Goal: Task Accomplishment & Management: Complete application form

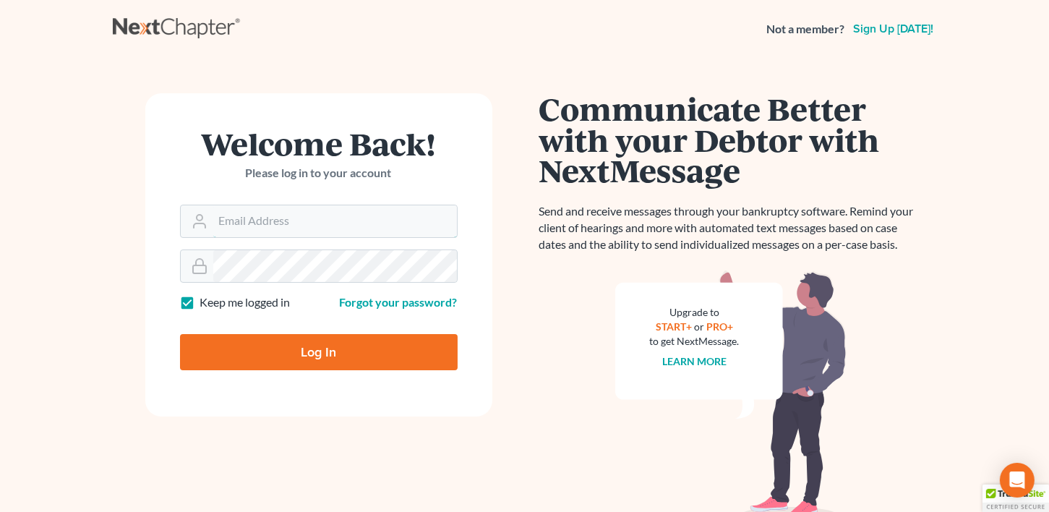
type input "[EMAIL_ADDRESS][DOMAIN_NAME]"
click at [313, 347] on input "Log In" at bounding box center [319, 352] width 278 height 36
type input "Thinking..."
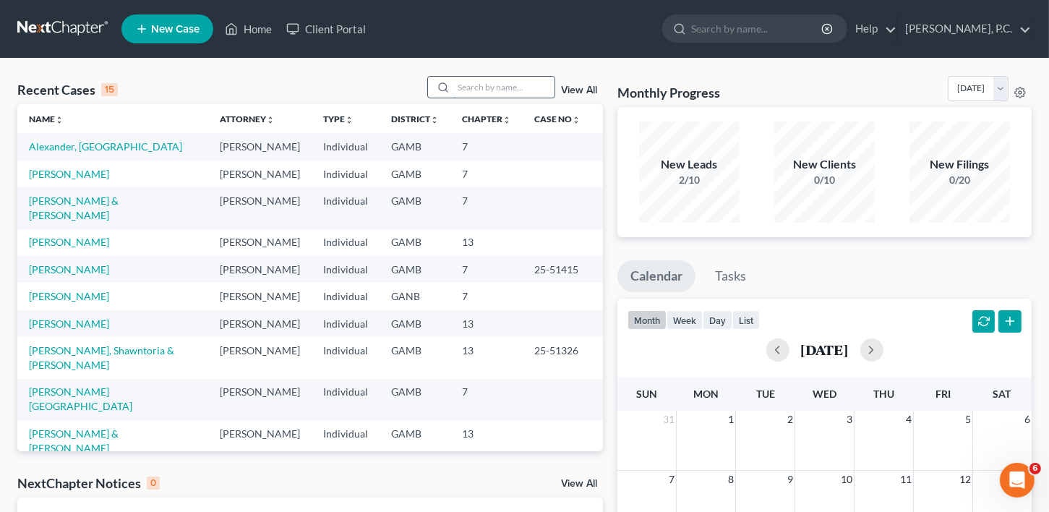
click at [473, 82] on input "search" at bounding box center [503, 87] width 101 height 21
type input "stripling"
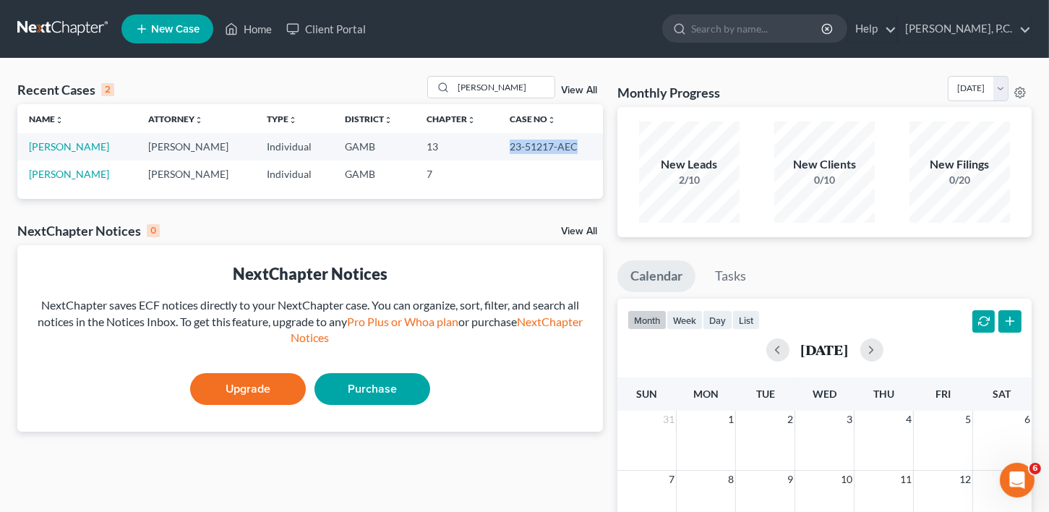
drag, startPoint x: 496, startPoint y: 138, endPoint x: 575, endPoint y: 142, distance: 78.9
click at [575, 142] on tr "Stripling, Ashley Calvin L. Jackson Individual GAMB 13 23-51217-AEC" at bounding box center [310, 146] width 586 height 27
copy tr "23-51217-AEC"
click at [56, 143] on link "Stripling, Ashley" at bounding box center [69, 146] width 80 height 12
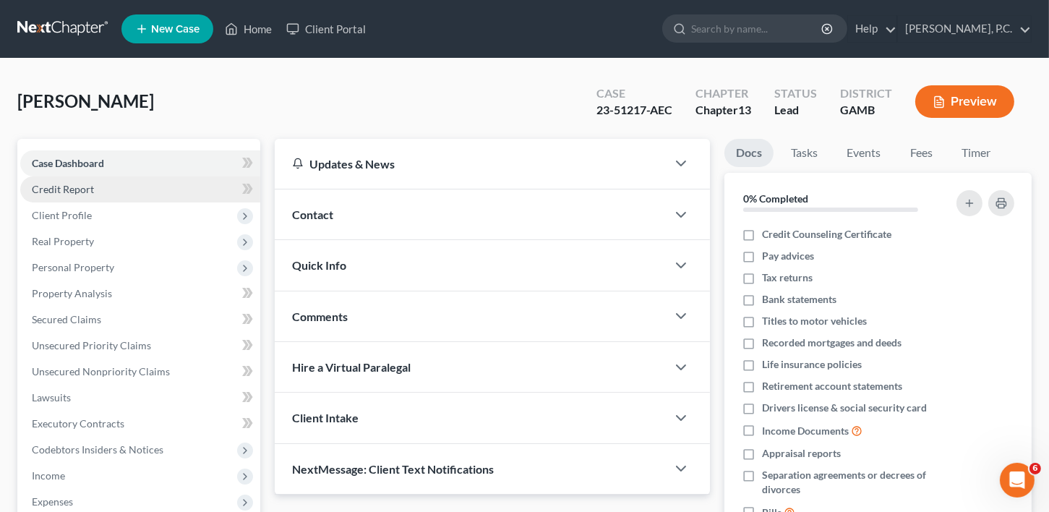
click at [67, 183] on span "Credit Report" at bounding box center [63, 189] width 62 height 12
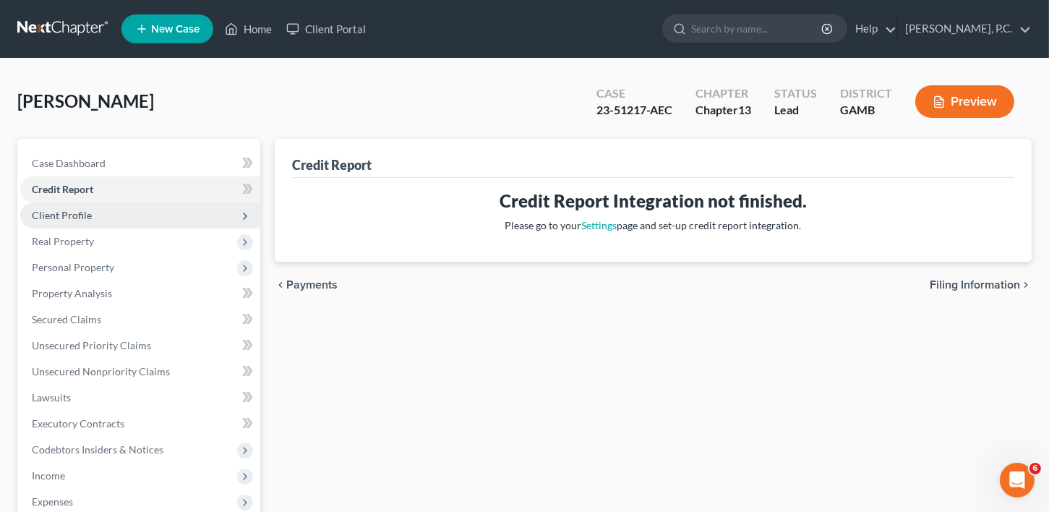
click at [61, 213] on span "Client Profile" at bounding box center [62, 215] width 60 height 12
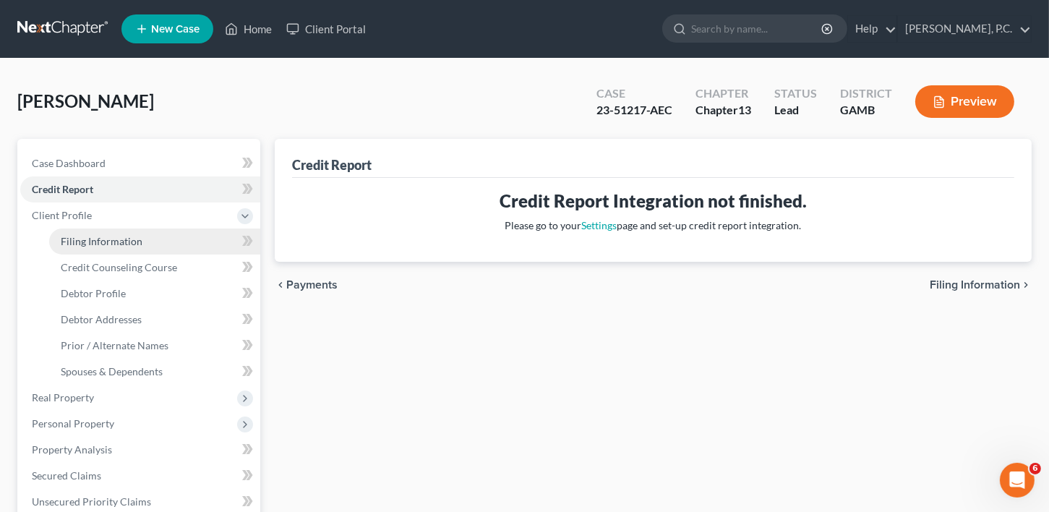
click at [69, 247] on link "Filing Information" at bounding box center [154, 242] width 211 height 26
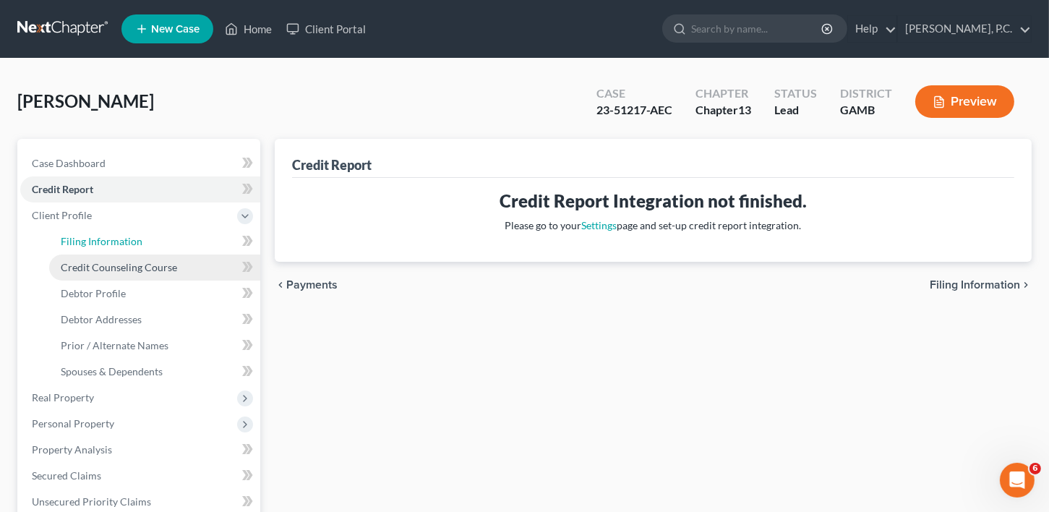
select select "1"
select select "0"
select select "3"
select select "10"
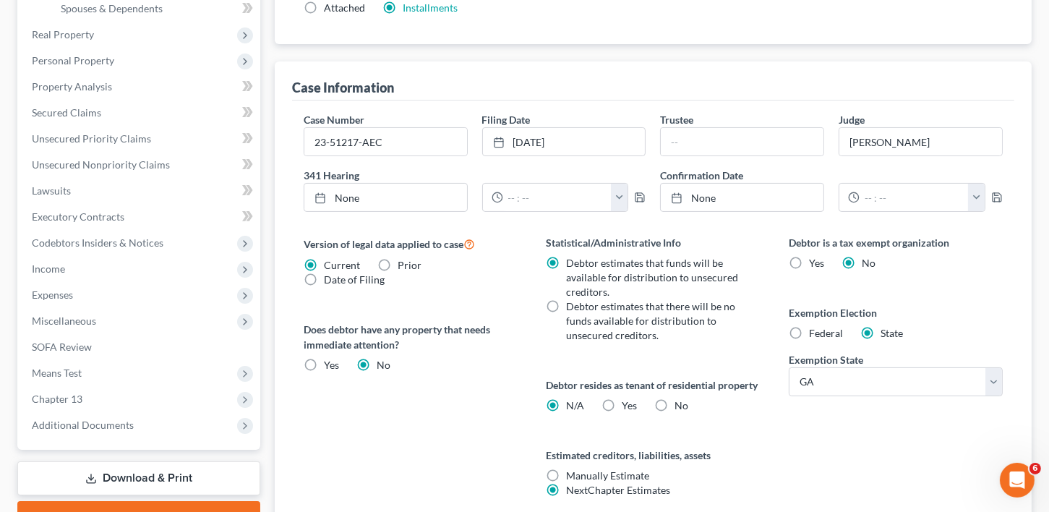
scroll to position [338, 0]
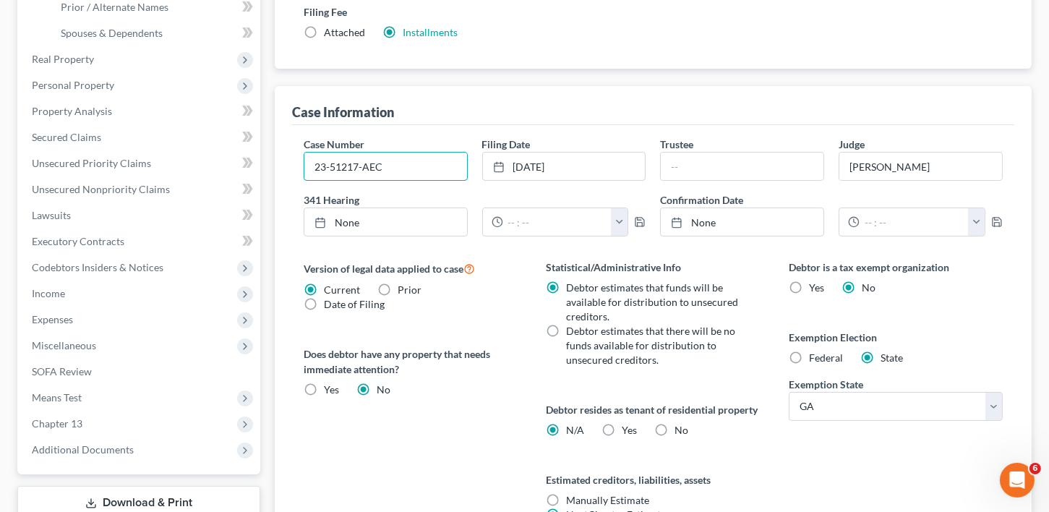
drag, startPoint x: 328, startPoint y: 151, endPoint x: 284, endPoint y: 147, distance: 45.0
click at [284, 147] on div "Case Information Case Number 23-51217-AEC Filing Date 9/1/2023 close Date 9/1/2…" at bounding box center [653, 321] width 757 height 471
drag, startPoint x: 388, startPoint y: 155, endPoint x: 226, endPoint y: 135, distance: 163.2
click at [226, 135] on div "Petition Navigation Case Dashboard Payments Invoices Payments Payments Credit R…" at bounding box center [524, 201] width 1029 height 803
drag, startPoint x: 560, startPoint y: 153, endPoint x: 491, endPoint y: 151, distance: 68.7
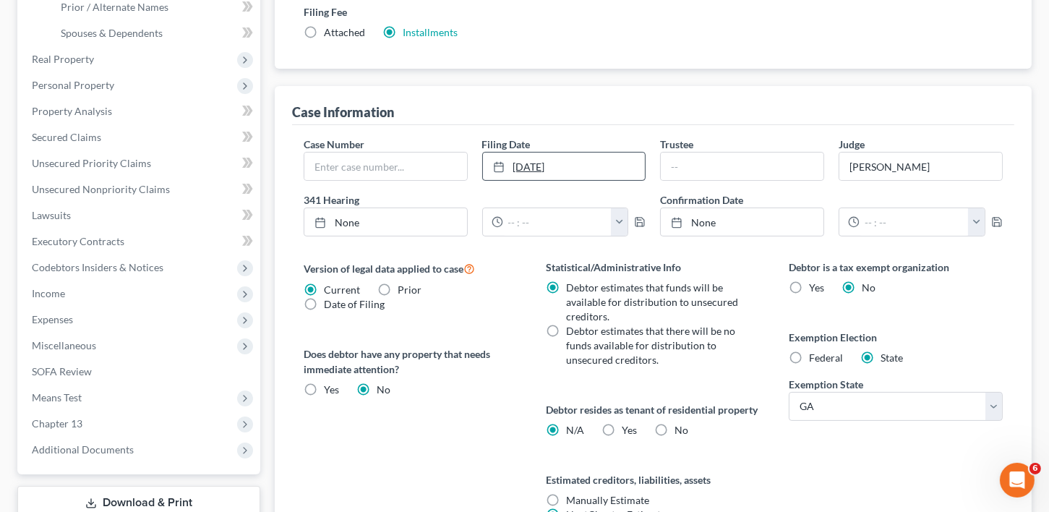
click at [491, 153] on link "9/1/2023" at bounding box center [564, 166] width 163 height 27
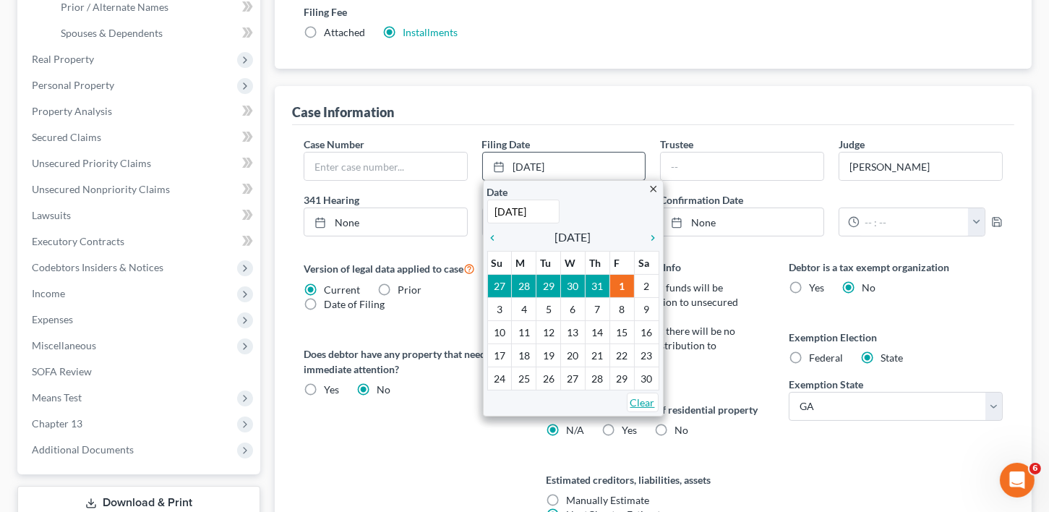
click at [643, 398] on link "Clear" at bounding box center [643, 403] width 32 height 20
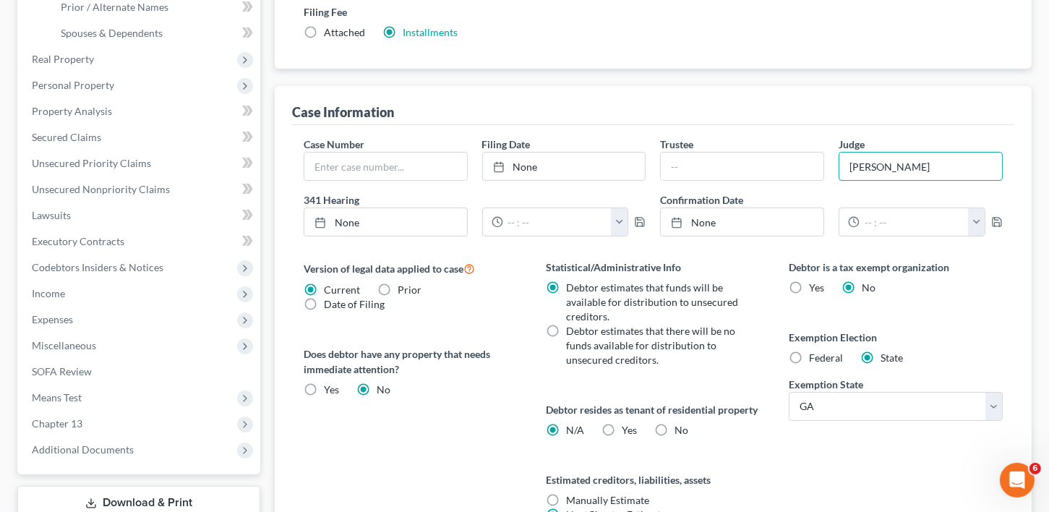
drag, startPoint x: 908, startPoint y: 159, endPoint x: 831, endPoint y: 151, distance: 77.8
click at [832, 151] on div "Judge Carter" at bounding box center [921, 159] width 179 height 44
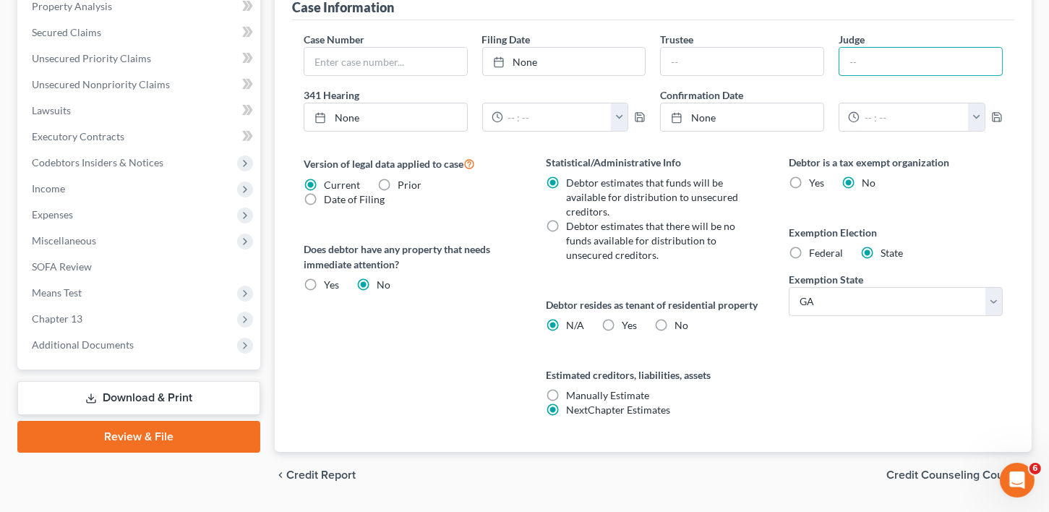
scroll to position [498, 0]
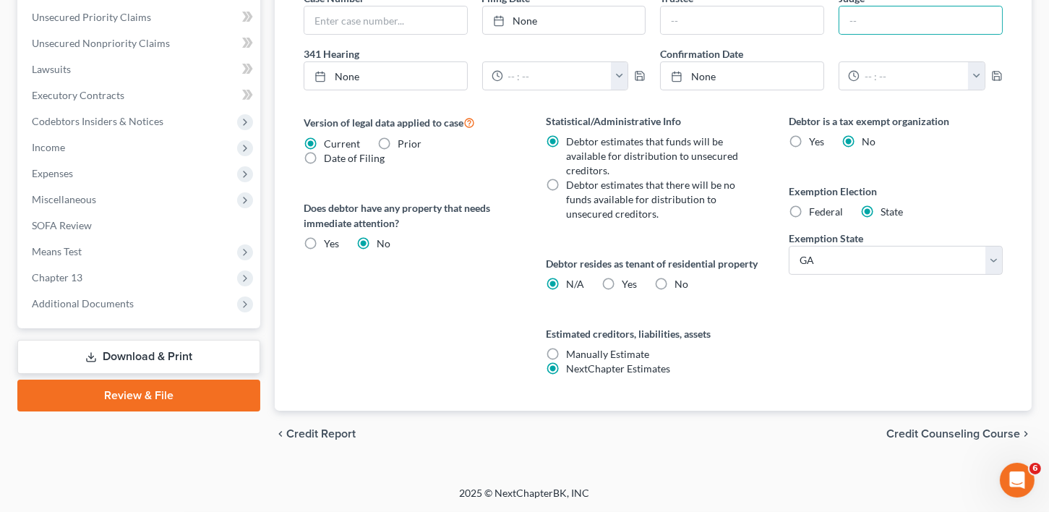
click at [947, 434] on span "Credit Counseling Course" at bounding box center [954, 434] width 134 height 12
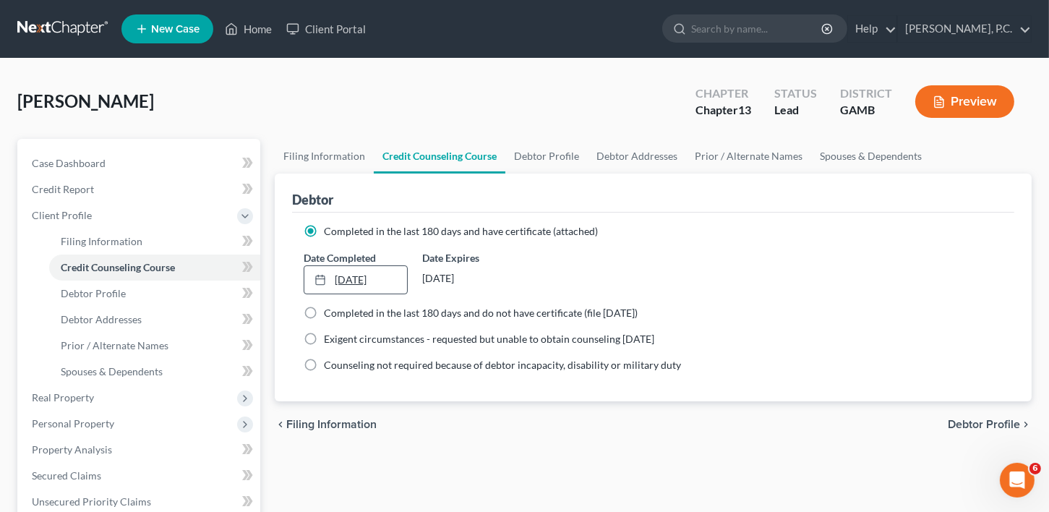
click at [372, 272] on link "8/21/2023" at bounding box center [355, 279] width 103 height 27
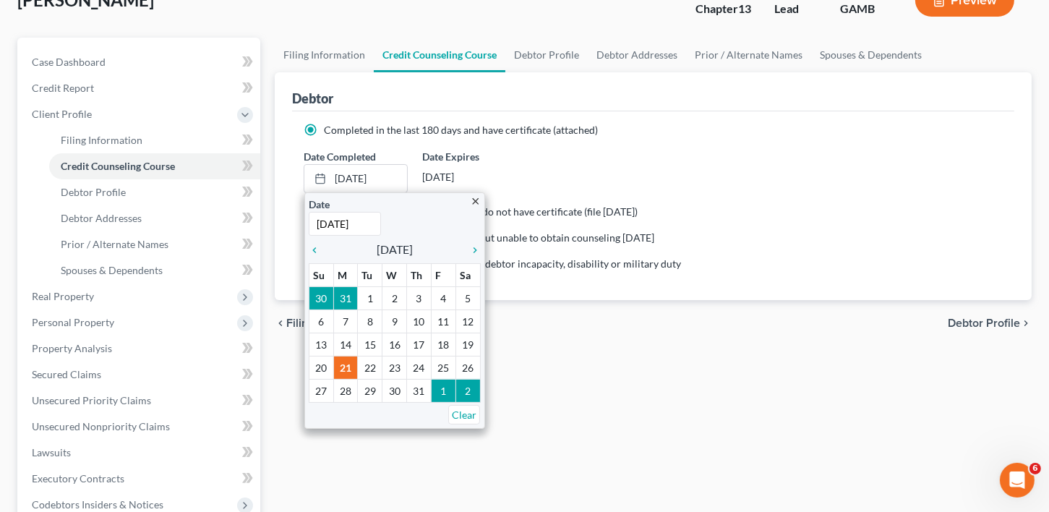
scroll to position [102, 0]
click at [461, 413] on link "Clear" at bounding box center [464, 414] width 32 height 20
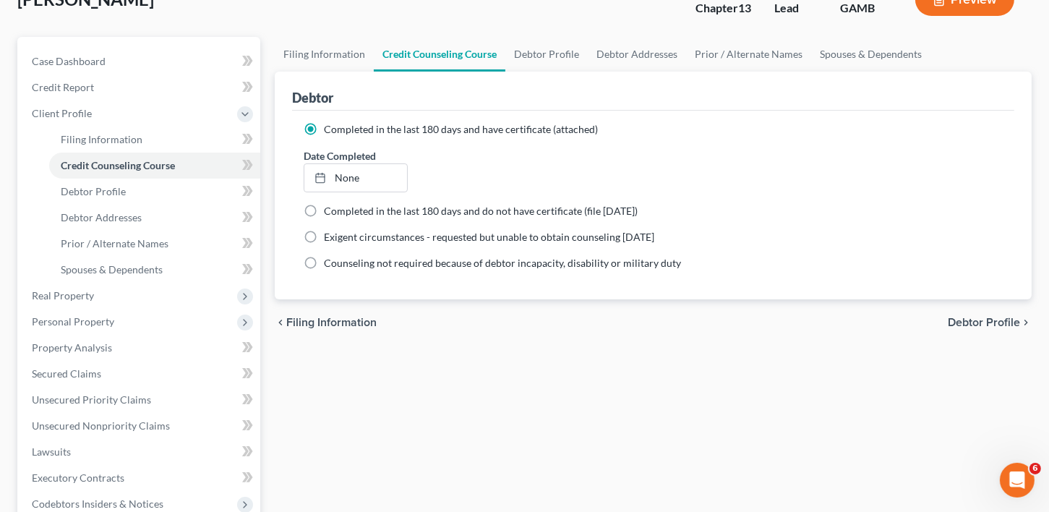
click at [991, 317] on span "Debtor Profile" at bounding box center [984, 323] width 72 height 12
select select "0"
select select "2"
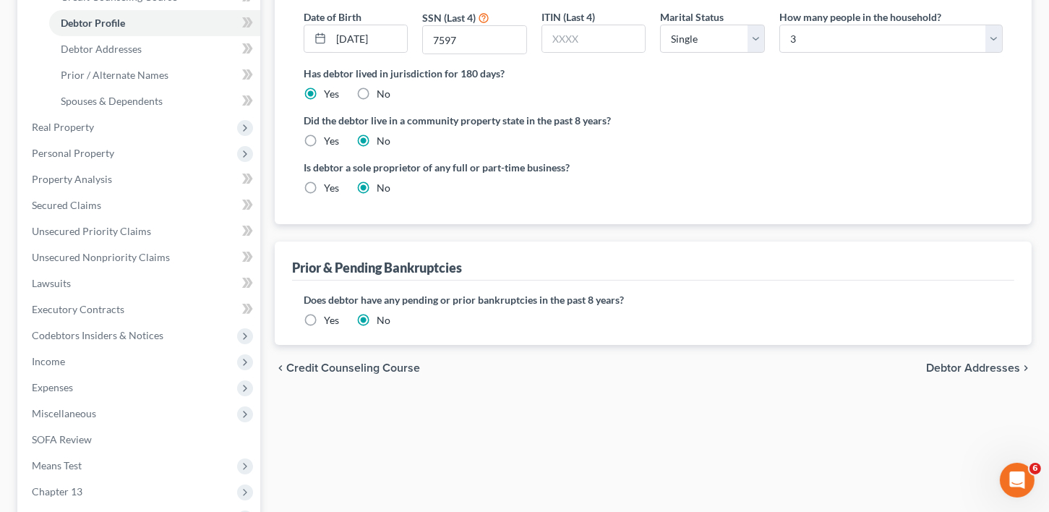
scroll to position [281, 0]
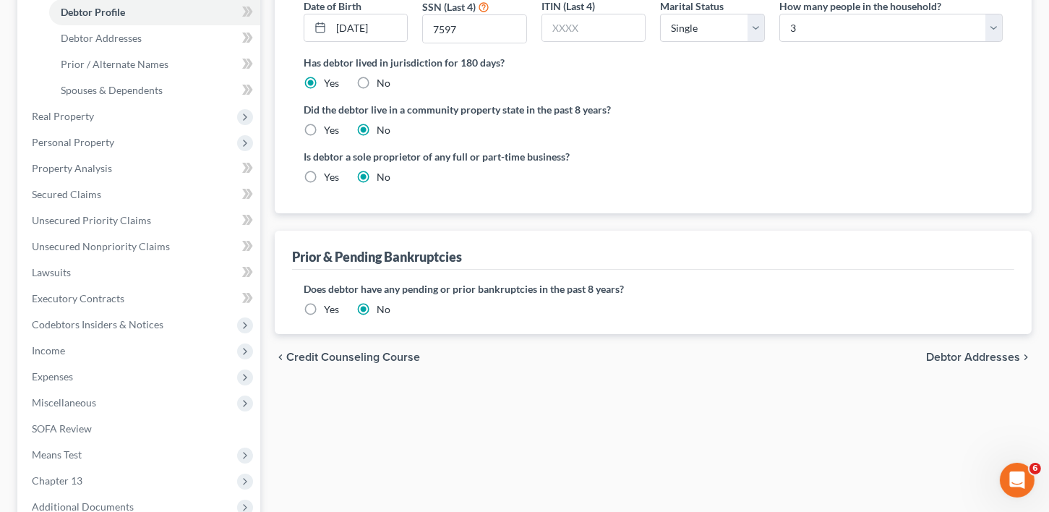
click at [324, 306] on label "Yes" at bounding box center [331, 309] width 15 height 14
click at [330, 306] on input "Yes" at bounding box center [334, 306] width 9 height 9
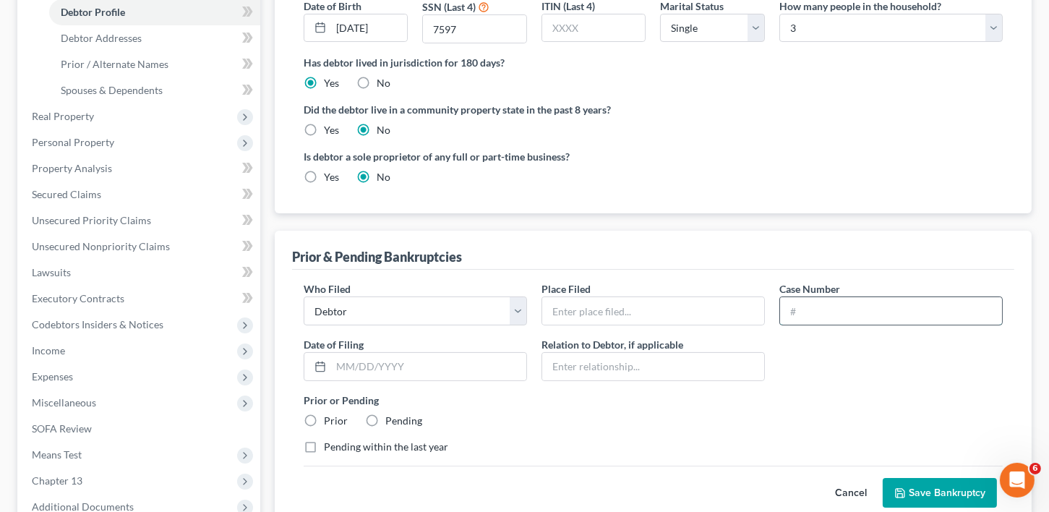
click at [811, 307] on input "text" at bounding box center [891, 310] width 222 height 27
paste input "23-51217-AEC"
type input "23-51217-AEC"
click at [349, 369] on input "text" at bounding box center [428, 366] width 195 height 27
type input "09/01/2023"
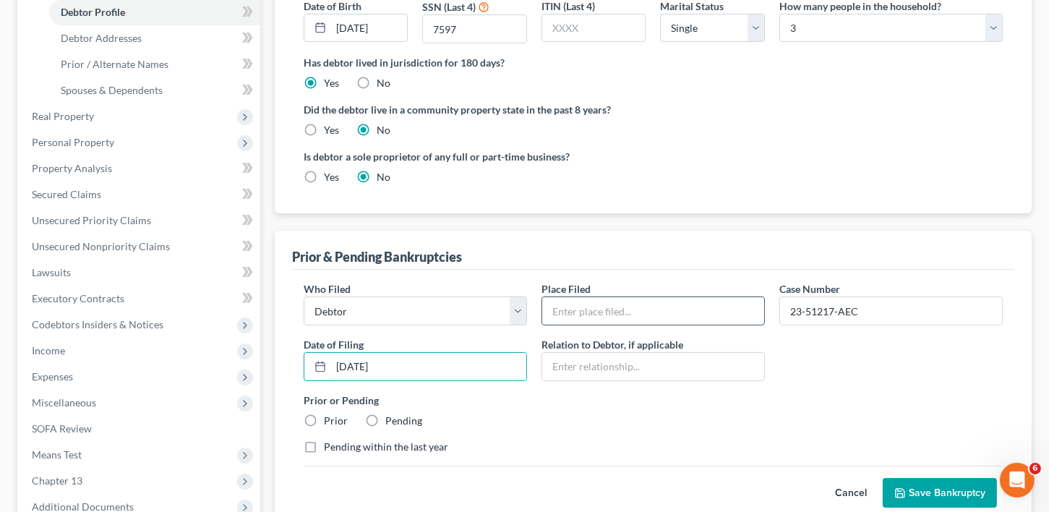
click at [588, 310] on input "text" at bounding box center [653, 310] width 222 height 27
type input "Middle District of Georgia- Macon"
drag, startPoint x: 309, startPoint y: 442, endPoint x: 321, endPoint y: 440, distance: 12.4
click at [324, 440] on label "Pending within the last year" at bounding box center [386, 447] width 124 height 14
click at [330, 440] on input "Pending within the last year" at bounding box center [334, 444] width 9 height 9
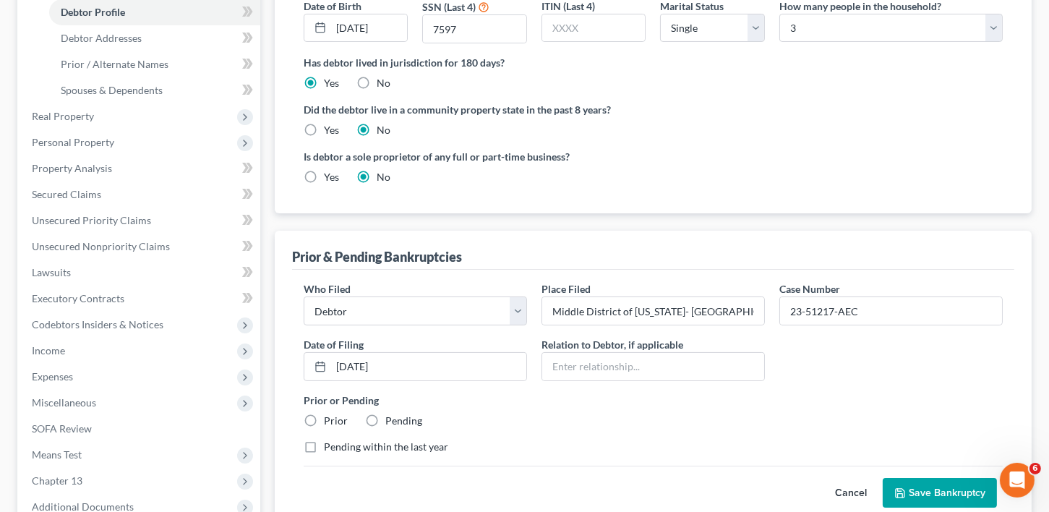
checkbox input "true"
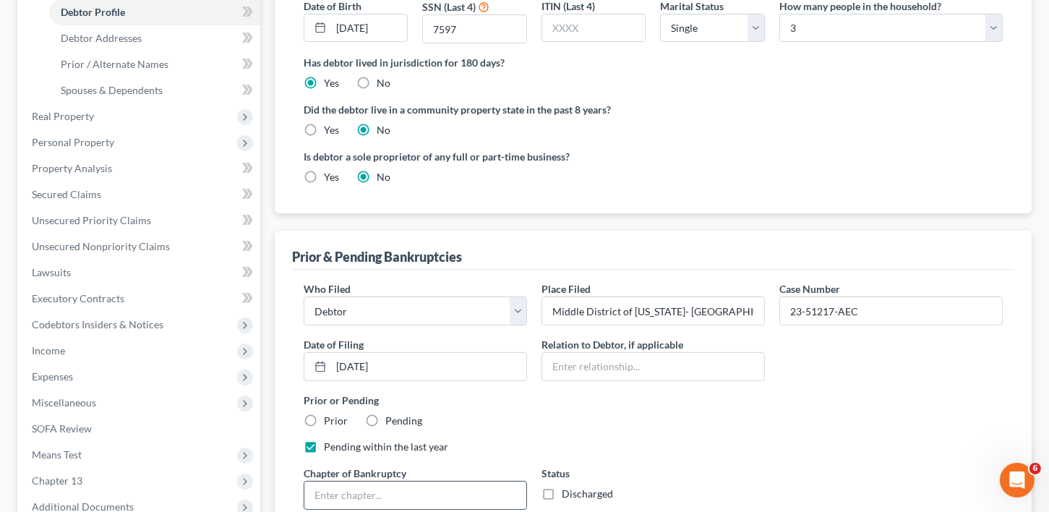
drag, startPoint x: 322, startPoint y: 487, endPoint x: 350, endPoint y: 486, distance: 28.2
click at [325, 485] on input "text" at bounding box center [415, 495] width 222 height 27
type input "13"
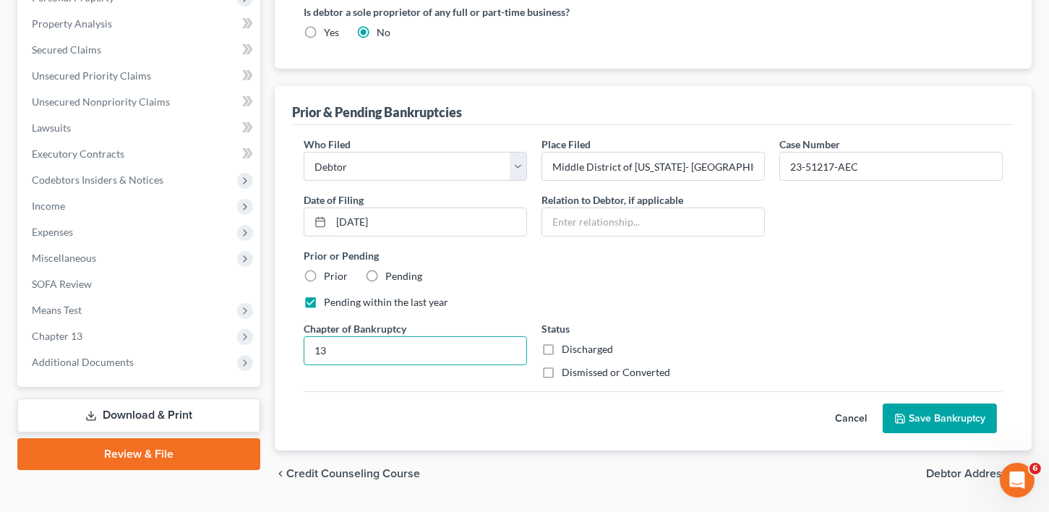
scroll to position [464, 0]
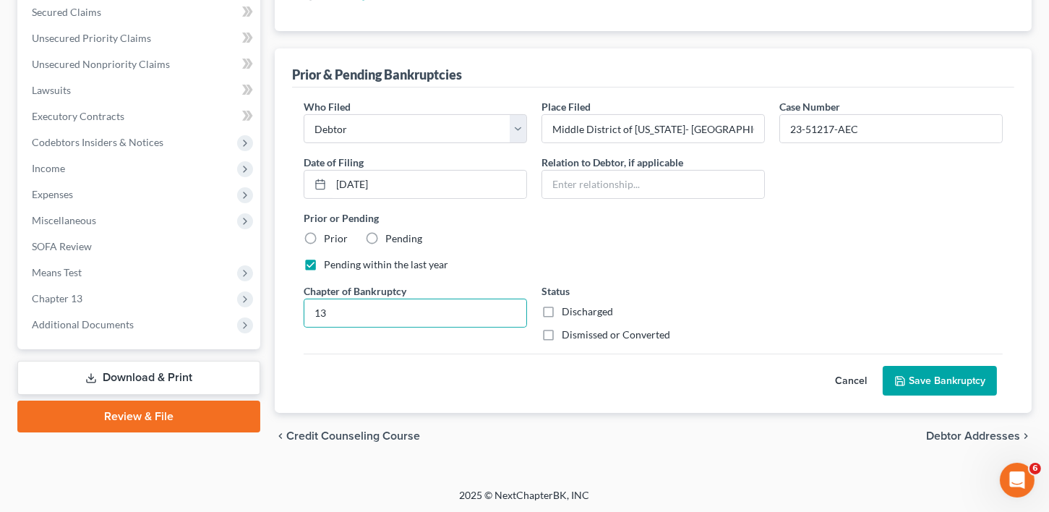
click at [562, 331] on label "Dismissed or Converted" at bounding box center [616, 335] width 108 height 14
click at [568, 331] on input "Dismissed or Converted" at bounding box center [572, 332] width 9 height 9
checkbox input "true"
click at [939, 380] on button "Save Bankruptcy" at bounding box center [940, 381] width 114 height 30
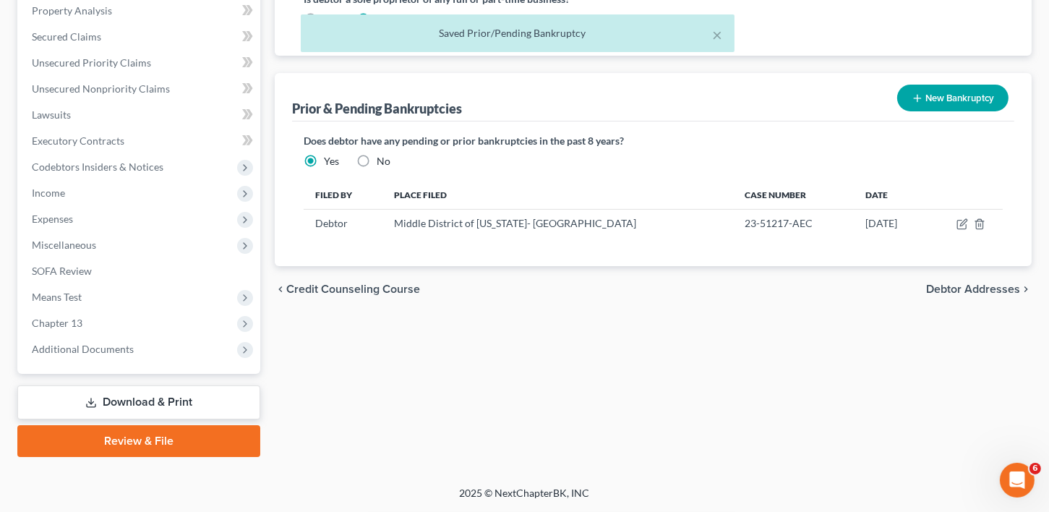
scroll to position [437, 0]
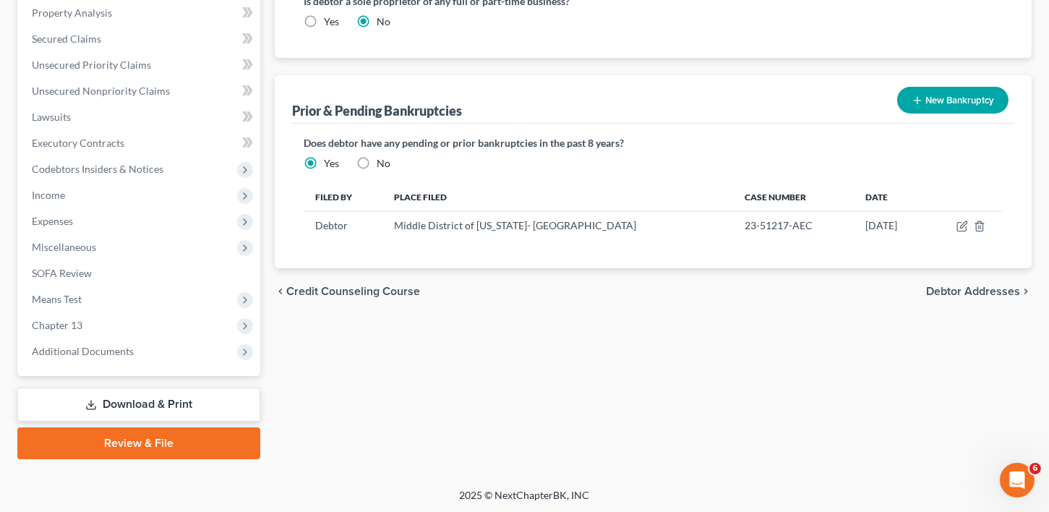
click at [955, 288] on span "Debtor Addresses" at bounding box center [973, 292] width 94 height 12
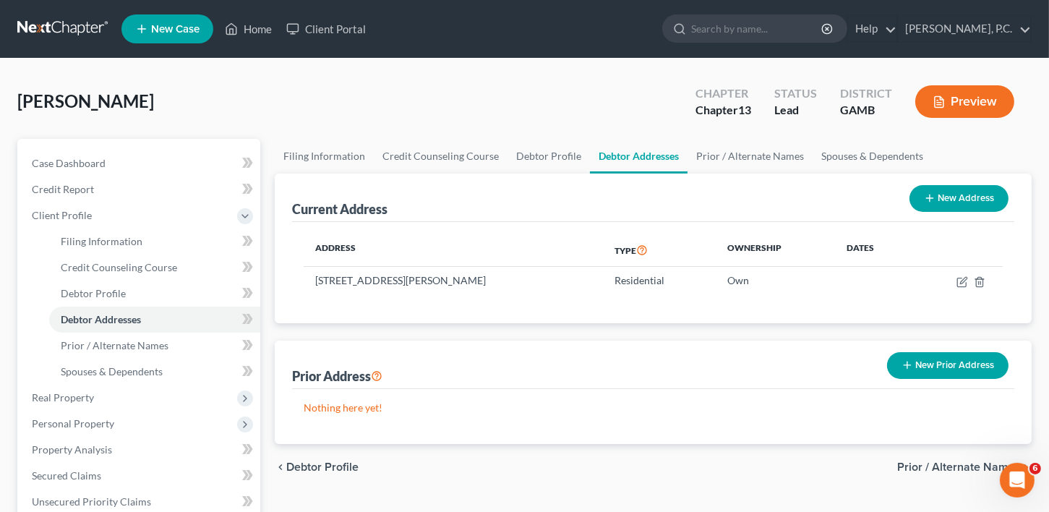
click at [935, 467] on span "Prior / Alternate Names" at bounding box center [959, 467] width 123 height 12
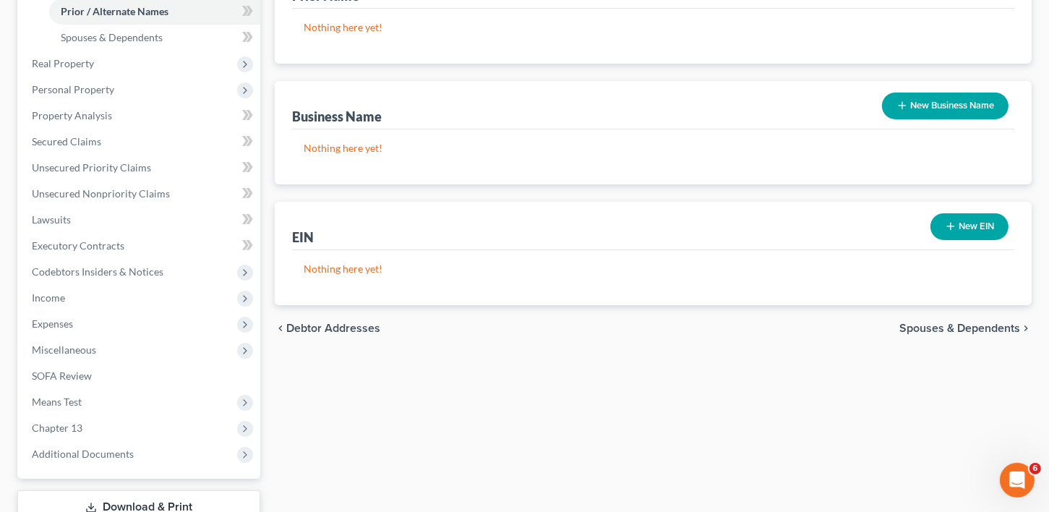
click at [932, 330] on span "Spouses & Dependents" at bounding box center [960, 329] width 121 height 12
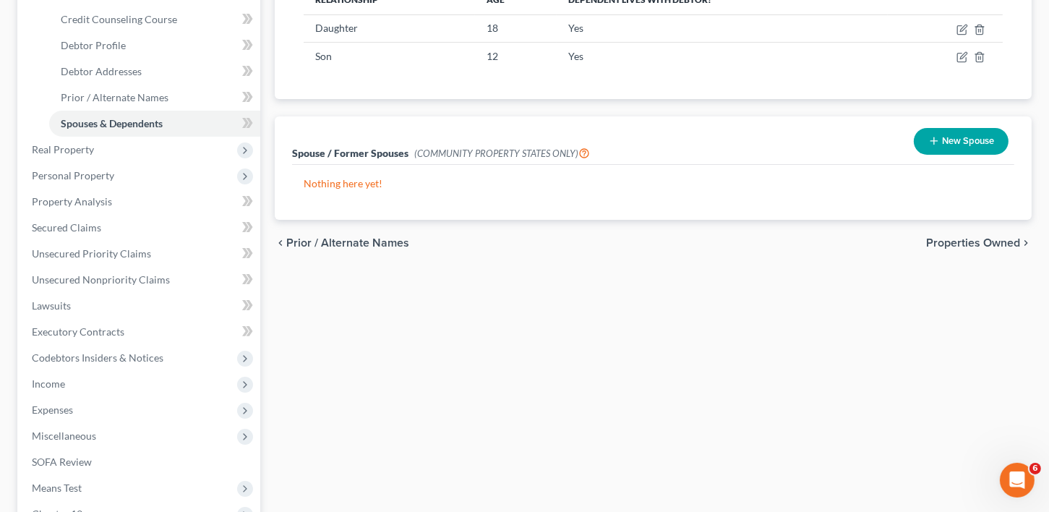
scroll to position [259, 0]
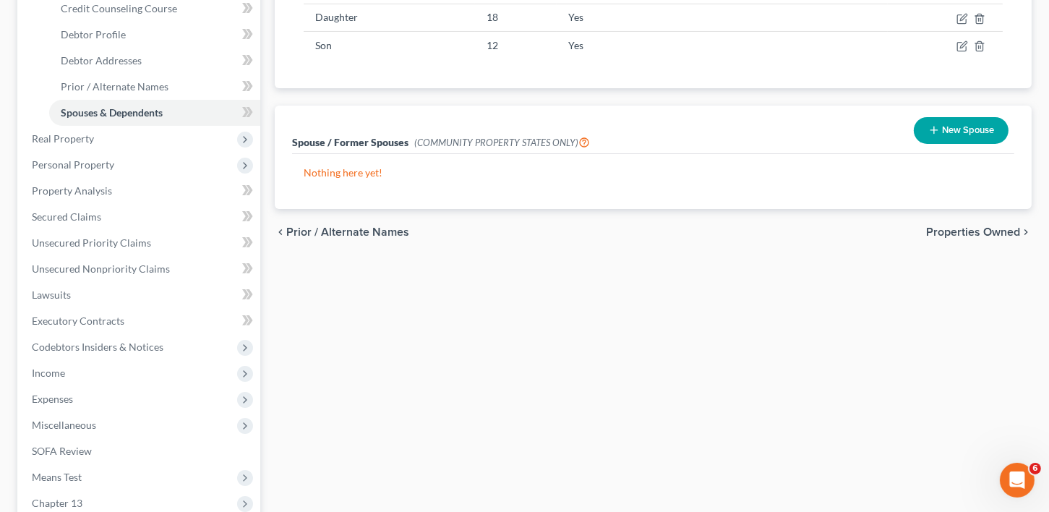
click at [976, 223] on div "chevron_left Prior / Alternate Names Properties Owned chevron_right" at bounding box center [653, 232] width 757 height 46
click at [976, 226] on span "Properties Owned" at bounding box center [973, 232] width 94 height 12
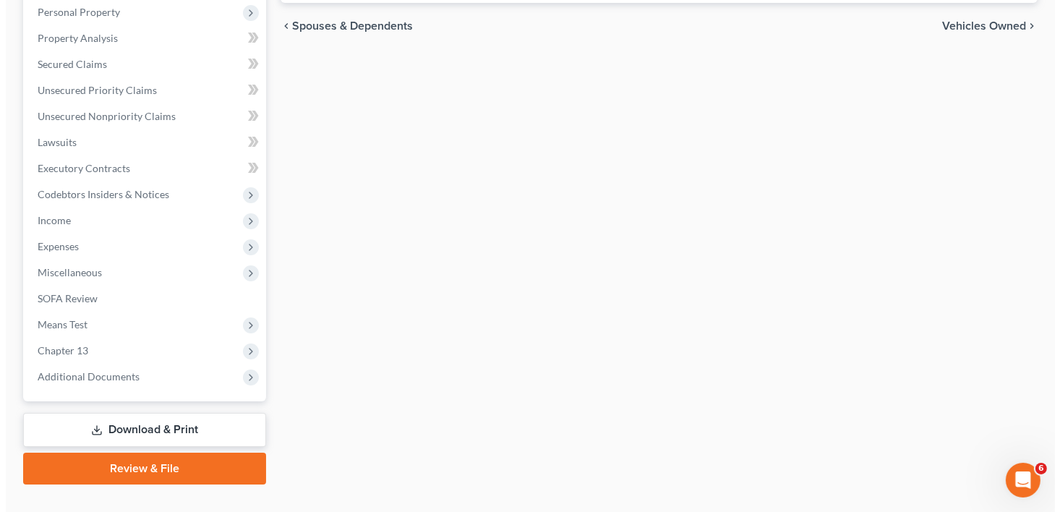
scroll to position [119, 0]
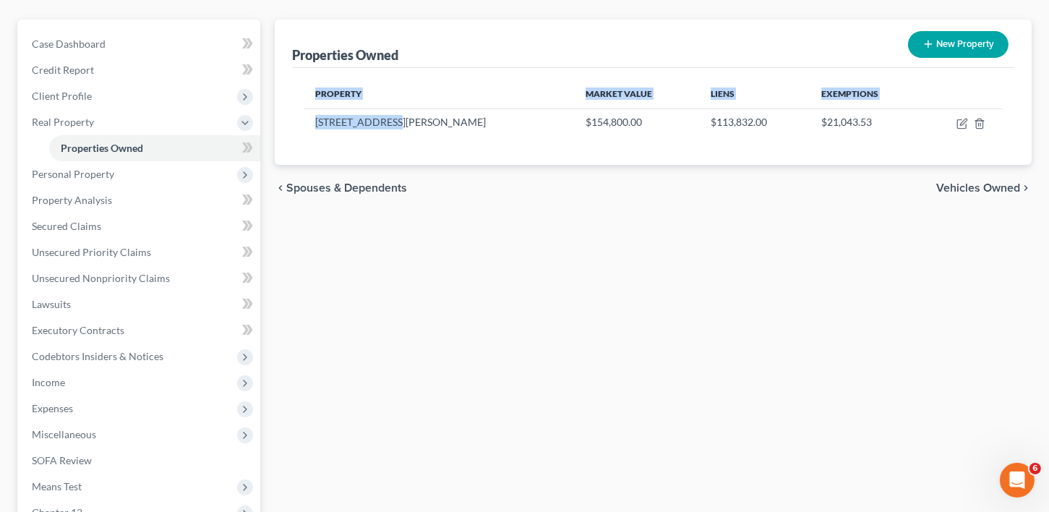
drag, startPoint x: 396, startPoint y: 124, endPoint x: 288, endPoint y: 122, distance: 108.5
click at [288, 122] on div "Properties Owned New Property Property Market Value Liens Exemptions 115 Abelia…" at bounding box center [653, 92] width 757 height 145
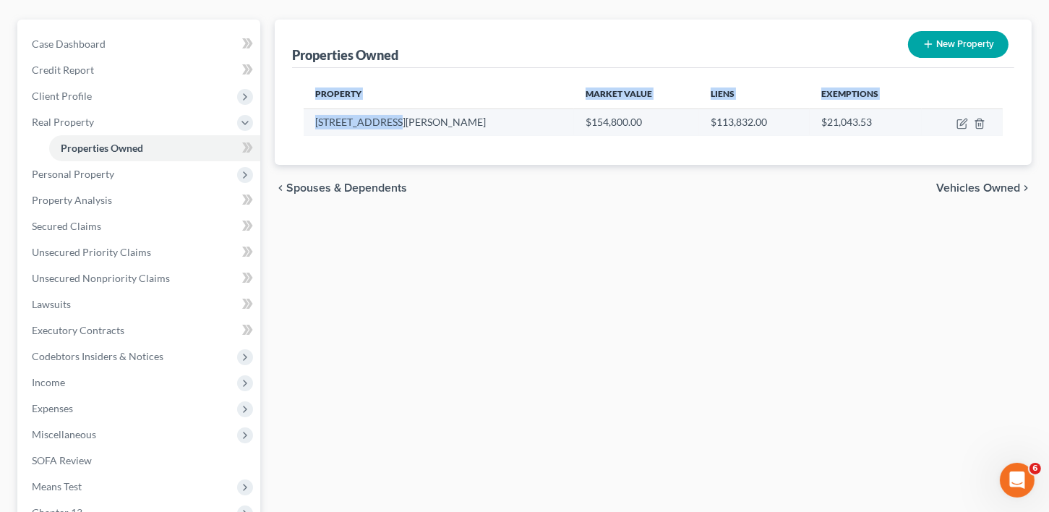
click at [370, 129] on td "115 Abelia Lane" at bounding box center [439, 121] width 270 height 27
drag, startPoint x: 386, startPoint y: 119, endPoint x: 307, endPoint y: 126, distance: 79.1
click at [307, 126] on td "115 Abelia Lane" at bounding box center [439, 121] width 270 height 27
copy td "115 Abelia Lane"
click at [958, 118] on icon "button" at bounding box center [963, 124] width 12 height 12
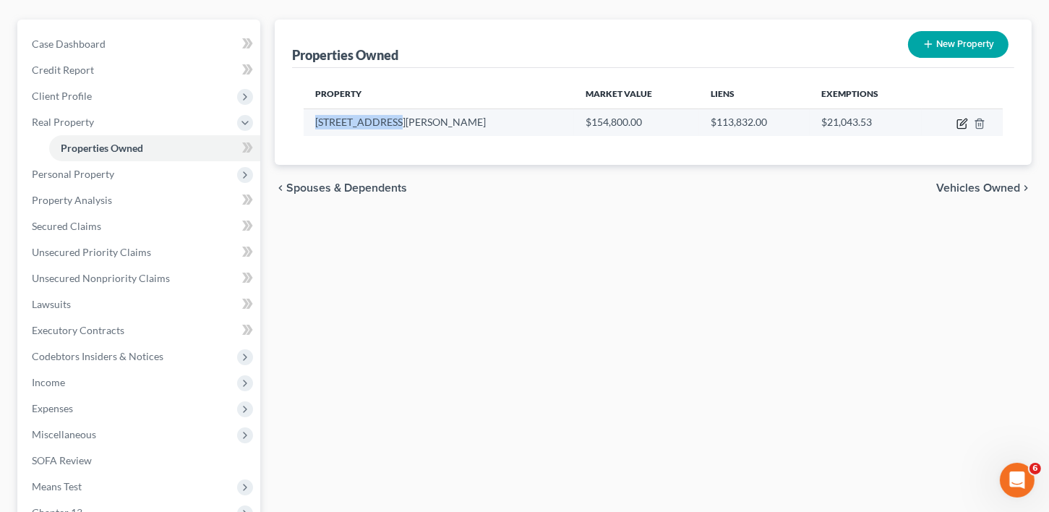
select select "10"
select select "0"
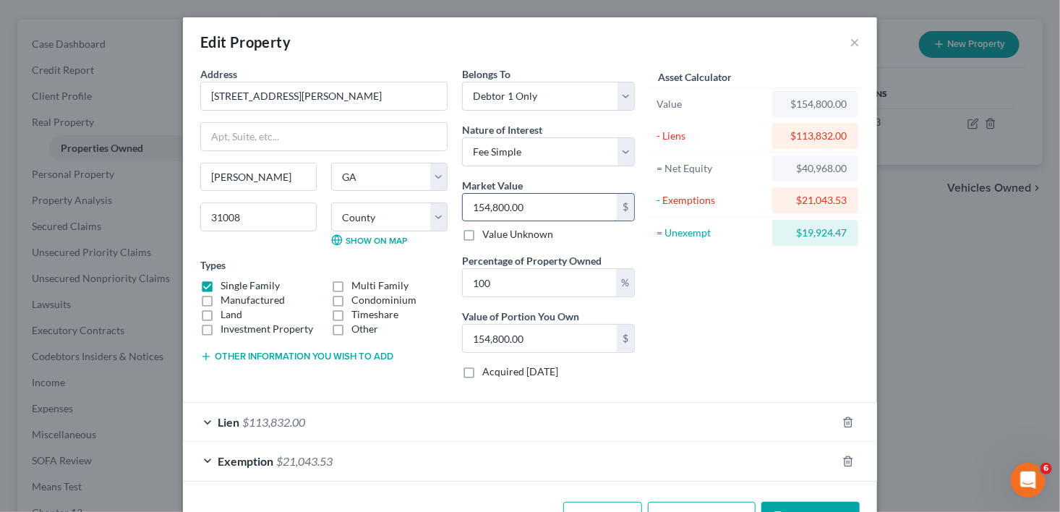
type input "1"
type input "1.00"
type input "17"
type input "17.00"
type input "178"
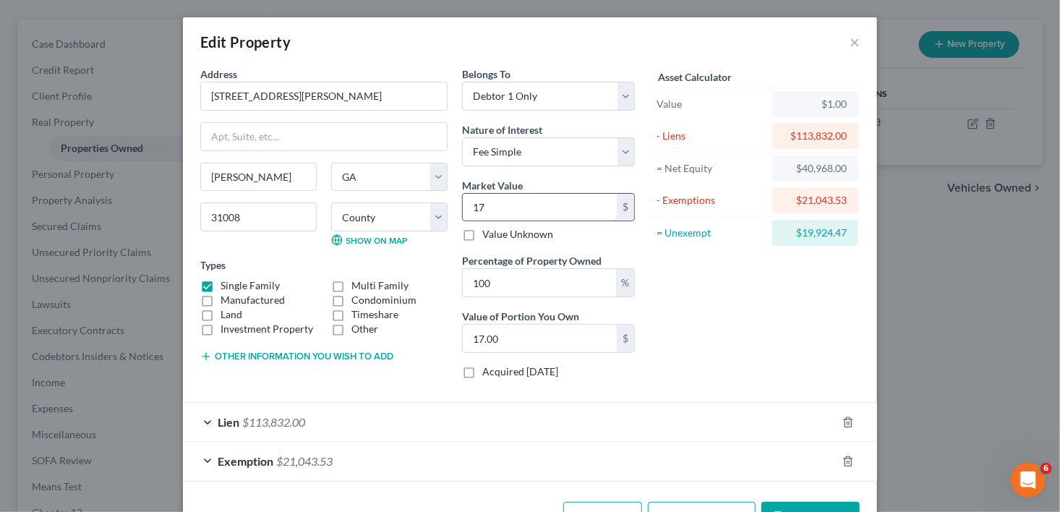
type input "178.00"
type input "1789"
type input "1,789.00"
type input "1,7890"
type input "17,890.00"
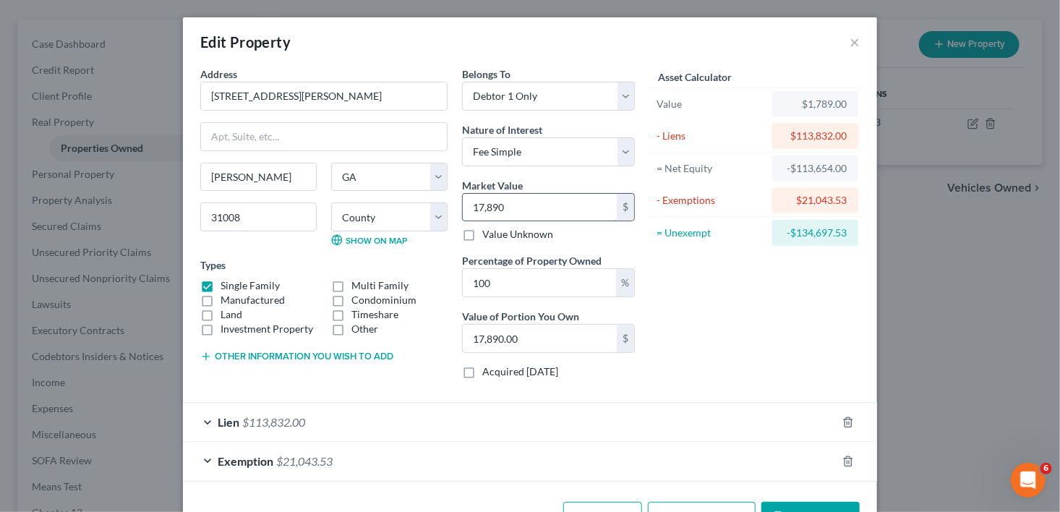
type input "17,8900"
type input "178,900.00"
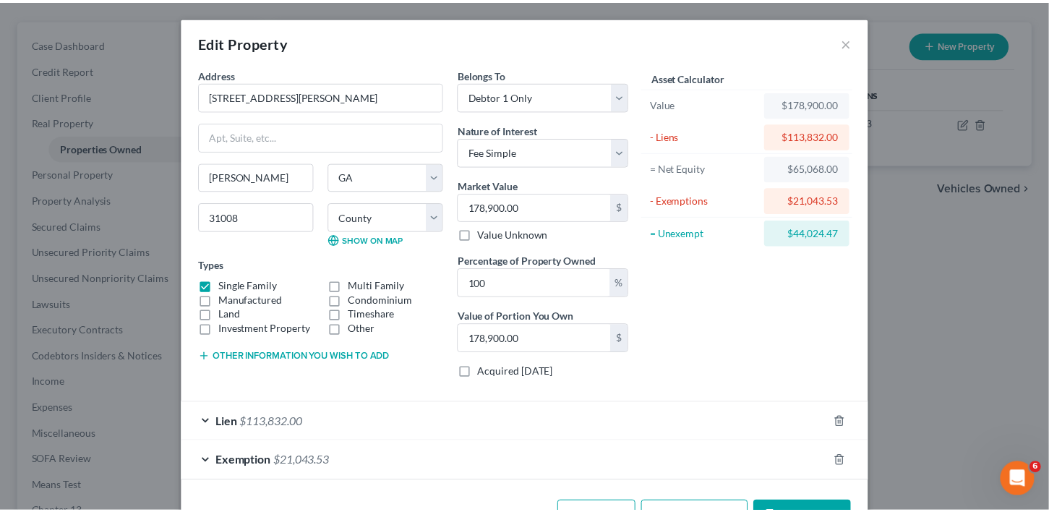
scroll to position [46, 0]
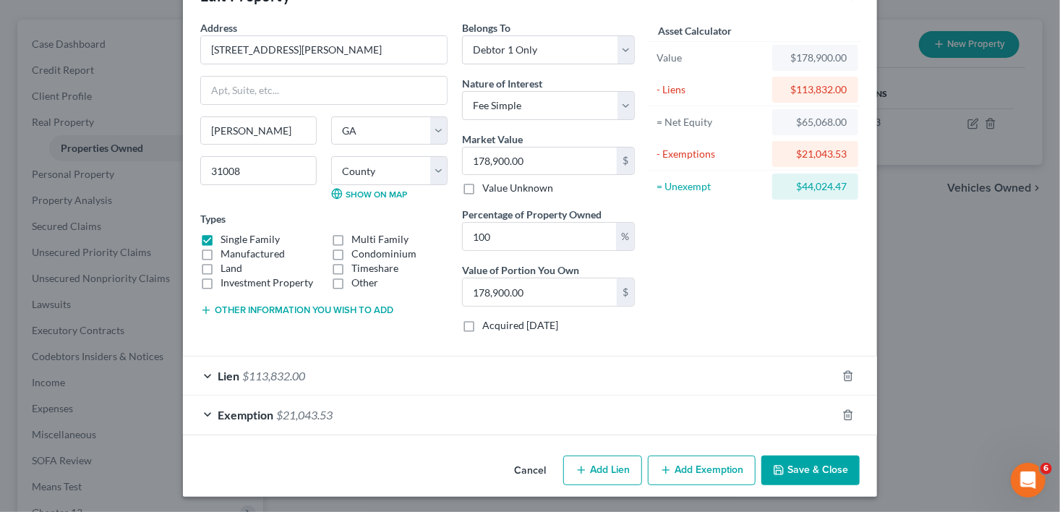
click at [792, 464] on button "Save & Close" at bounding box center [811, 471] width 98 height 30
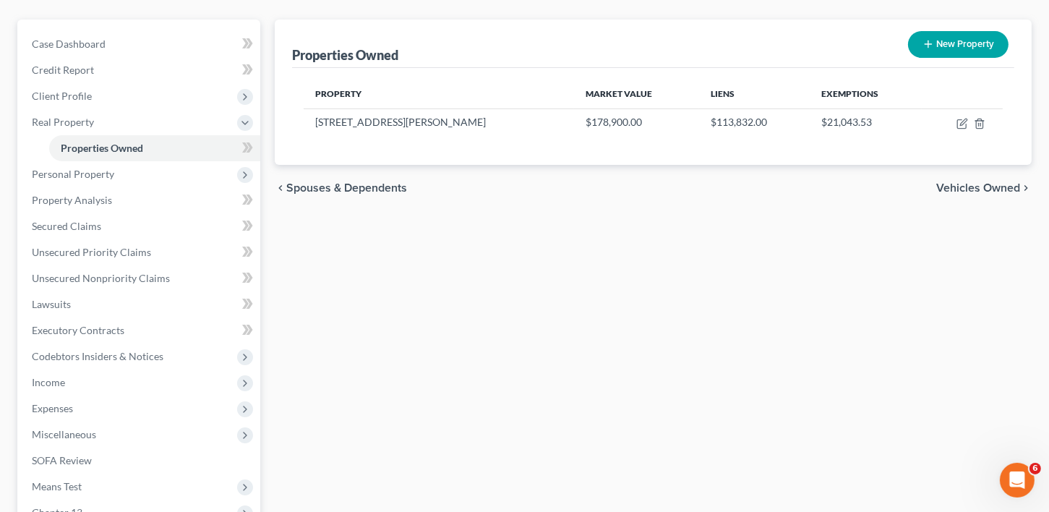
click at [968, 184] on span "Vehicles Owned" at bounding box center [979, 188] width 84 height 12
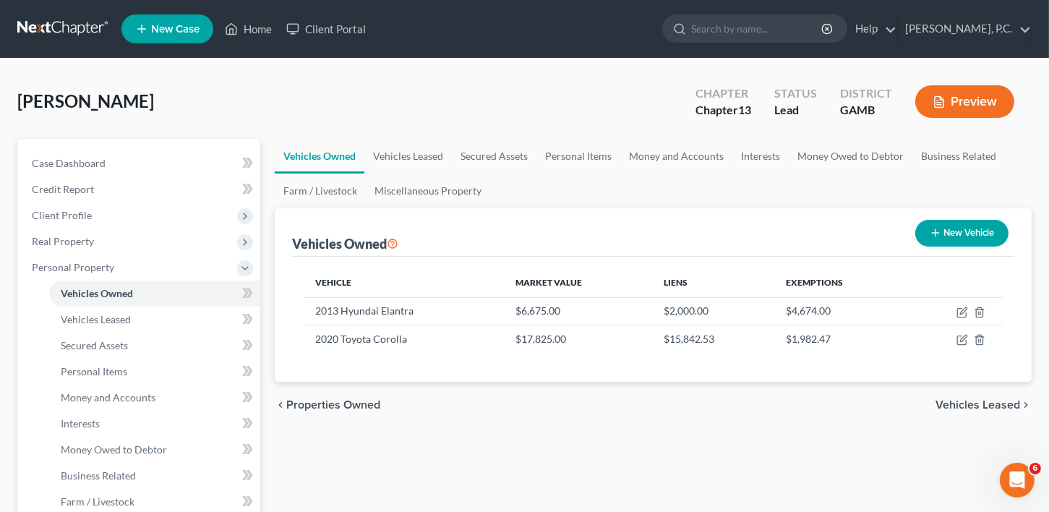
click at [977, 399] on span "Vehicles Leased" at bounding box center [978, 405] width 85 height 12
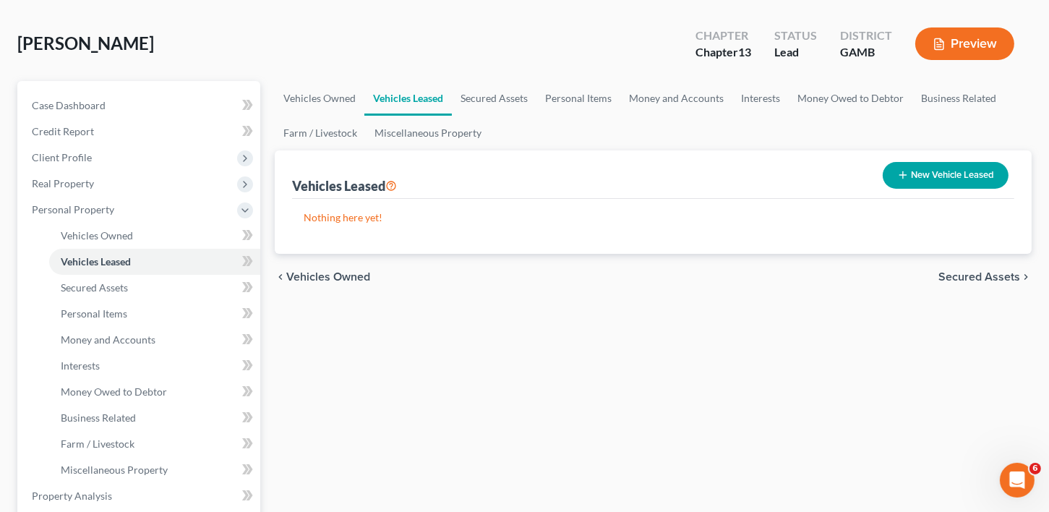
scroll to position [105, 0]
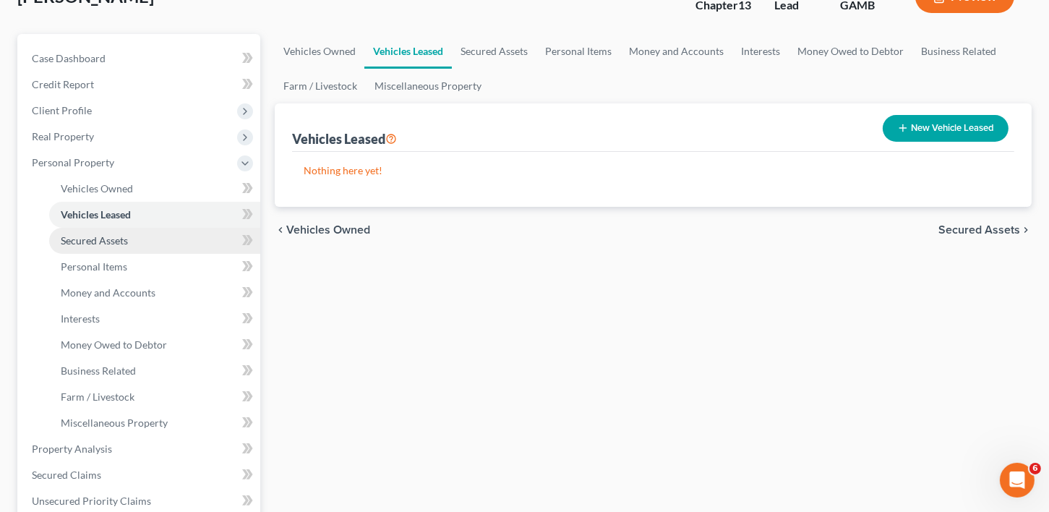
click at [90, 234] on span "Secured Assets" at bounding box center [94, 240] width 67 height 12
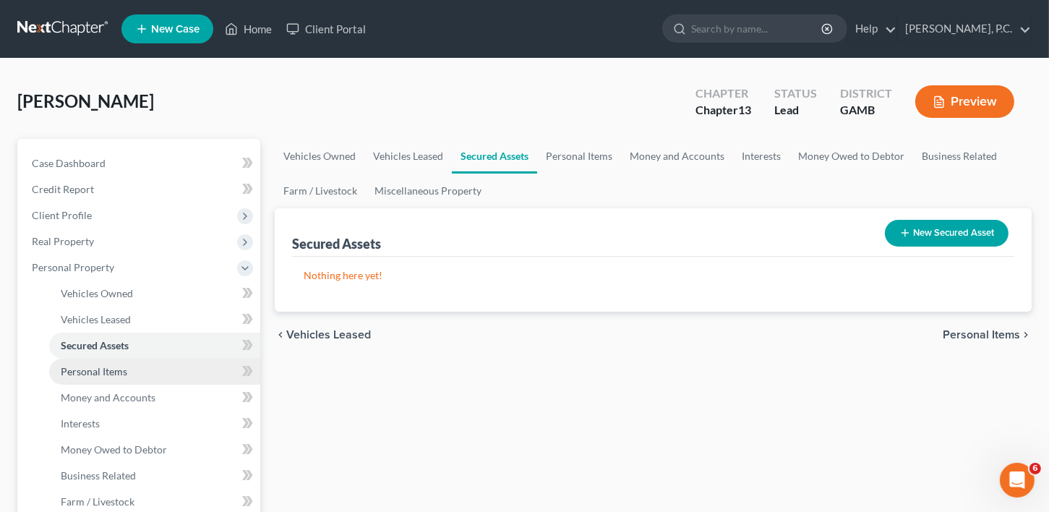
click at [95, 375] on span "Personal Items" at bounding box center [94, 371] width 67 height 12
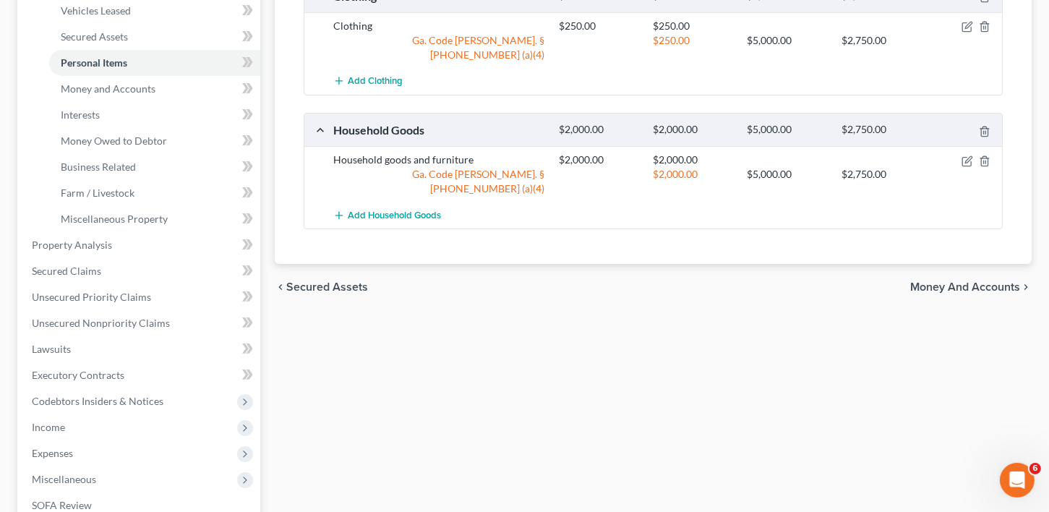
scroll to position [305, 0]
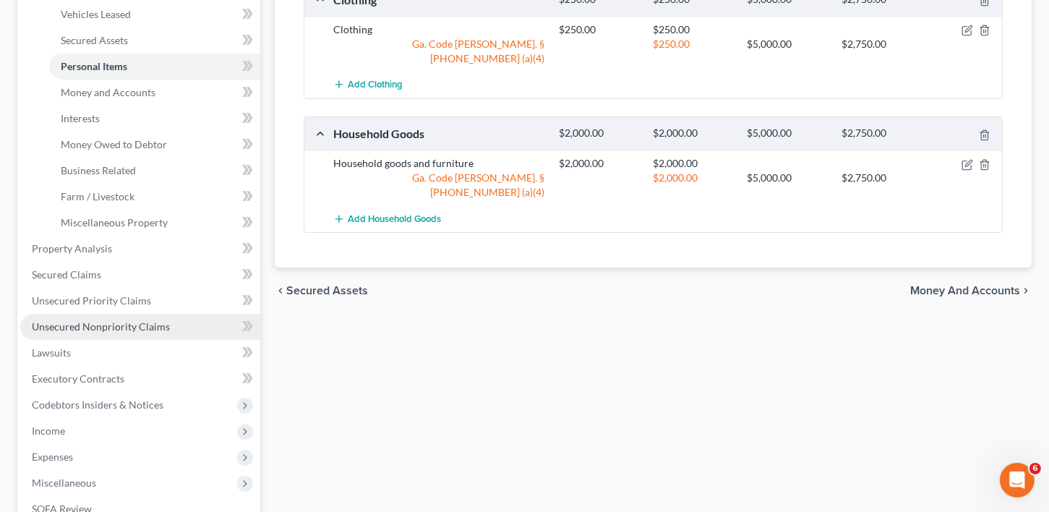
click at [112, 325] on span "Unsecured Nonpriority Claims" at bounding box center [101, 326] width 138 height 12
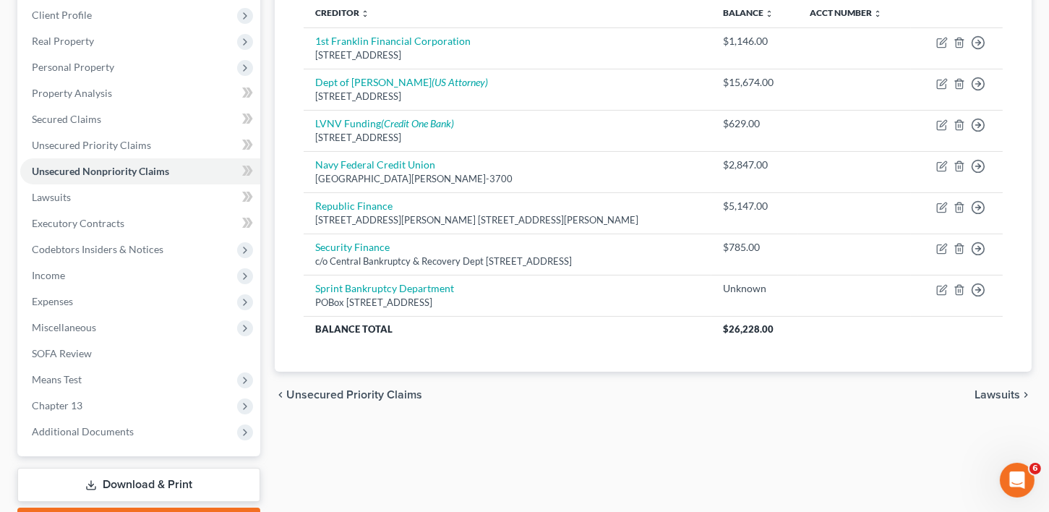
scroll to position [281, 0]
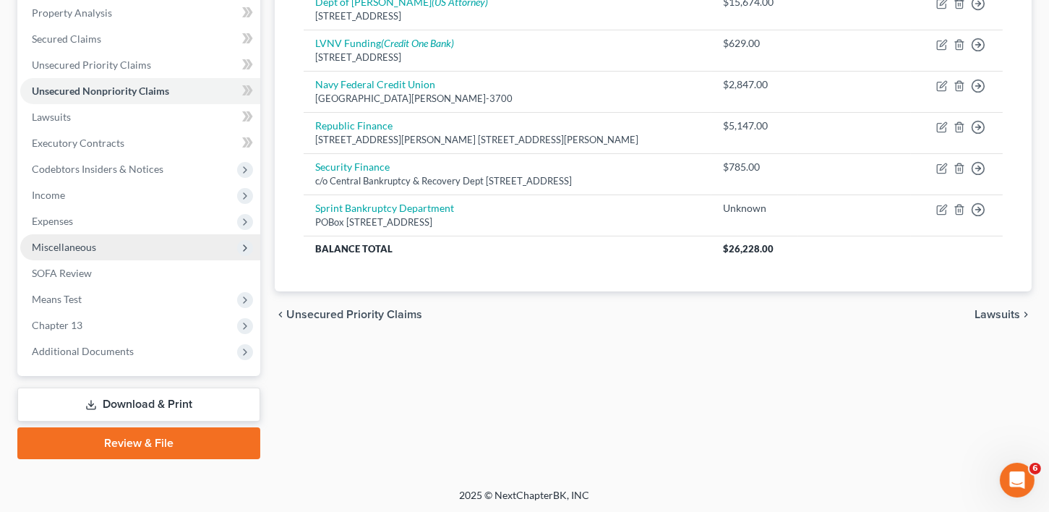
click at [65, 246] on span "Miscellaneous" at bounding box center [64, 247] width 64 height 12
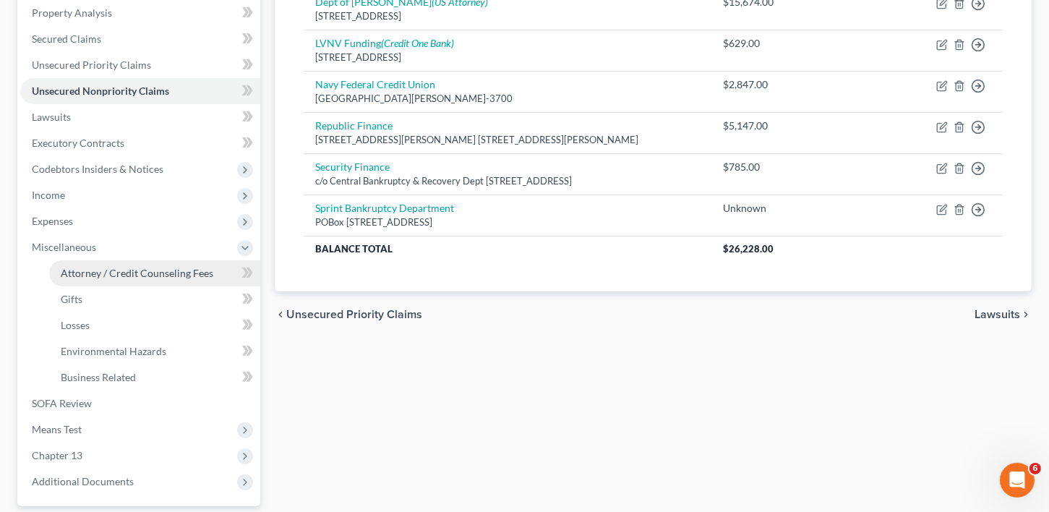
click at [132, 270] on span "Attorney / Credit Counseling Fees" at bounding box center [137, 273] width 153 height 12
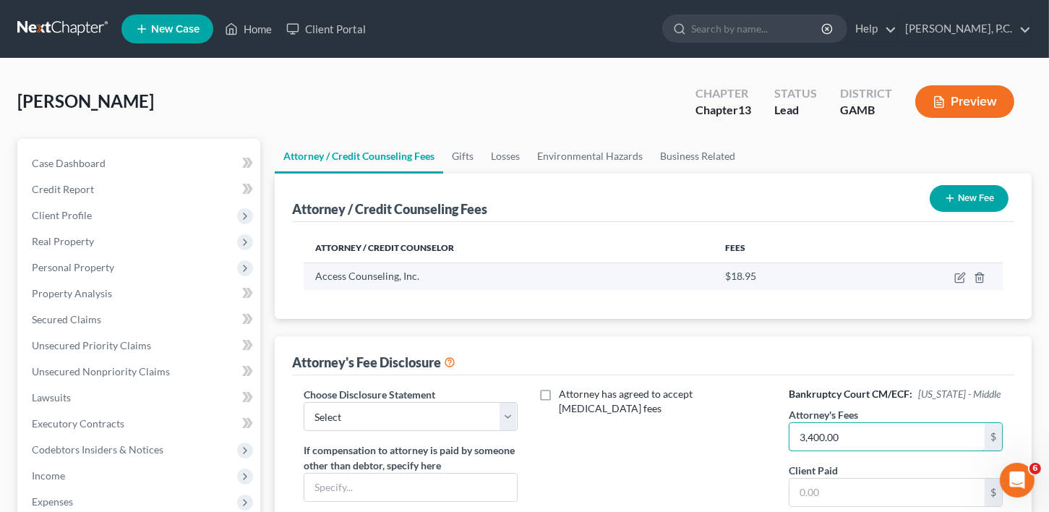
type input "3,400.00"
click at [955, 270] on td at bounding box center [927, 276] width 152 height 27
click at [961, 278] on icon "button" at bounding box center [961, 276] width 7 height 7
select select "4"
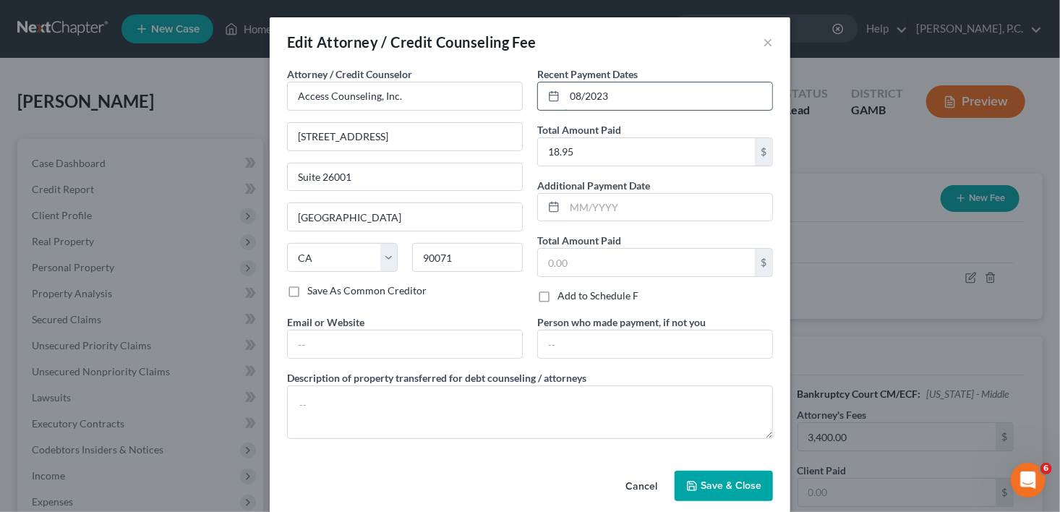
click at [610, 90] on input "08/2023" at bounding box center [669, 95] width 208 height 27
drag, startPoint x: 612, startPoint y: 96, endPoint x: 542, endPoint y: 101, distance: 70.3
click at [542, 101] on div "08/2023" at bounding box center [655, 96] width 236 height 29
type input "09/2025"
drag, startPoint x: 699, startPoint y: 497, endPoint x: 702, endPoint y: 485, distance: 11.8
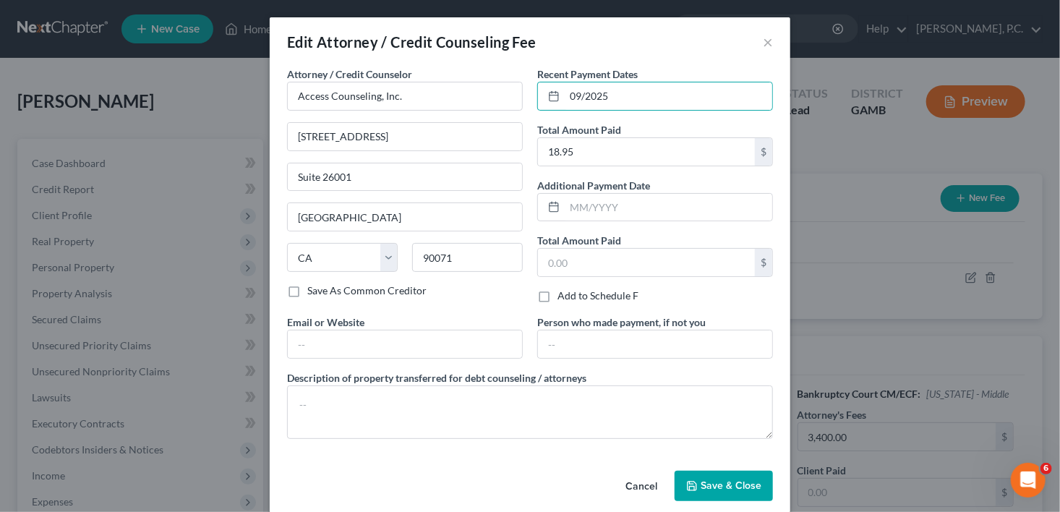
click at [700, 497] on button "Save & Close" at bounding box center [724, 486] width 98 height 30
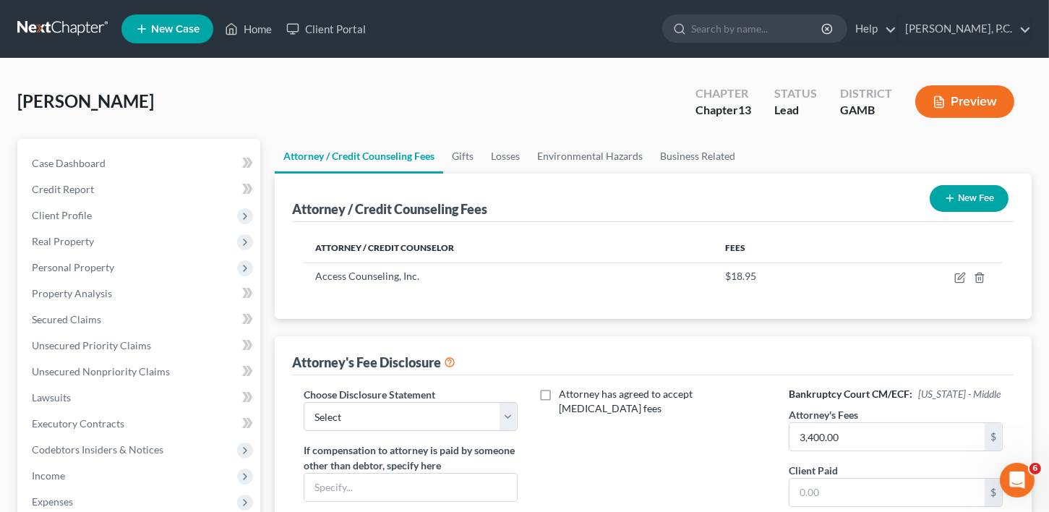
click at [968, 187] on button "New Fee" at bounding box center [969, 198] width 79 height 27
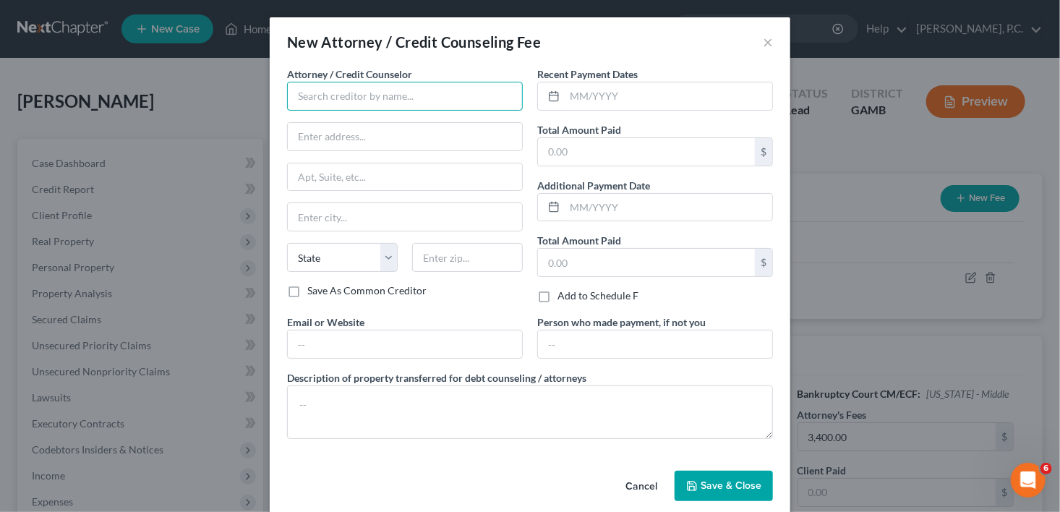
click at [307, 86] on input "text" at bounding box center [405, 96] width 236 height 29
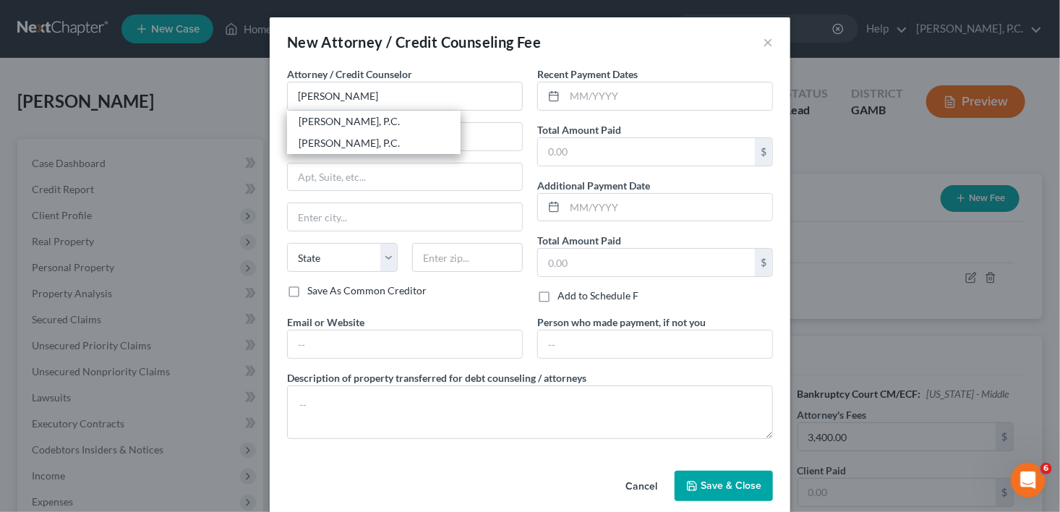
drag, startPoint x: 373, startPoint y: 122, endPoint x: 446, endPoint y: 119, distance: 72.4
click at [375, 122] on div "Calvin L. Jackson, P.C." at bounding box center [374, 121] width 150 height 14
type input "Calvin L. Jackson, P.C."
type input "1259 Russell Parkway"
type input "Suite T"
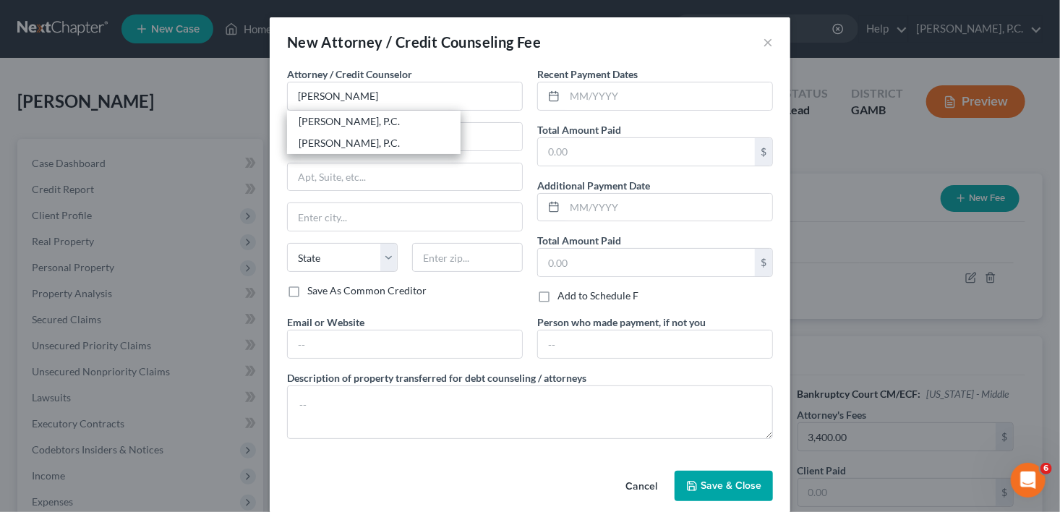
type input "Warner Robins"
select select "10"
type input "31088"
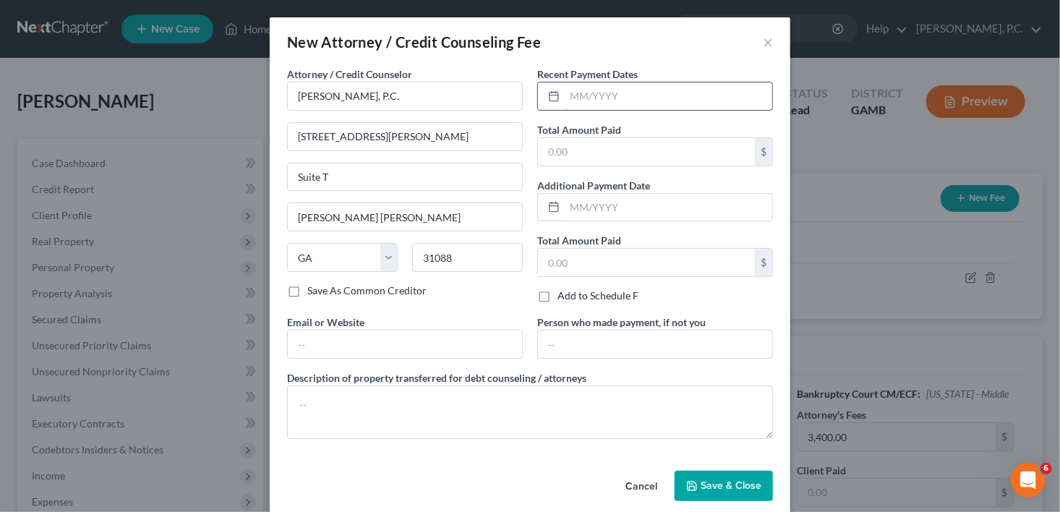
click at [582, 100] on input "text" at bounding box center [669, 95] width 208 height 27
type input "09/15/2025"
click at [571, 147] on input "text" at bounding box center [646, 151] width 217 height 27
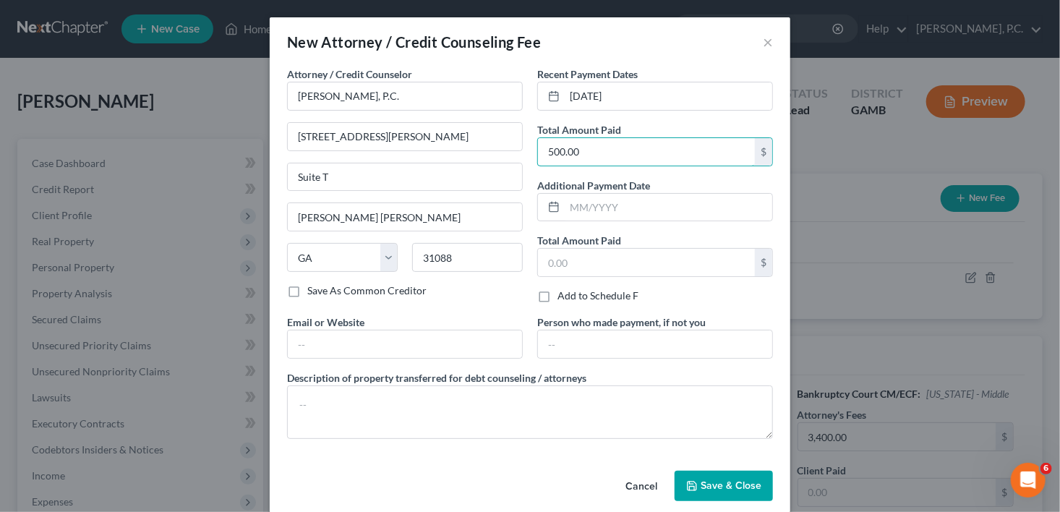
type input "500.00"
drag, startPoint x: 732, startPoint y: 479, endPoint x: 772, endPoint y: 481, distance: 40.6
click at [733, 479] on span "Save & Close" at bounding box center [731, 485] width 61 height 12
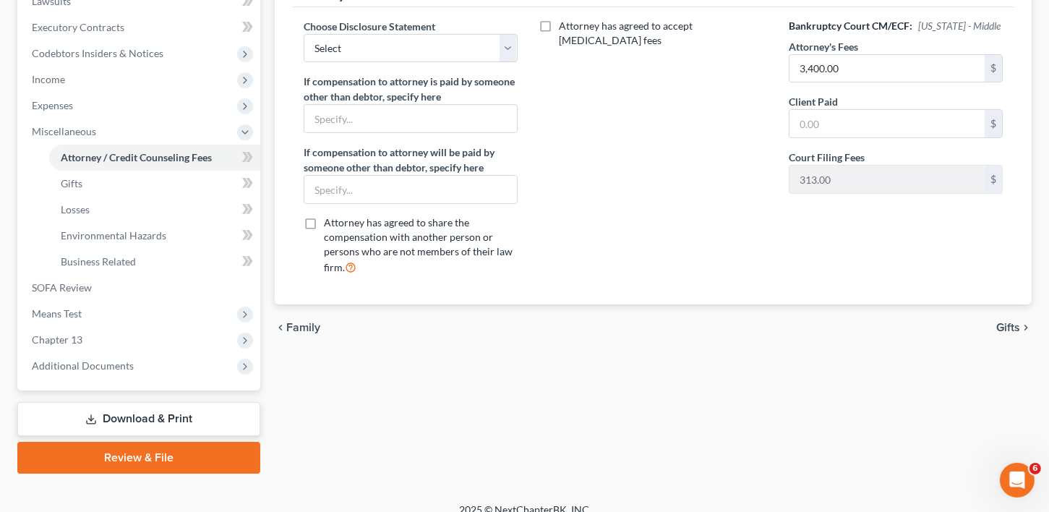
scroll to position [389, 0]
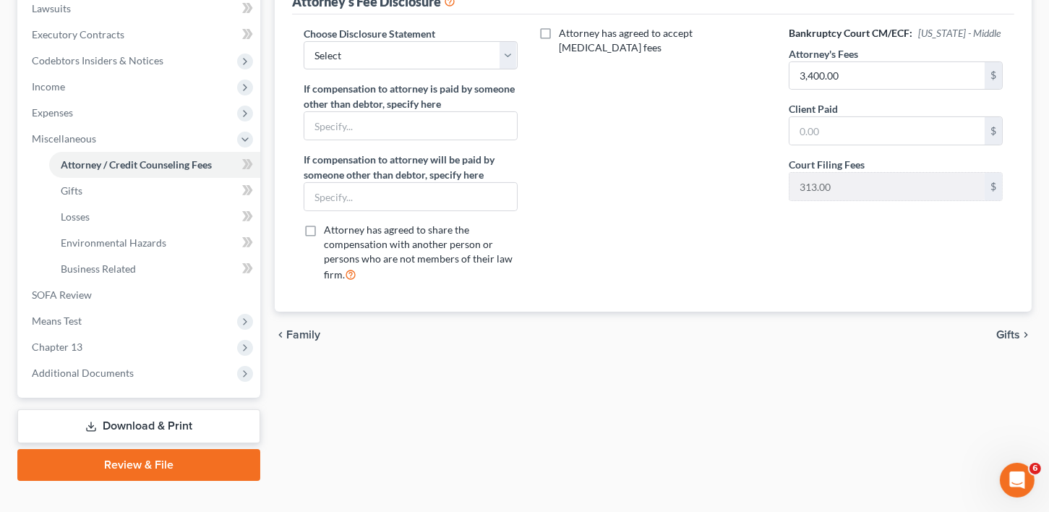
click at [1012, 329] on span "Gifts" at bounding box center [1009, 335] width 24 height 12
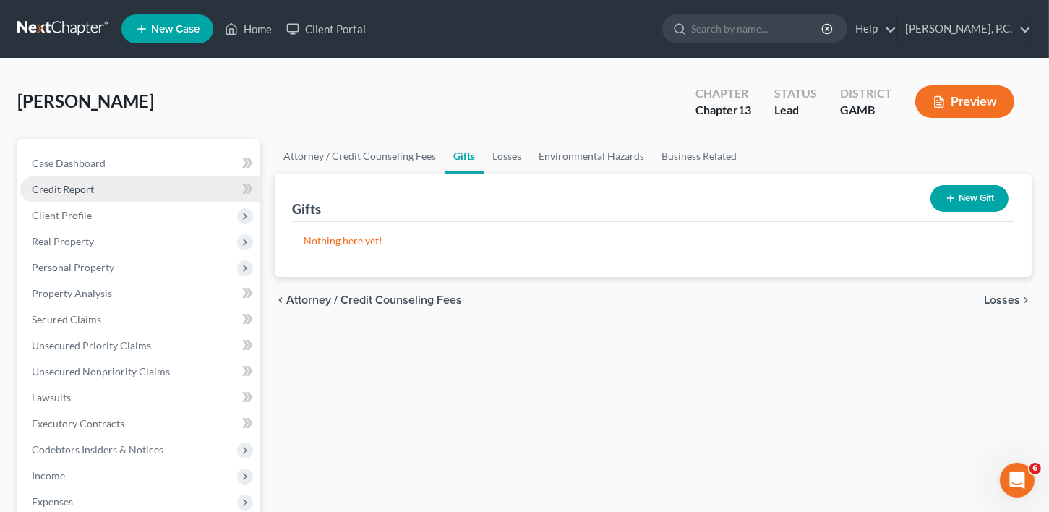
click at [63, 183] on span "Credit Report" at bounding box center [63, 189] width 62 height 12
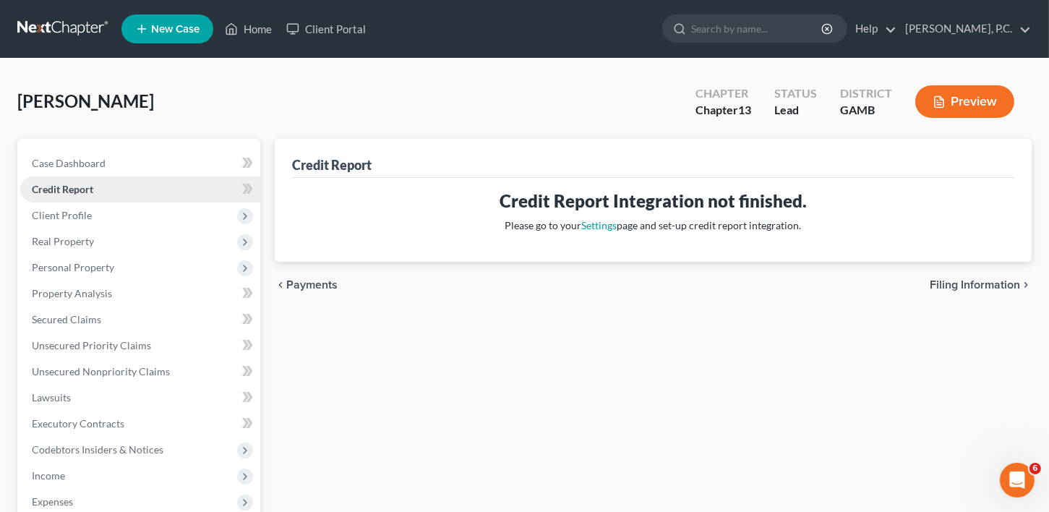
click at [72, 180] on link "Credit Report" at bounding box center [140, 189] width 240 height 26
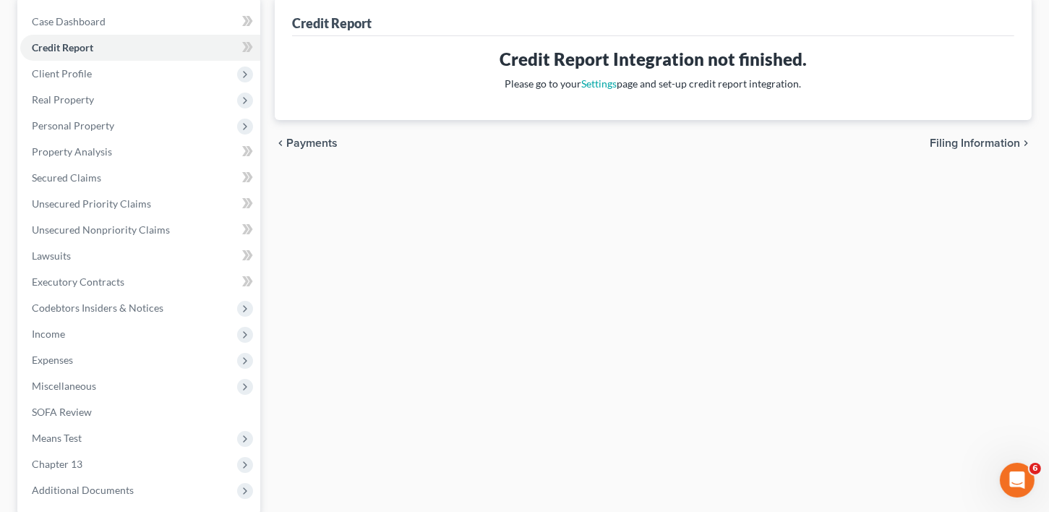
scroll to position [281, 0]
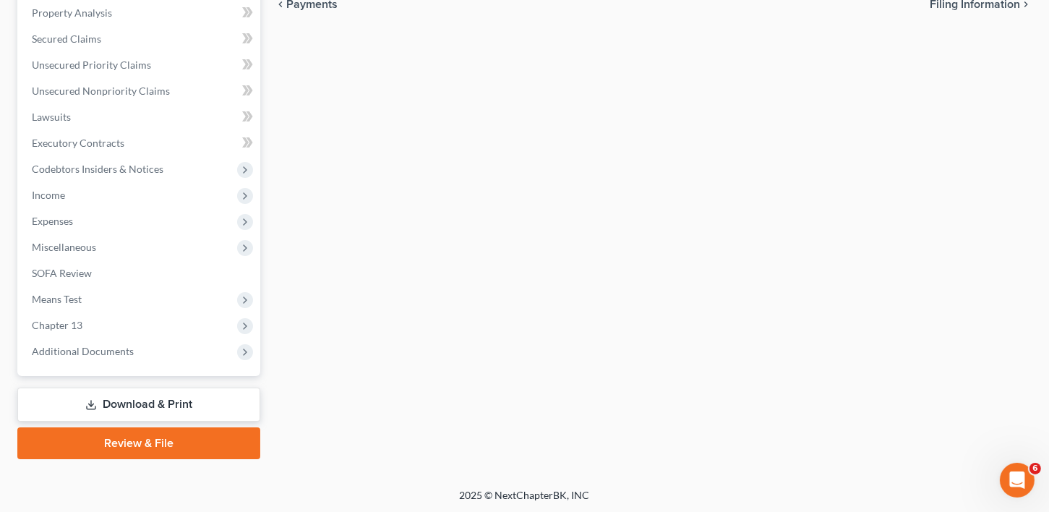
click at [51, 396] on link "Download & Print" at bounding box center [138, 405] width 243 height 34
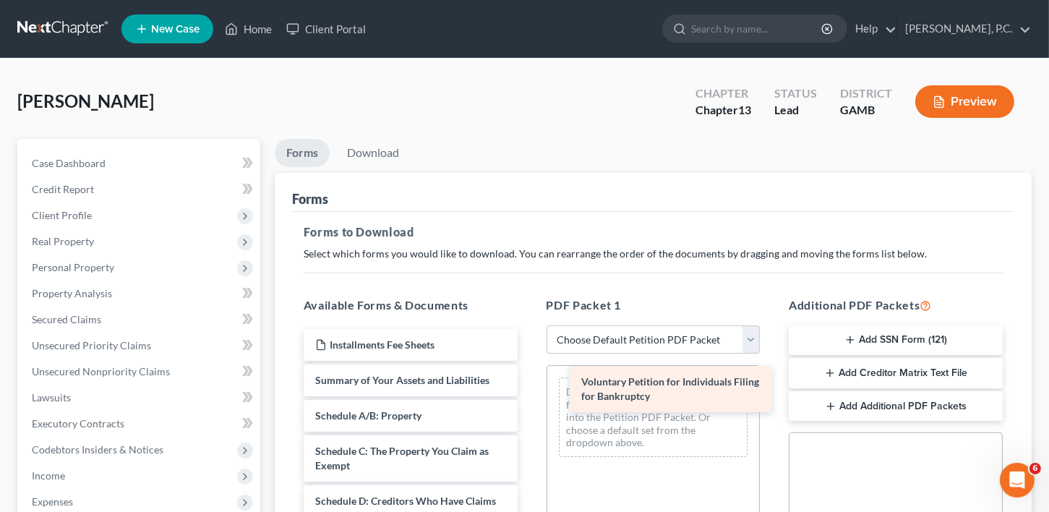
drag, startPoint x: 408, startPoint y: 389, endPoint x: 674, endPoint y: 392, distance: 266.2
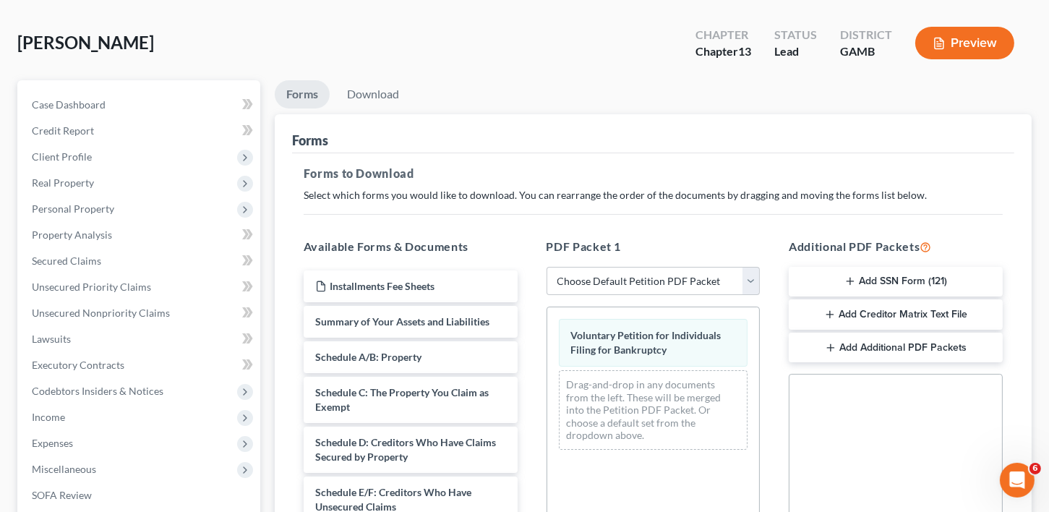
scroll to position [27, 0]
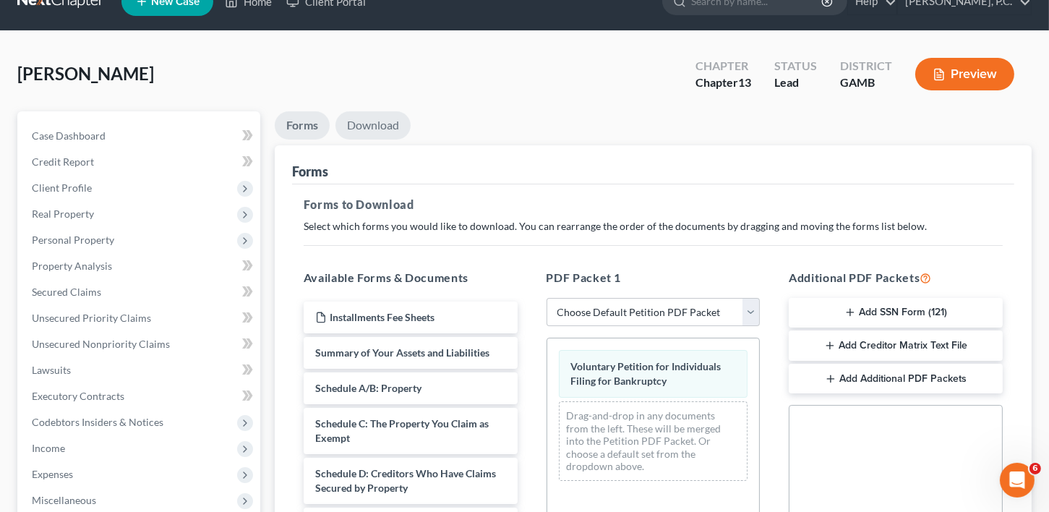
click at [365, 127] on link "Download" at bounding box center [373, 125] width 75 height 28
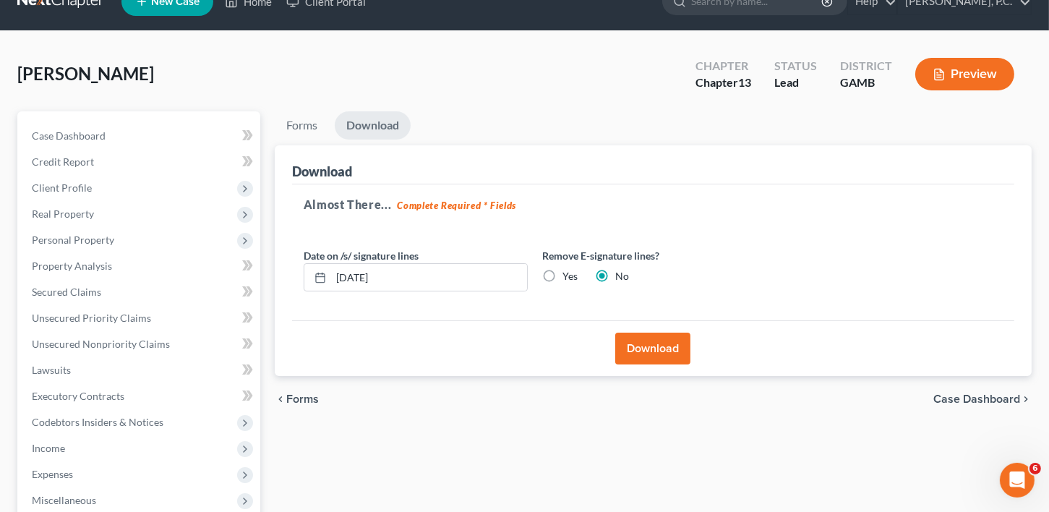
click at [660, 350] on button "Download" at bounding box center [652, 349] width 75 height 32
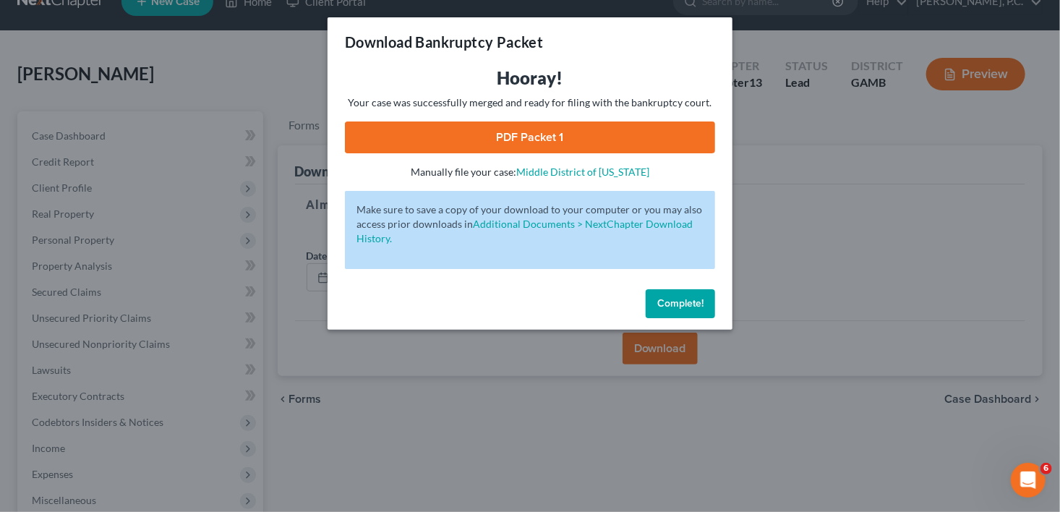
click at [508, 135] on link "PDF Packet 1" at bounding box center [530, 138] width 370 height 32
click at [663, 291] on button "Complete!" at bounding box center [680, 303] width 69 height 29
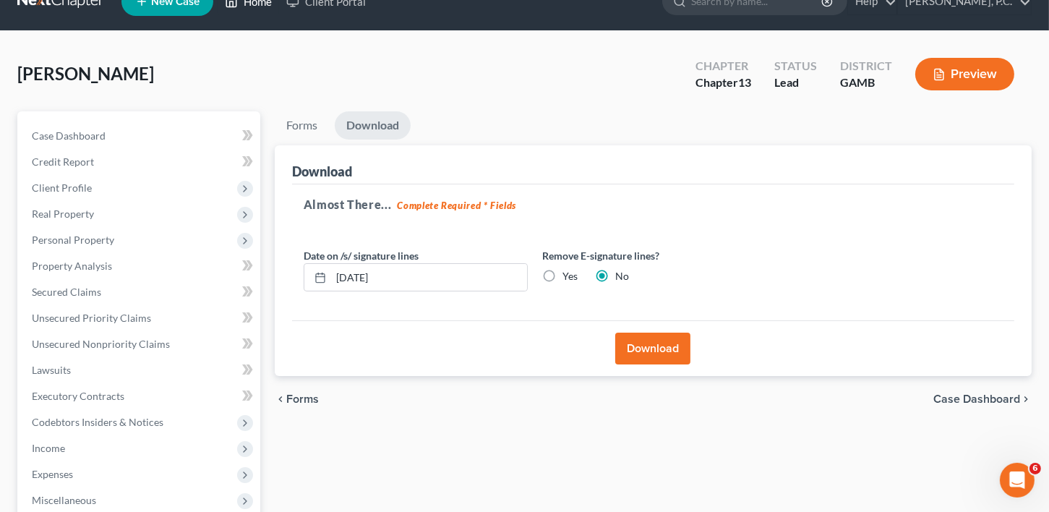
click at [255, 1] on link "Home" at bounding box center [248, 1] width 61 height 26
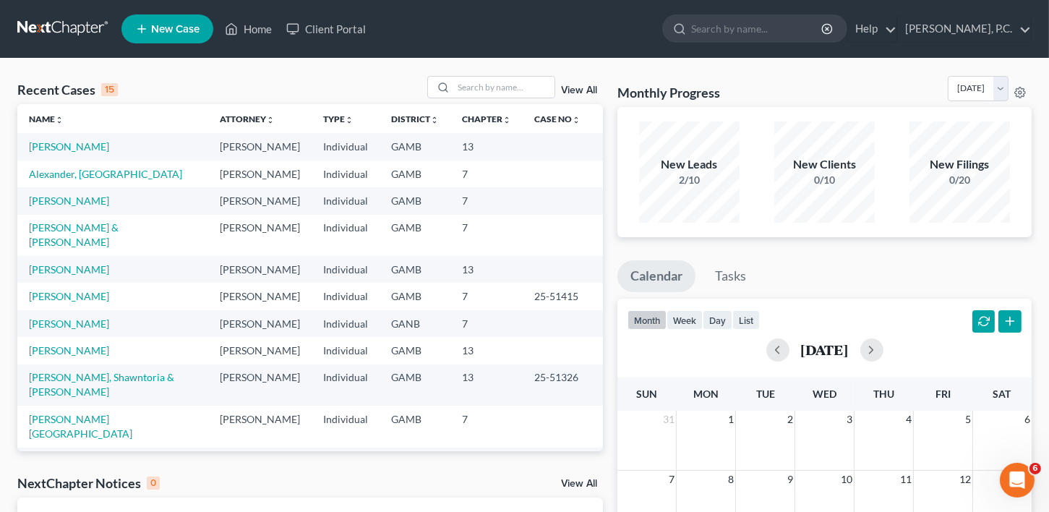
click at [168, 39] on link "New Case" at bounding box center [168, 28] width 92 height 29
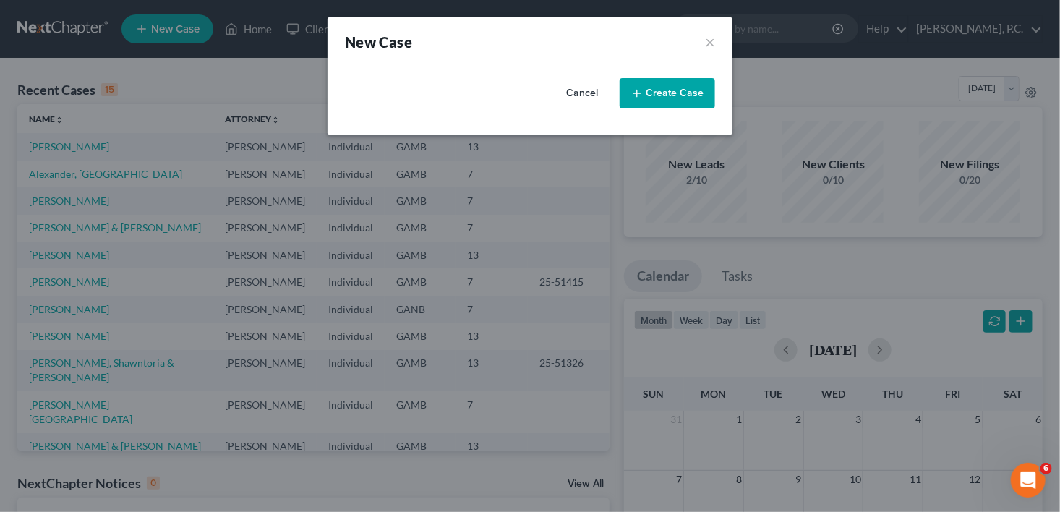
select select "18"
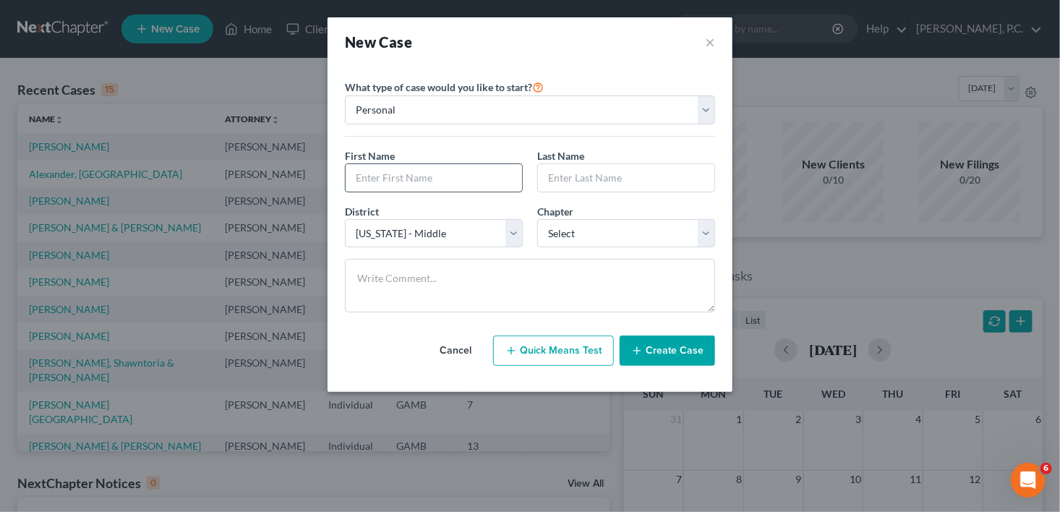
click at [365, 176] on input "text" at bounding box center [434, 177] width 176 height 27
type input "Leonard"
type input "Bartlett"
click at [607, 240] on select "Select 7 11 12 13" at bounding box center [626, 233] width 178 height 29
select select "3"
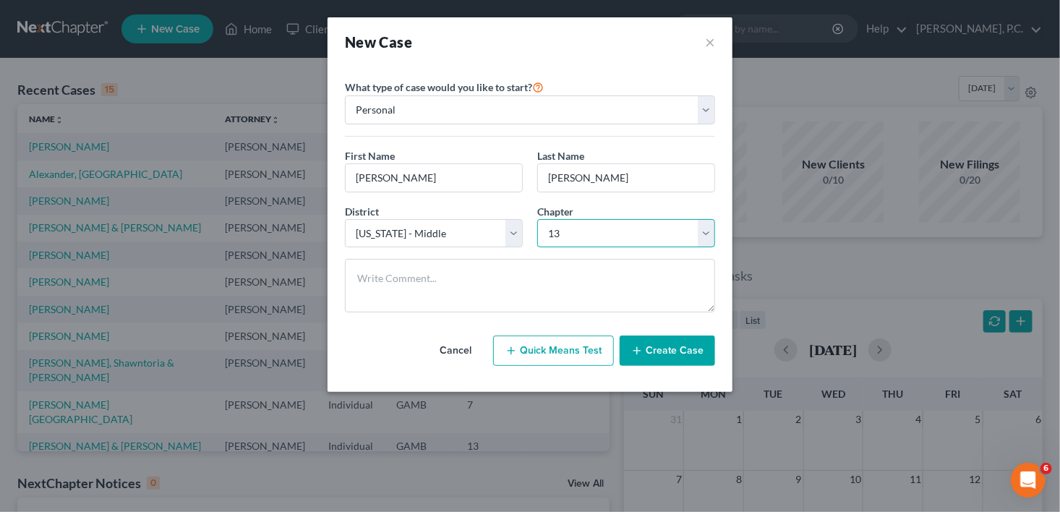
click at [537, 219] on select "Select 7 11 12 13" at bounding box center [626, 233] width 178 height 29
click at [712, 357] on button "Create Case" at bounding box center [667, 351] width 95 height 30
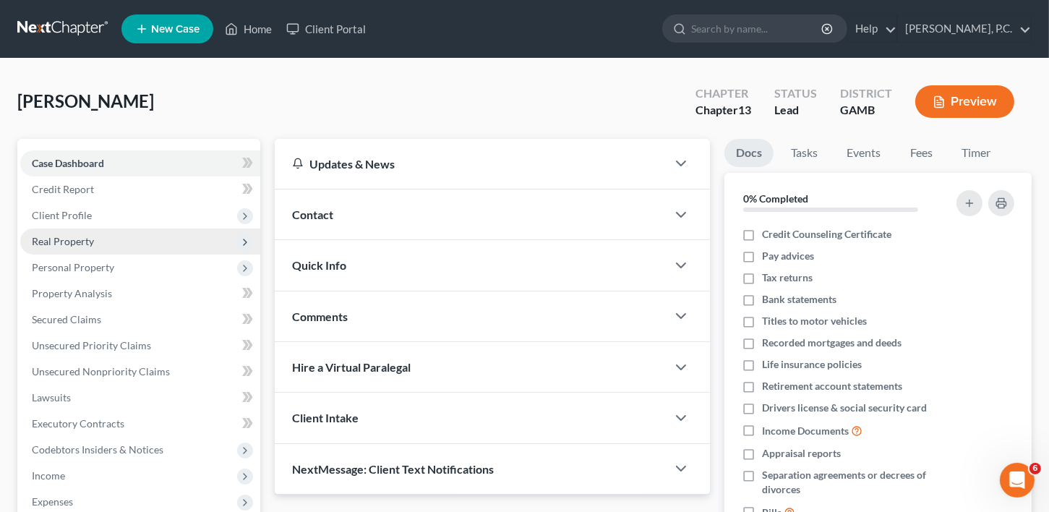
click at [72, 213] on span "Client Profile" at bounding box center [62, 215] width 60 height 12
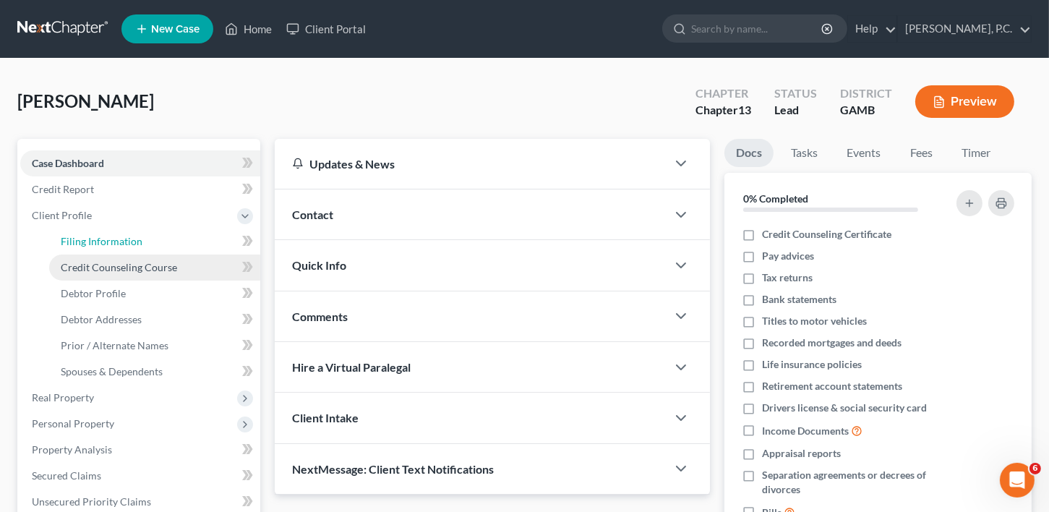
drag, startPoint x: 81, startPoint y: 240, endPoint x: 106, endPoint y: 261, distance: 32.9
click at [82, 240] on span "Filing Information" at bounding box center [102, 241] width 82 height 12
select select "1"
select select "0"
select select "3"
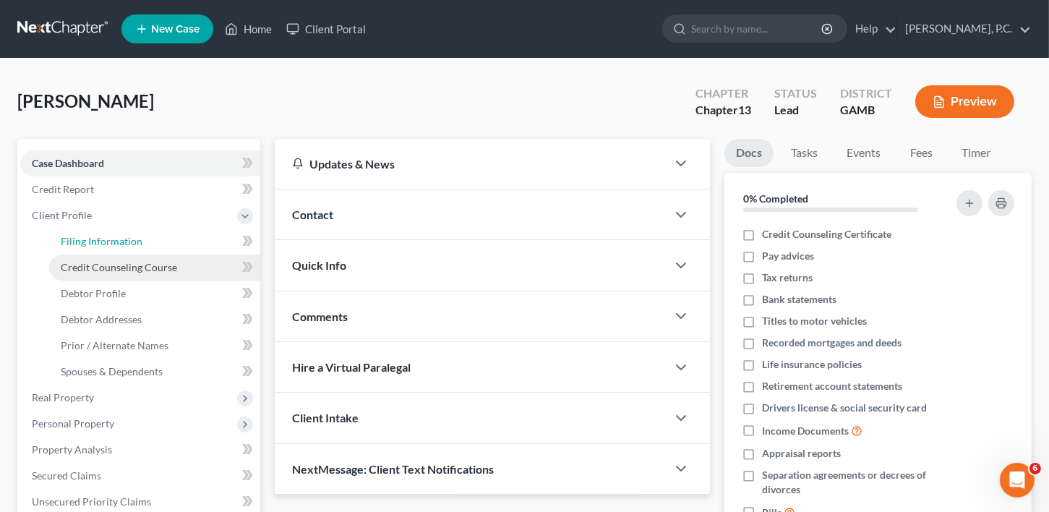
select select "18"
select select "10"
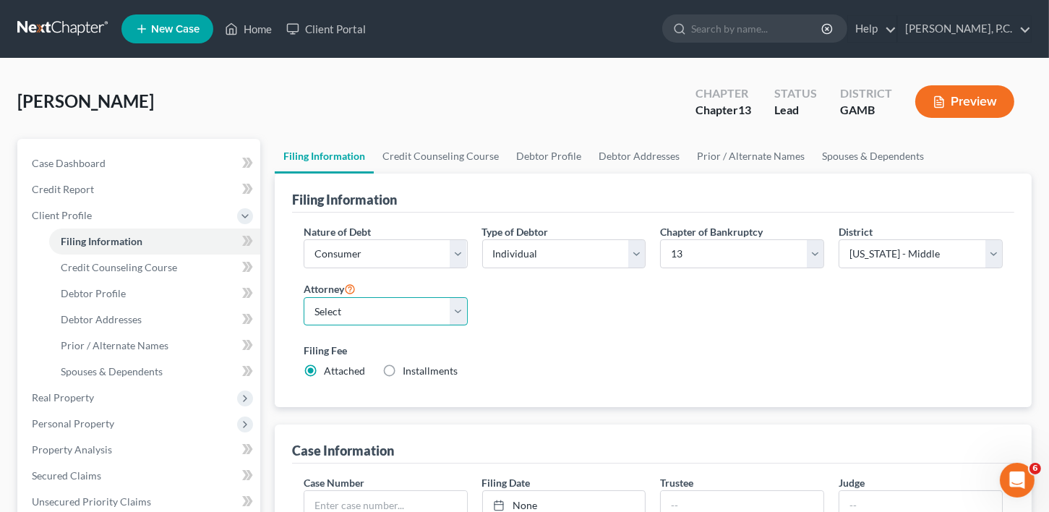
click at [367, 304] on select "Select Calvin L. Jackson - GAMB" at bounding box center [386, 311] width 164 height 29
select select "0"
click at [304, 297] on select "Select Calvin L. Jackson - GAMB" at bounding box center [386, 311] width 164 height 29
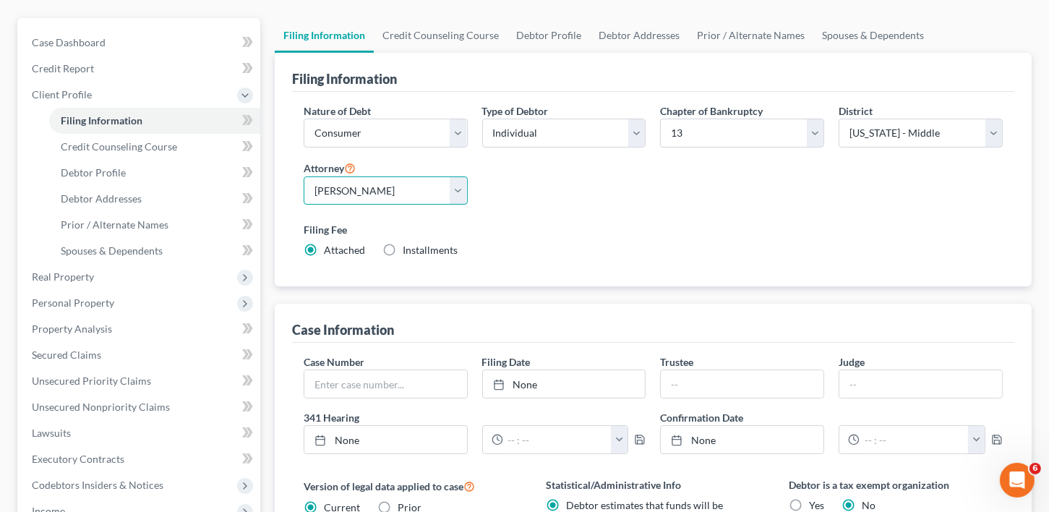
scroll to position [114, 0]
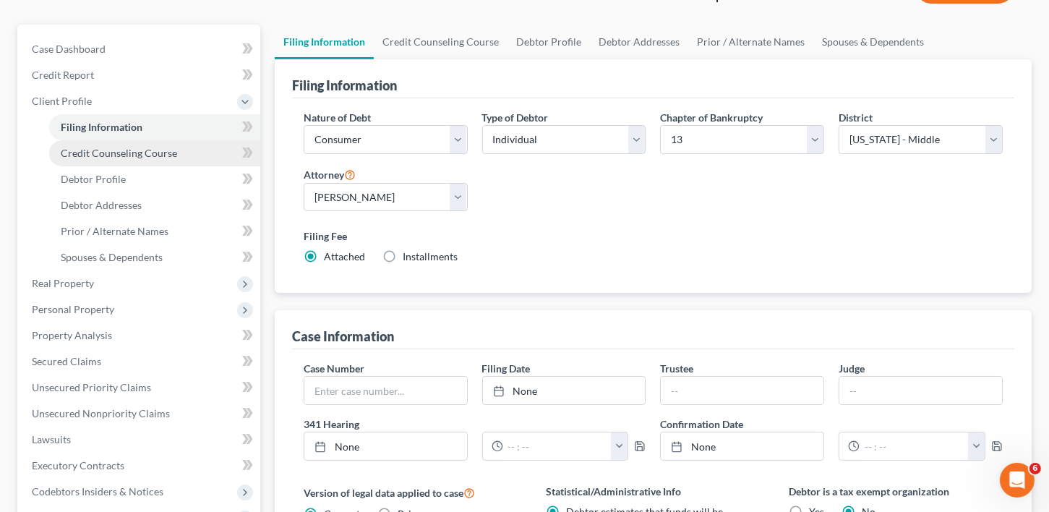
click at [104, 156] on span "Credit Counseling Course" at bounding box center [119, 153] width 116 height 12
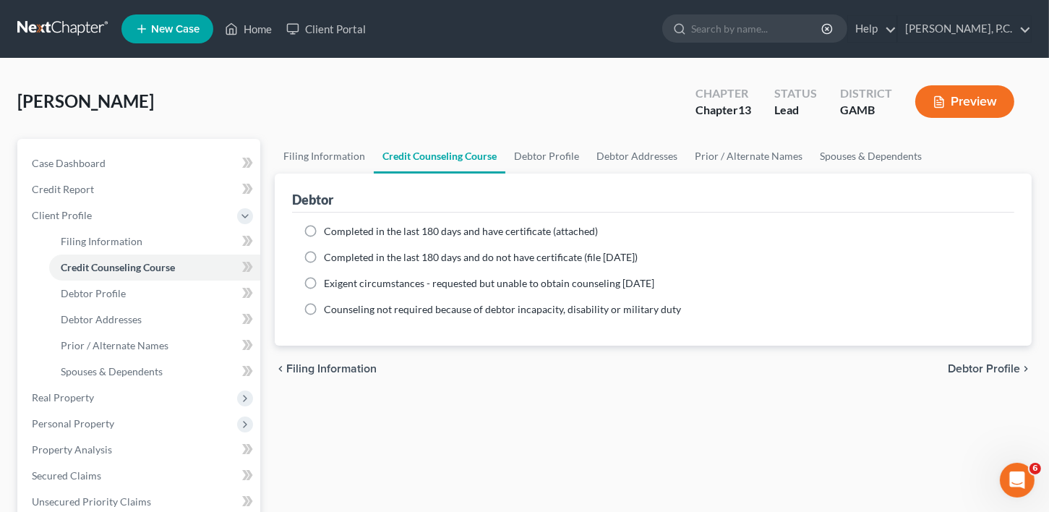
click at [324, 257] on label "Completed in the last 180 days and do not have certificate (file within 14 days)" at bounding box center [481, 257] width 314 height 14
click at [330, 257] on input "Completed in the last 180 days and do not have certificate (file within 14 days)" at bounding box center [334, 254] width 9 height 9
radio input "true"
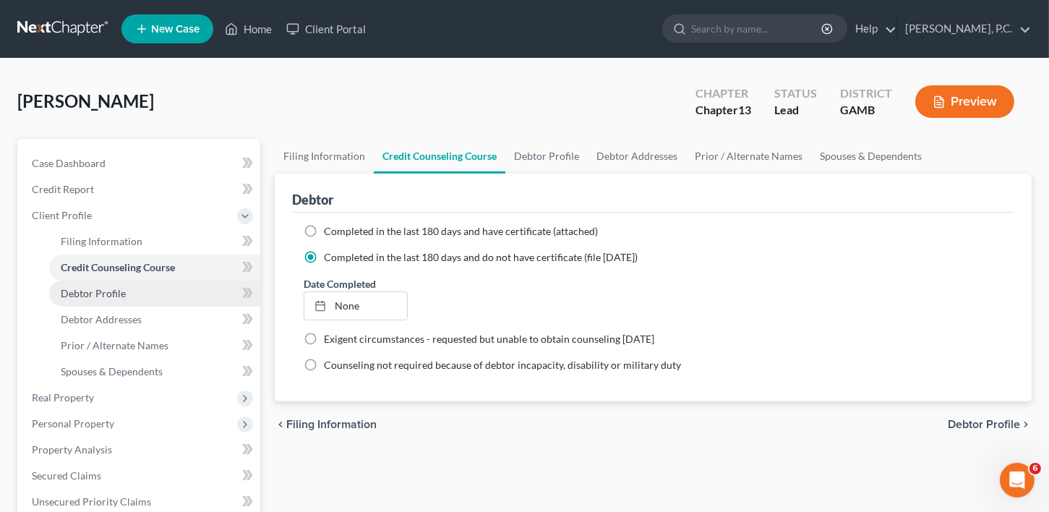
click at [103, 294] on span "Debtor Profile" at bounding box center [93, 293] width 65 height 12
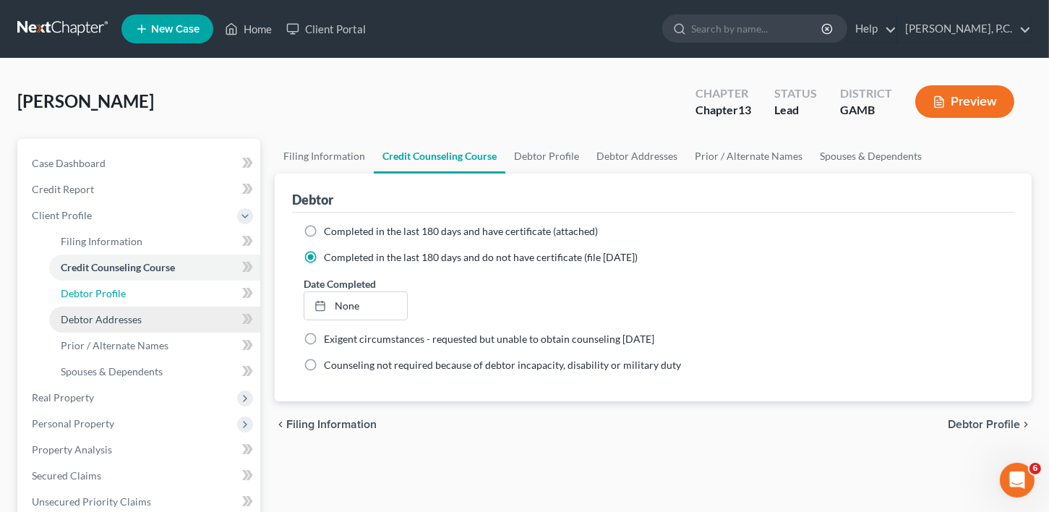
select select "0"
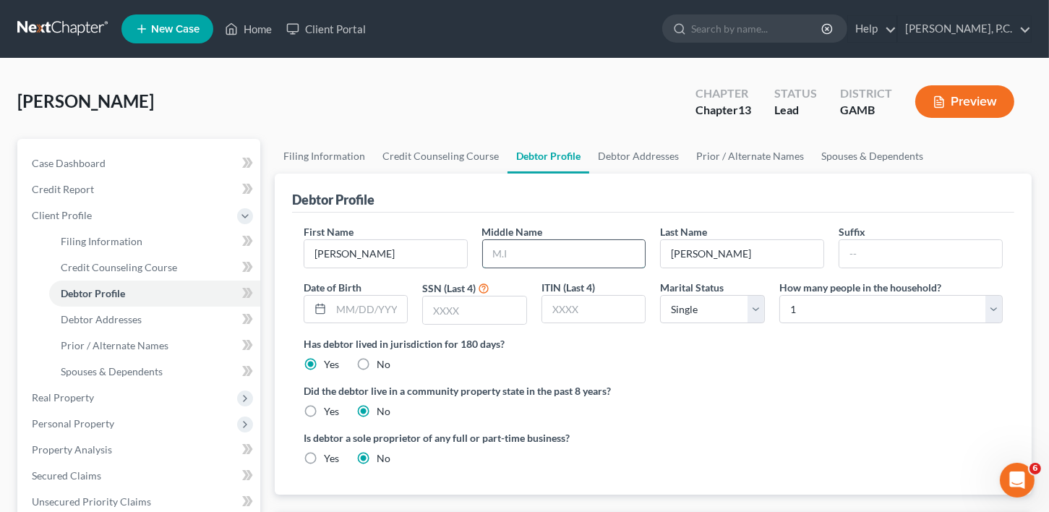
click at [514, 261] on input "text" at bounding box center [564, 253] width 163 height 27
type input "Gerald"
type input "S"
click at [329, 315] on div at bounding box center [317, 309] width 27 height 27
drag, startPoint x: 336, startPoint y: 309, endPoint x: 362, endPoint y: 311, distance: 26.1
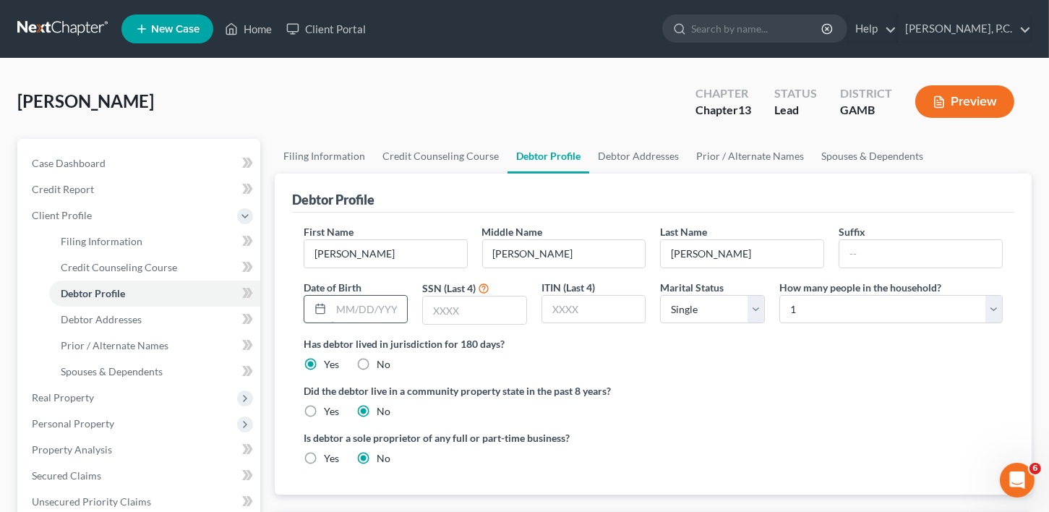
click at [337, 307] on input "text" at bounding box center [369, 309] width 77 height 27
type input "10/13/1955"
click at [428, 308] on input "text" at bounding box center [474, 310] width 103 height 27
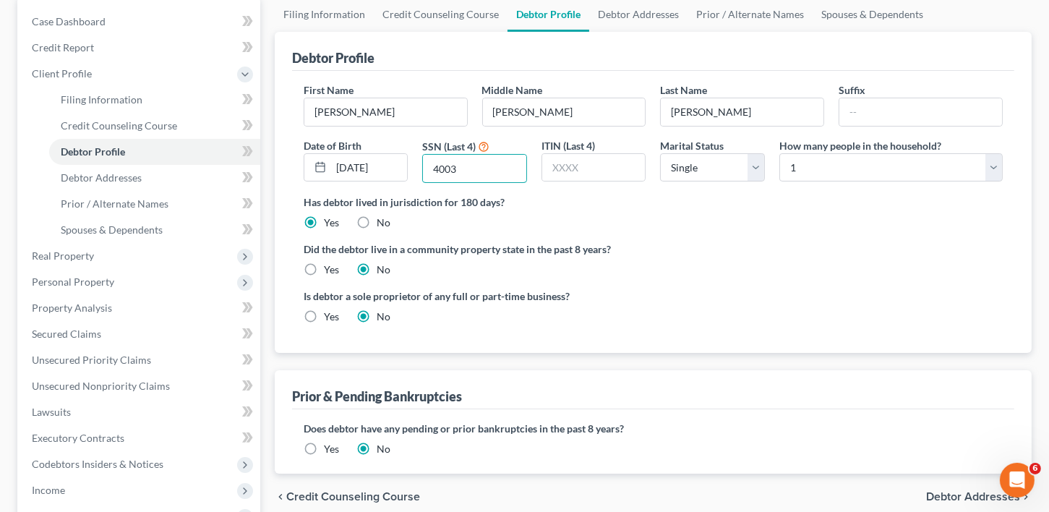
scroll to position [145, 0]
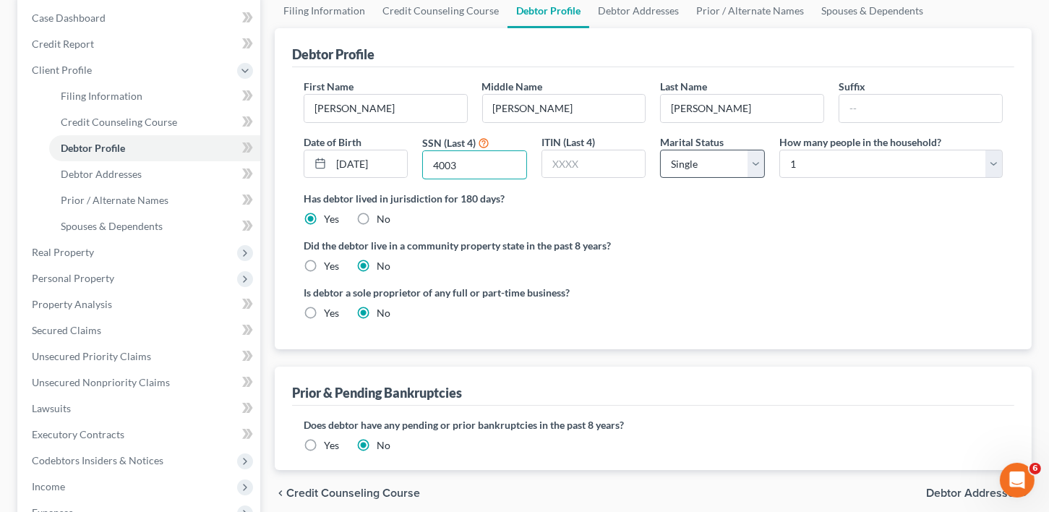
type input "4003"
click at [756, 161] on select "Select Single Married Separated Divorced Widowed" at bounding box center [712, 164] width 105 height 29
select select "4"
click at [660, 150] on select "Select Single Married Separated Divorced Widowed" at bounding box center [712, 164] width 105 height 29
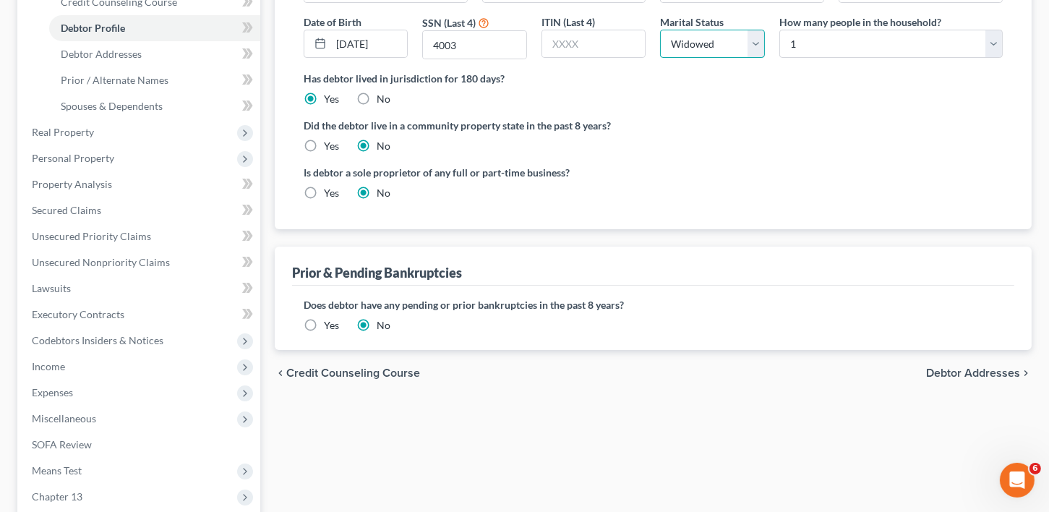
scroll to position [261, 0]
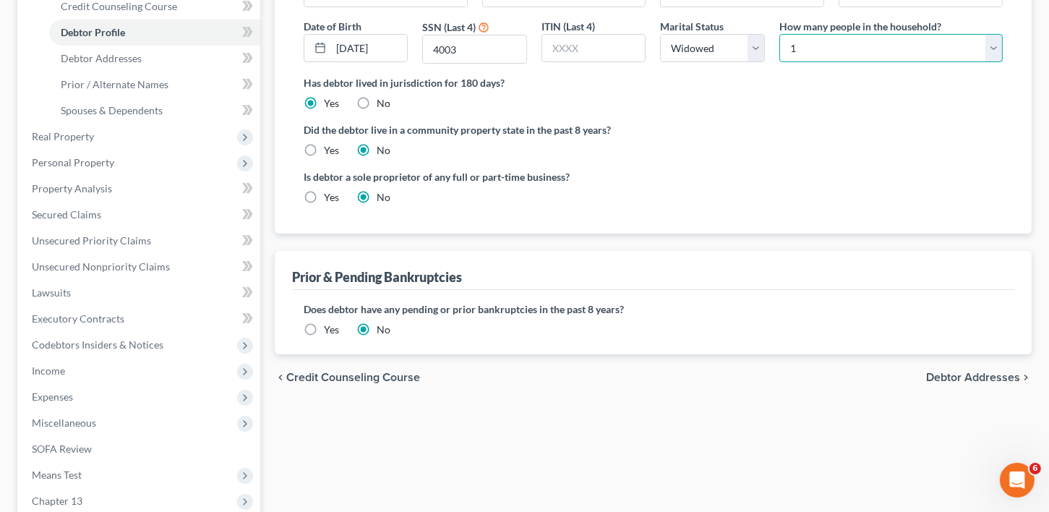
click at [878, 44] on select "Select 1 2 3 4 5 6 7 8 9 10 11 12 13 14 15 16 17 18 19 20" at bounding box center [891, 48] width 223 height 29
select select "3"
click at [780, 34] on select "Select 1 2 3 4 5 6 7 8 9 10 11 12 13 14 15 16 17 18 19 20" at bounding box center [891, 48] width 223 height 29
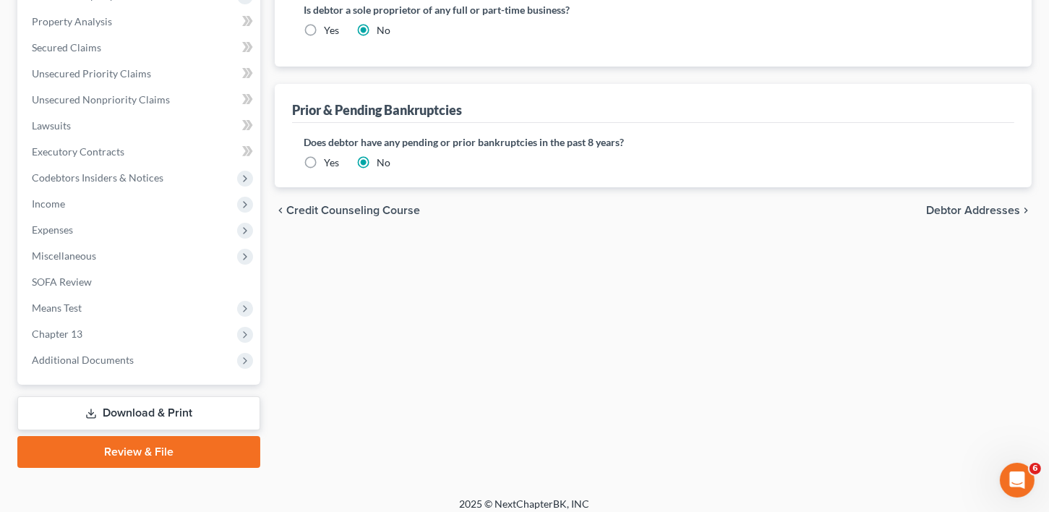
scroll to position [426, 0]
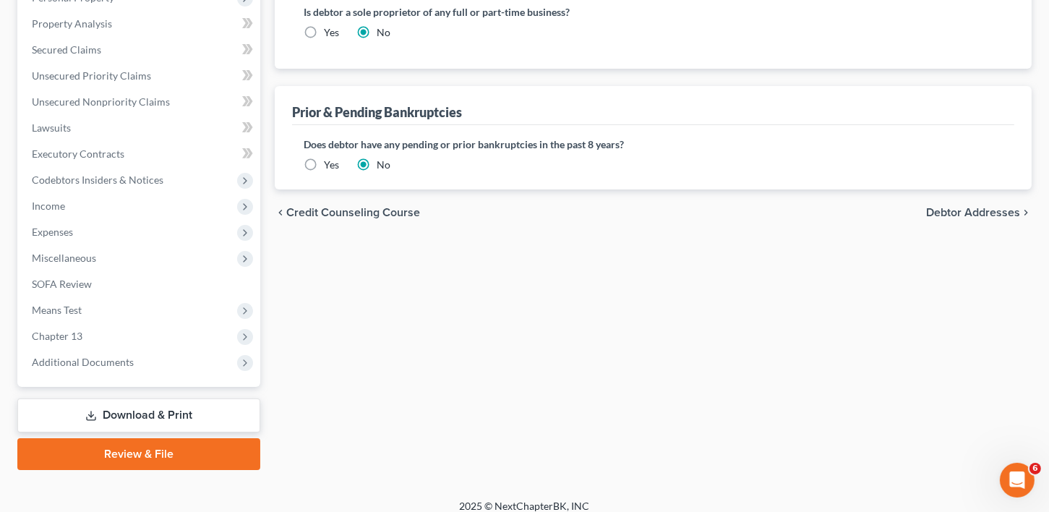
click at [324, 160] on label "Yes" at bounding box center [331, 165] width 15 height 14
click at [330, 160] on input "Yes" at bounding box center [334, 162] width 9 height 9
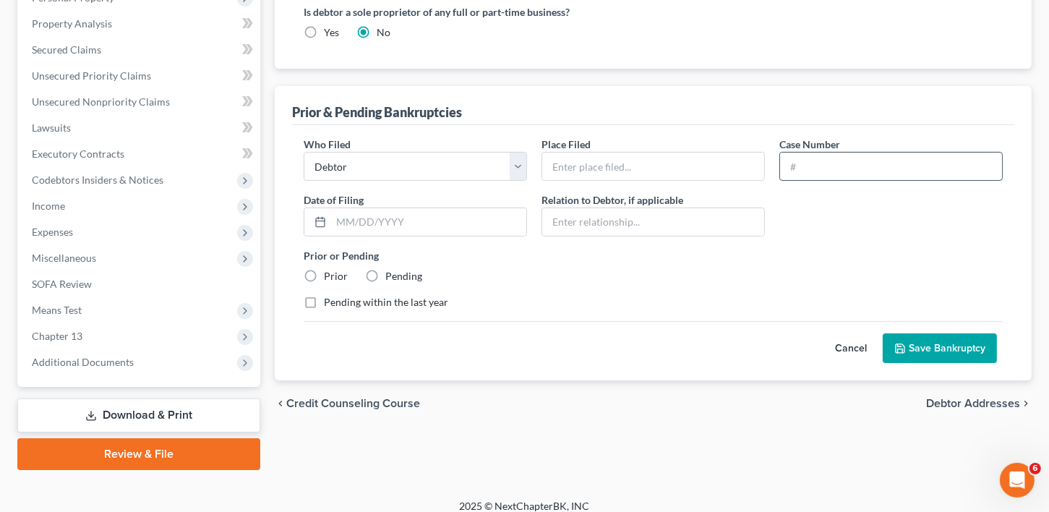
click at [799, 161] on input "text" at bounding box center [891, 166] width 222 height 27
type input "20-51582"
click at [331, 230] on input "text" at bounding box center [428, 221] width 195 height 27
type input "12/15/2020"
click at [324, 273] on label "Prior" at bounding box center [336, 276] width 24 height 14
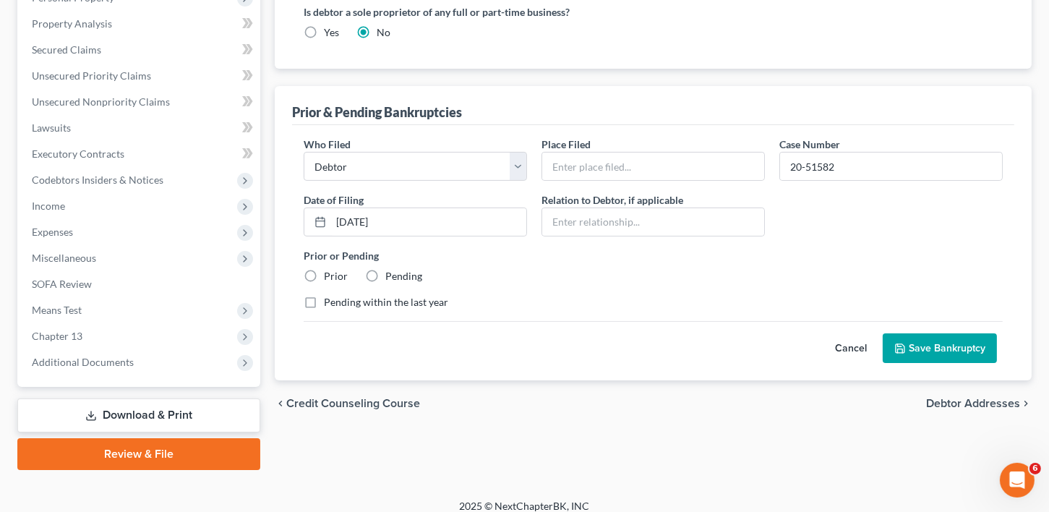
click at [330, 273] on input "Prior" at bounding box center [334, 273] width 9 height 9
radio input "true"
click at [552, 155] on input "text" at bounding box center [653, 166] width 222 height 27
type input "Middle District of Georgia- Macon"
click at [937, 342] on button "Save Bankruptcy" at bounding box center [940, 348] width 114 height 30
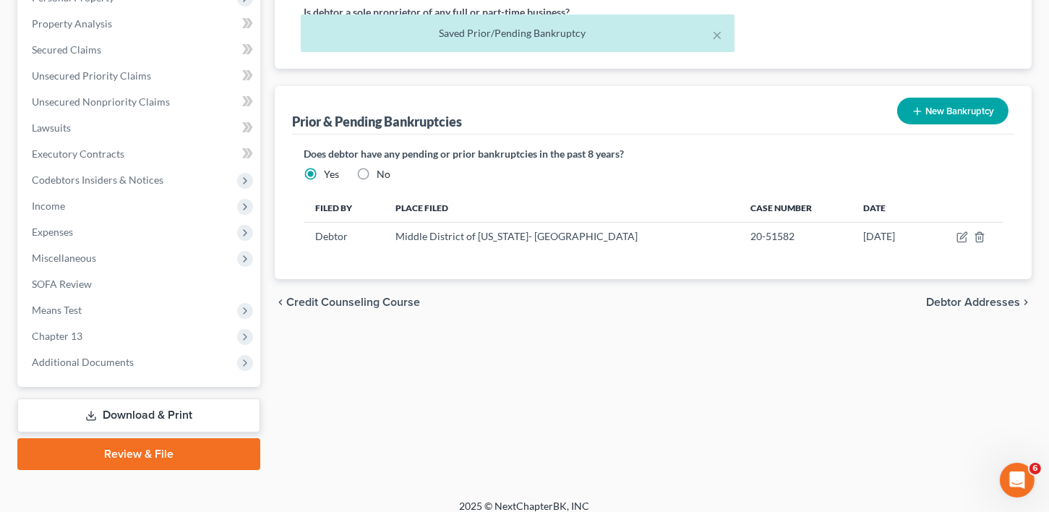
click at [968, 312] on div "chevron_left Credit Counseling Course Debtor Addresses chevron_right" at bounding box center [653, 302] width 757 height 46
click at [974, 297] on span "Debtor Addresses" at bounding box center [973, 303] width 94 height 12
select select "0"
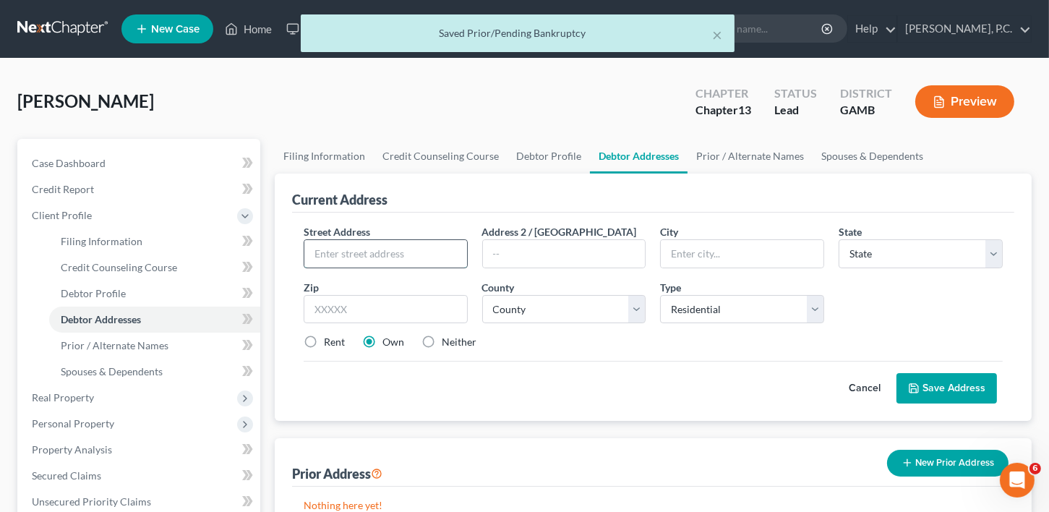
click at [352, 254] on input "text" at bounding box center [385, 253] width 163 height 27
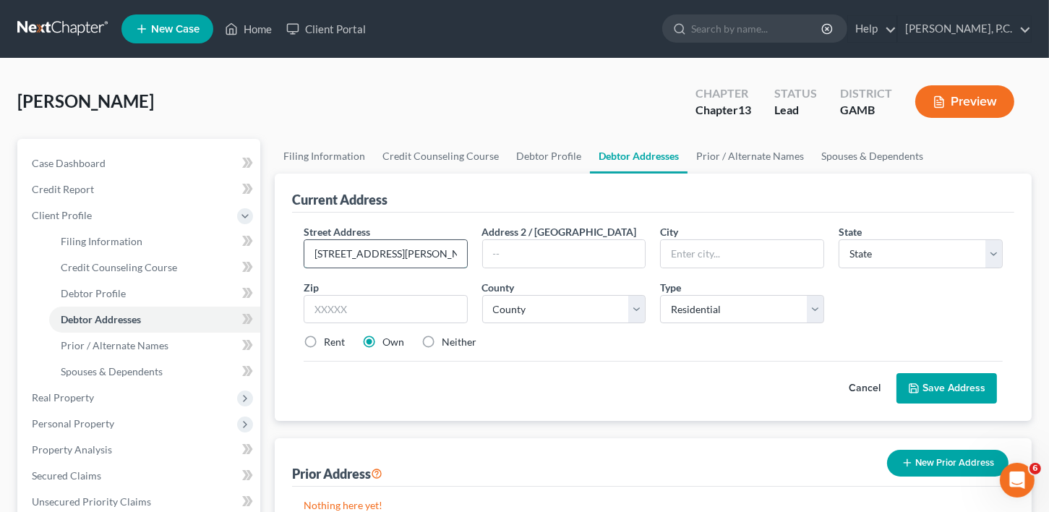
type input "628 Andrews Road"
type input "Knoxville"
select select "10"
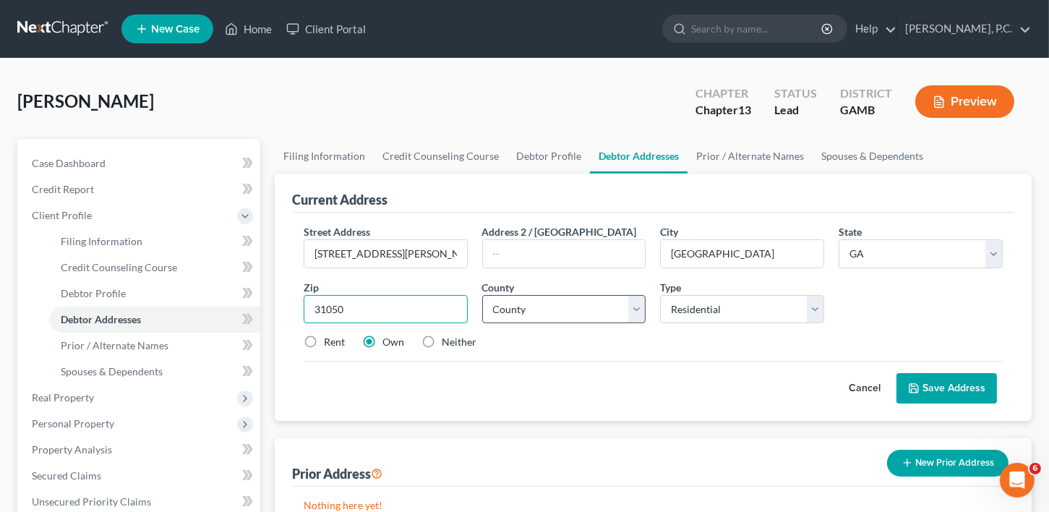
type input "31050"
click at [528, 301] on select "County Appling County Atkinson County Bacon County Baker County Baldwin County …" at bounding box center [564, 309] width 164 height 29
select select "38"
click at [541, 310] on select "County Appling County Atkinson County Bacon County Baker County Baldwin County …" at bounding box center [564, 309] width 164 height 29
click at [936, 383] on button "Save Address" at bounding box center [947, 388] width 101 height 30
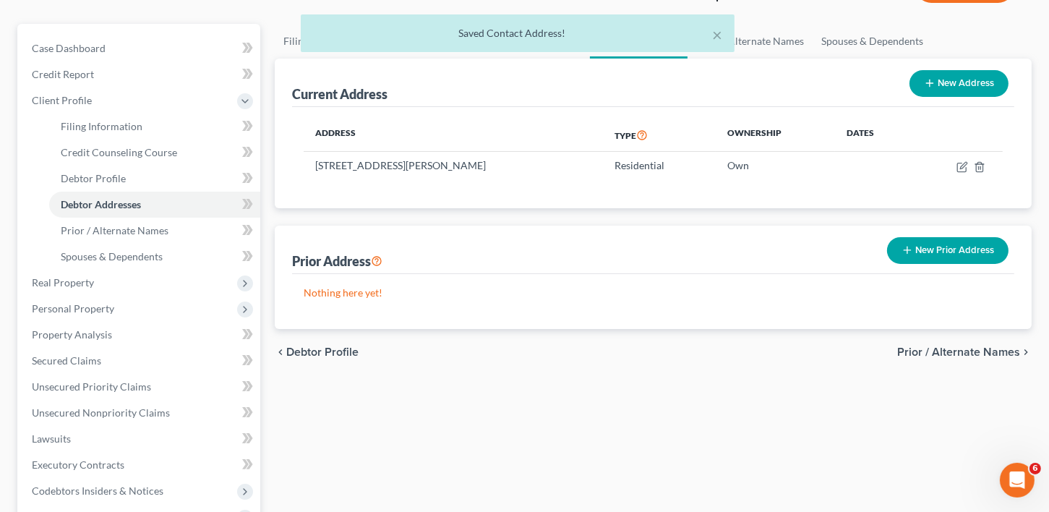
scroll to position [191, 0]
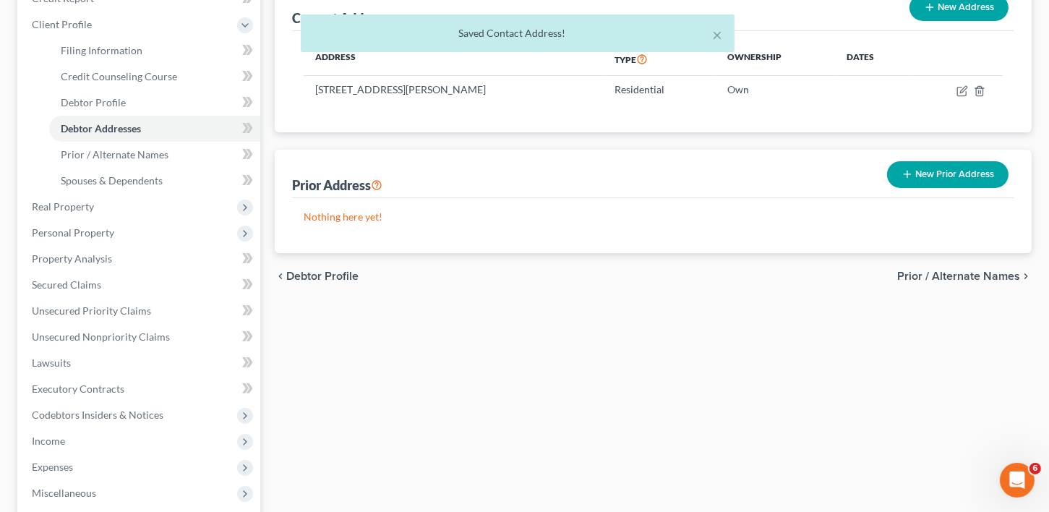
click at [945, 271] on span "Prior / Alternate Names" at bounding box center [959, 276] width 123 height 12
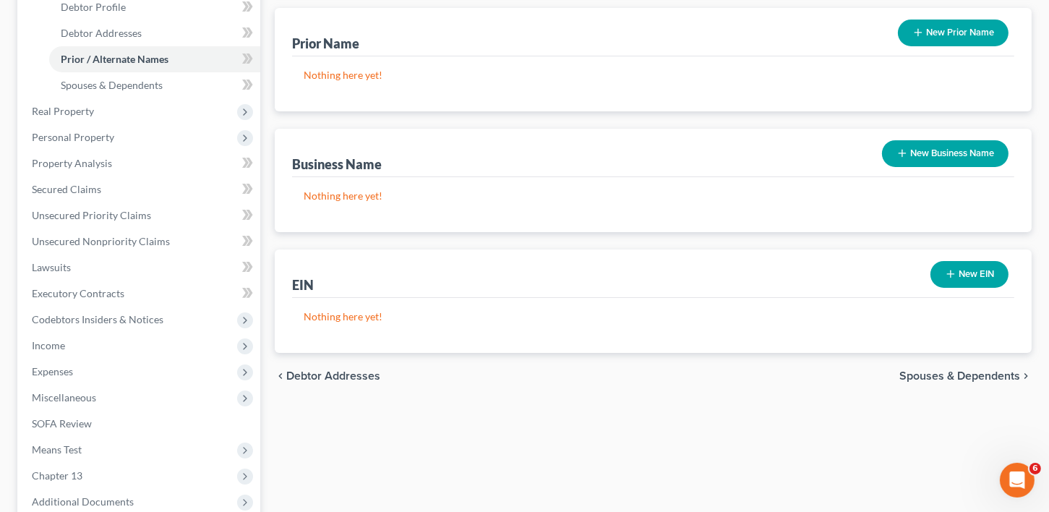
click at [956, 373] on span "Spouses & Dependents" at bounding box center [960, 376] width 121 height 12
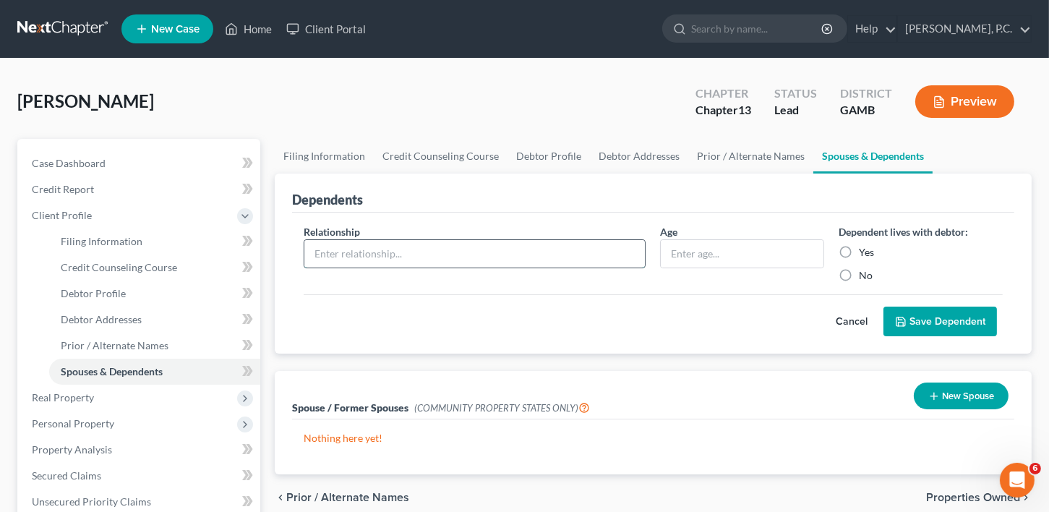
click at [341, 250] on input "text" at bounding box center [474, 253] width 341 height 27
type input "Grandson"
click at [674, 250] on input "text" at bounding box center [742, 253] width 163 height 27
type input "10"
click at [859, 249] on label "Yes" at bounding box center [866, 252] width 15 height 14
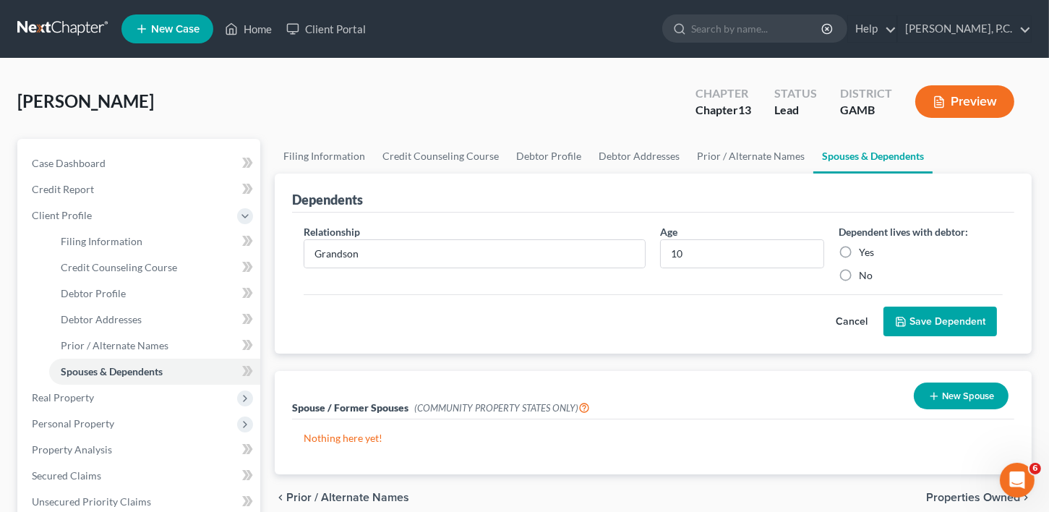
click at [865, 249] on input "Yes" at bounding box center [869, 249] width 9 height 9
radio input "true"
click at [918, 307] on button "Save Dependent" at bounding box center [941, 322] width 114 height 30
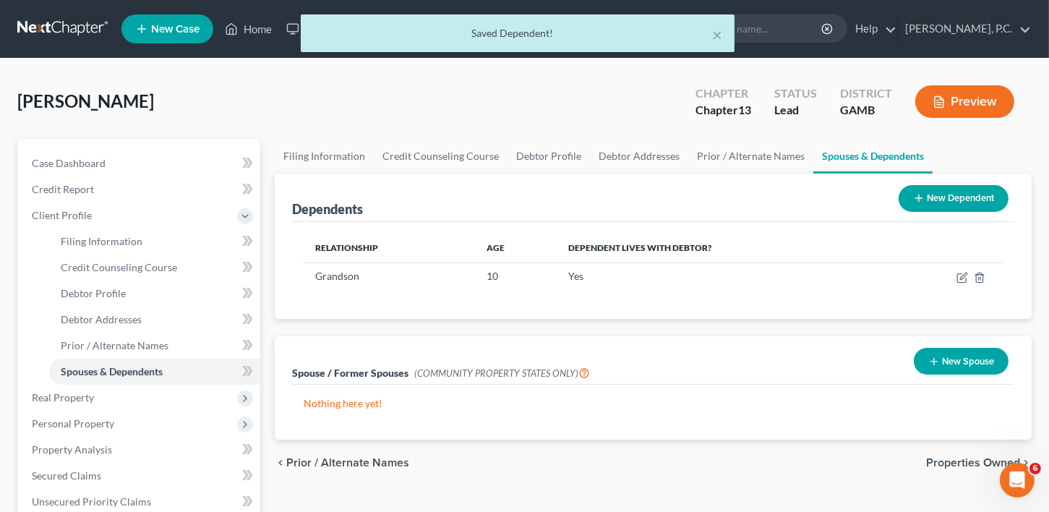
drag, startPoint x: 949, startPoint y: 195, endPoint x: 884, endPoint y: 197, distance: 64.4
click at [949, 195] on button "New Dependent" at bounding box center [954, 198] width 110 height 27
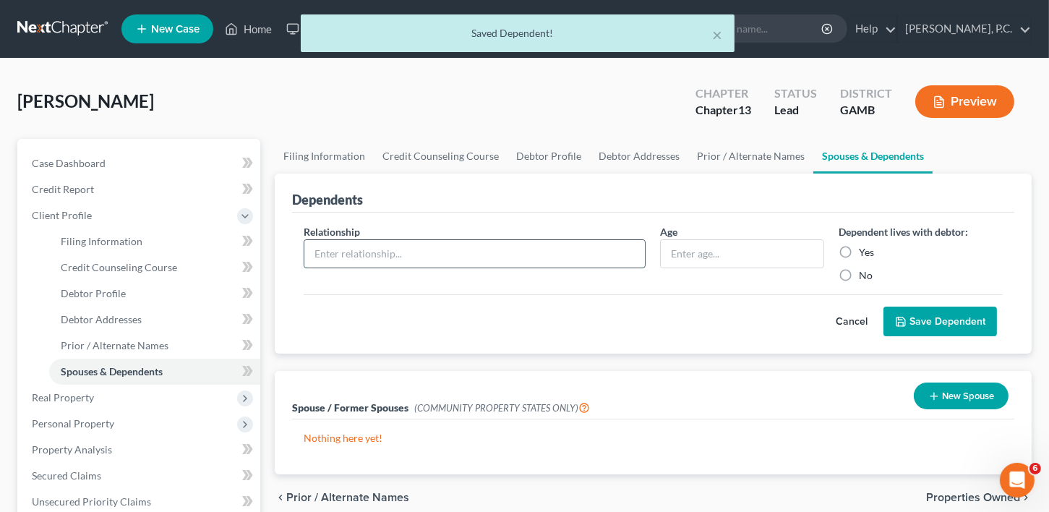
click at [323, 249] on input "text" at bounding box center [474, 253] width 341 height 27
type input "Grandson"
click at [662, 260] on input "text" at bounding box center [742, 253] width 163 height 27
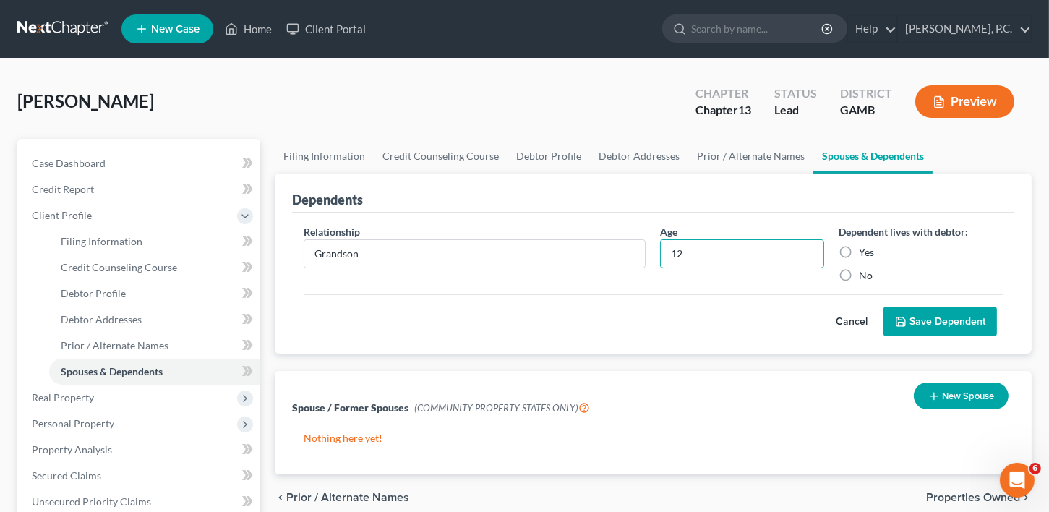
type input "12"
click at [859, 252] on label "Yes" at bounding box center [866, 252] width 15 height 14
click at [865, 252] on input "Yes" at bounding box center [869, 249] width 9 height 9
radio input "true"
click at [918, 315] on button "Save Dependent" at bounding box center [941, 322] width 114 height 30
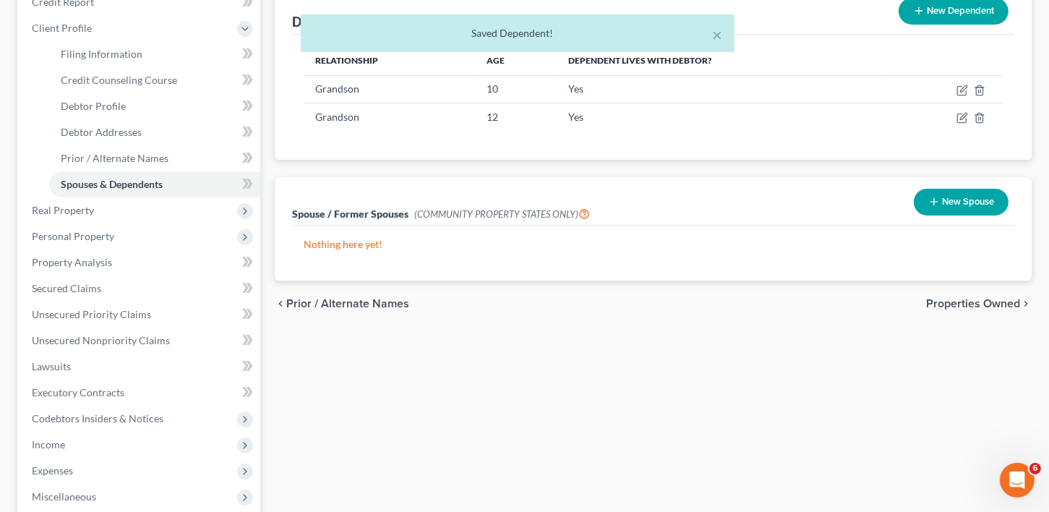
scroll to position [204, 0]
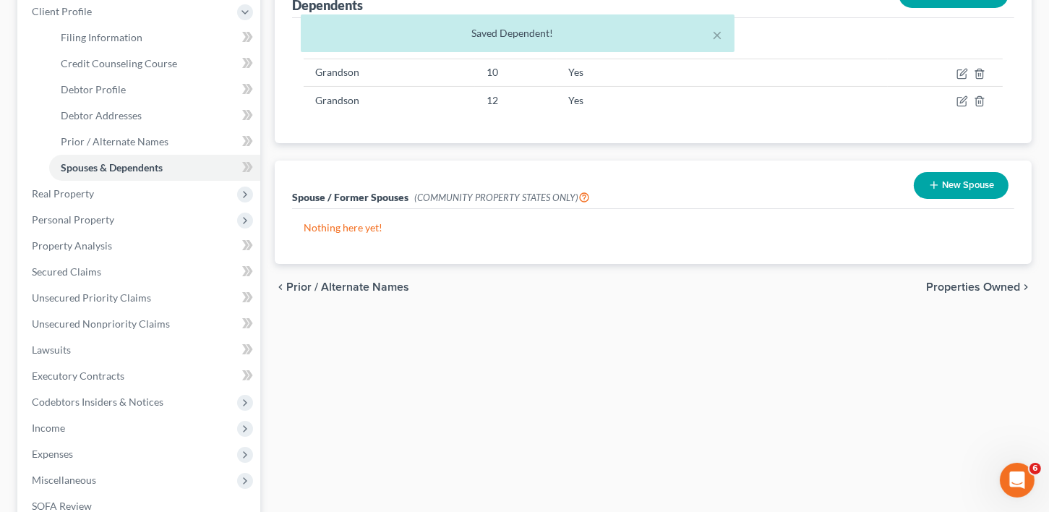
click at [958, 281] on span "Properties Owned" at bounding box center [973, 287] width 94 height 12
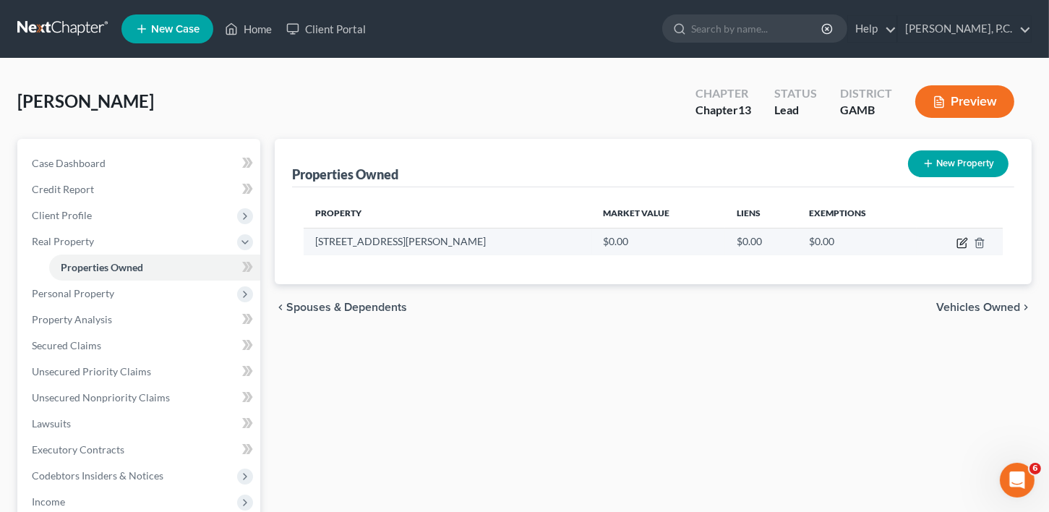
click at [961, 239] on icon "button" at bounding box center [963, 243] width 12 height 12
select select "10"
select select "38"
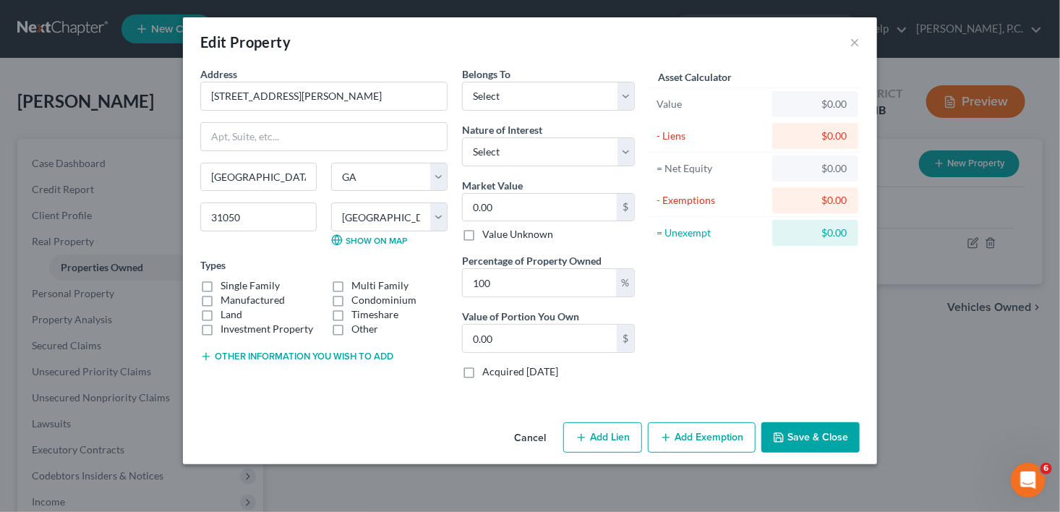
click at [803, 440] on button "Save & Close" at bounding box center [811, 437] width 98 height 30
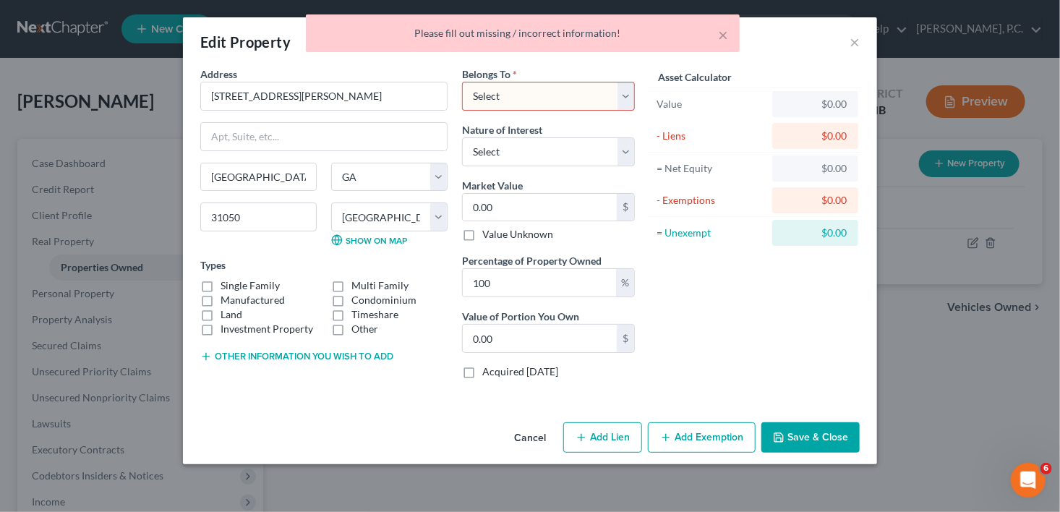
click at [611, 96] on select "Select Debtor 1 Only Debtor 2 Only Debtor 1 And Debtor 2 Only At Least One Of T…" at bounding box center [548, 96] width 173 height 29
select select "0"
click at [462, 82] on select "Select Debtor 1 Only Debtor 2 Only Debtor 1 And Debtor 2 Only At Least One Of T…" at bounding box center [548, 96] width 173 height 29
click at [827, 439] on button "Save & Close" at bounding box center [811, 437] width 98 height 30
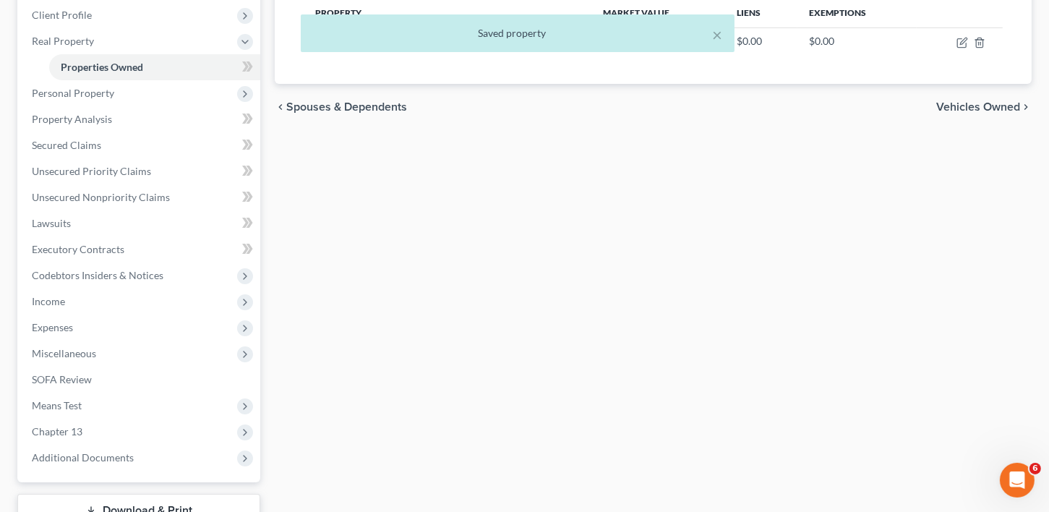
scroll to position [307, 0]
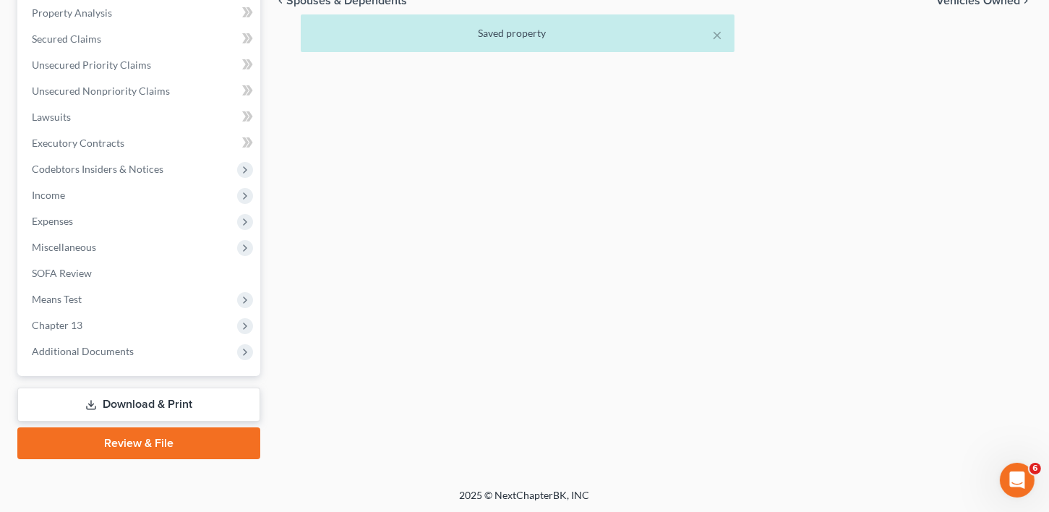
click at [93, 407] on icon at bounding box center [91, 405] width 12 height 12
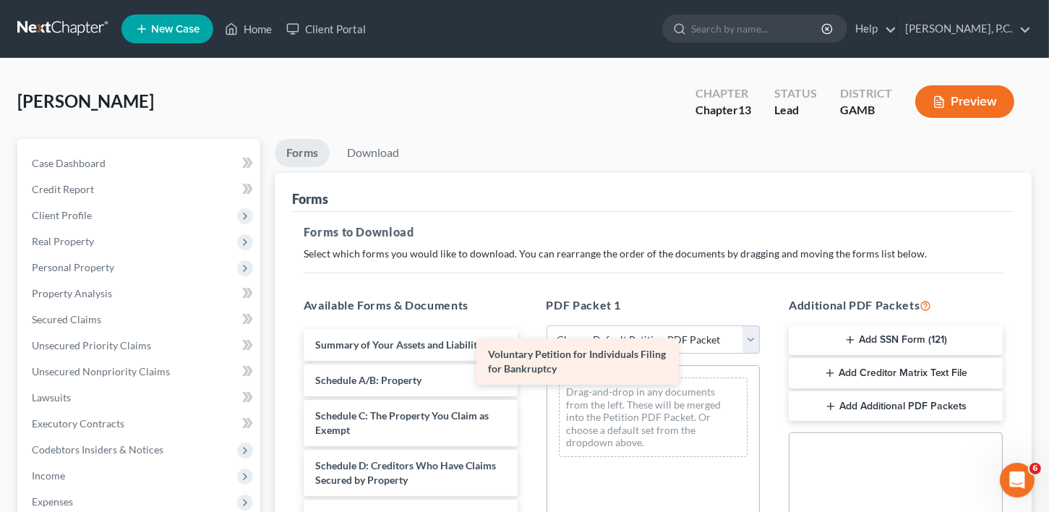
drag, startPoint x: 443, startPoint y: 346, endPoint x: 616, endPoint y: 354, distance: 173.8
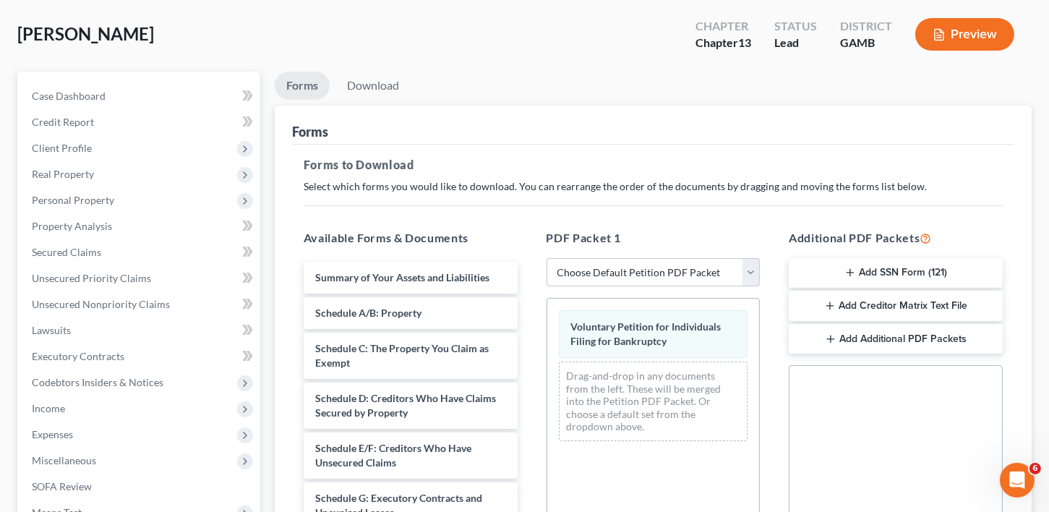
scroll to position [30, 0]
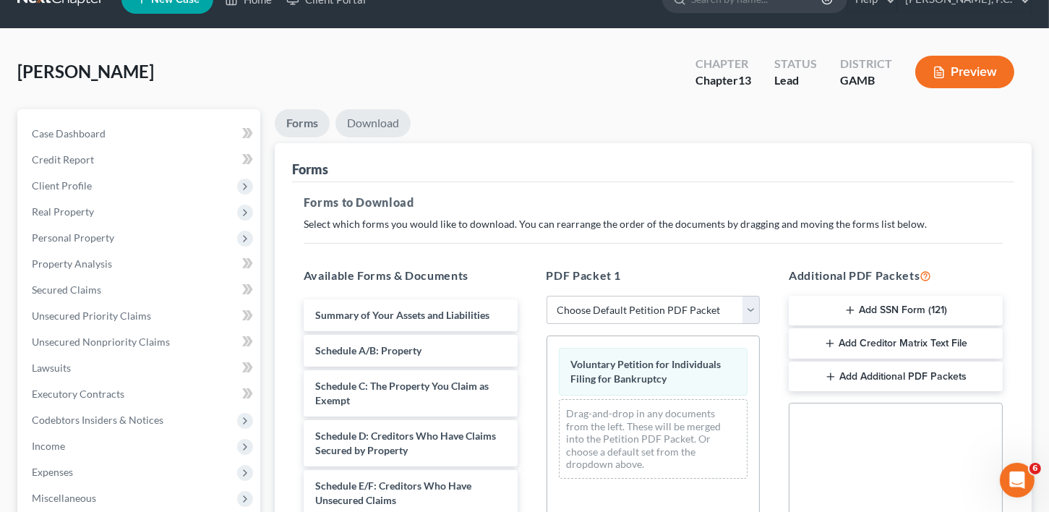
click at [390, 124] on link "Download" at bounding box center [373, 123] width 75 height 28
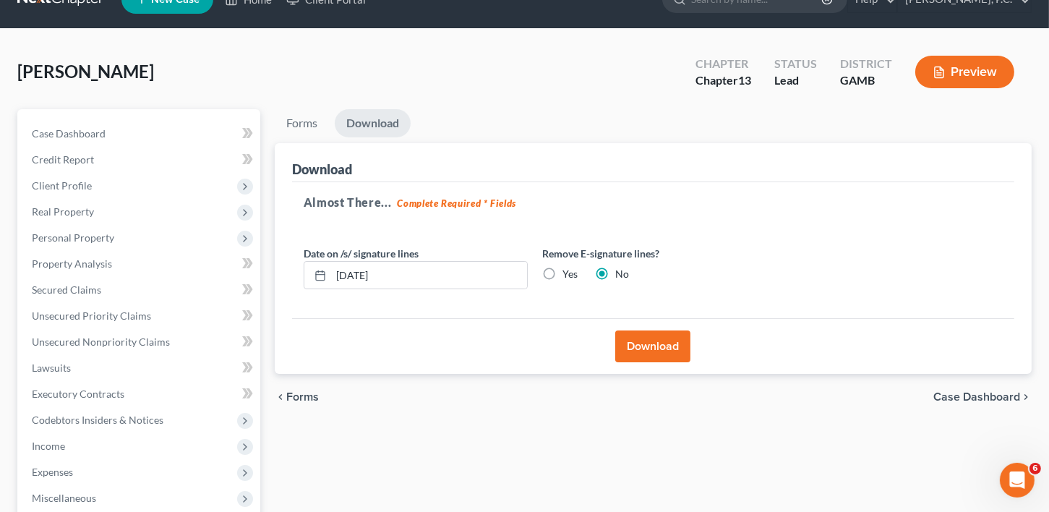
click at [657, 349] on button "Download" at bounding box center [652, 347] width 75 height 32
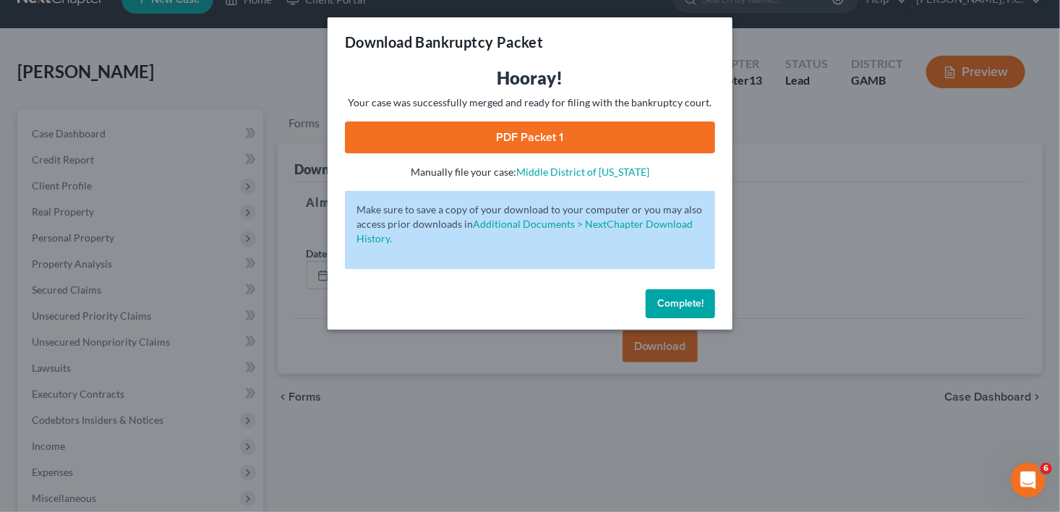
drag, startPoint x: 545, startPoint y: 132, endPoint x: 579, endPoint y: 147, distance: 37.6
click at [545, 132] on link "PDF Packet 1" at bounding box center [530, 138] width 370 height 32
drag, startPoint x: 675, startPoint y: 306, endPoint x: 699, endPoint y: 341, distance: 42.1
click at [675, 305] on span "Complete!" at bounding box center [680, 303] width 46 height 12
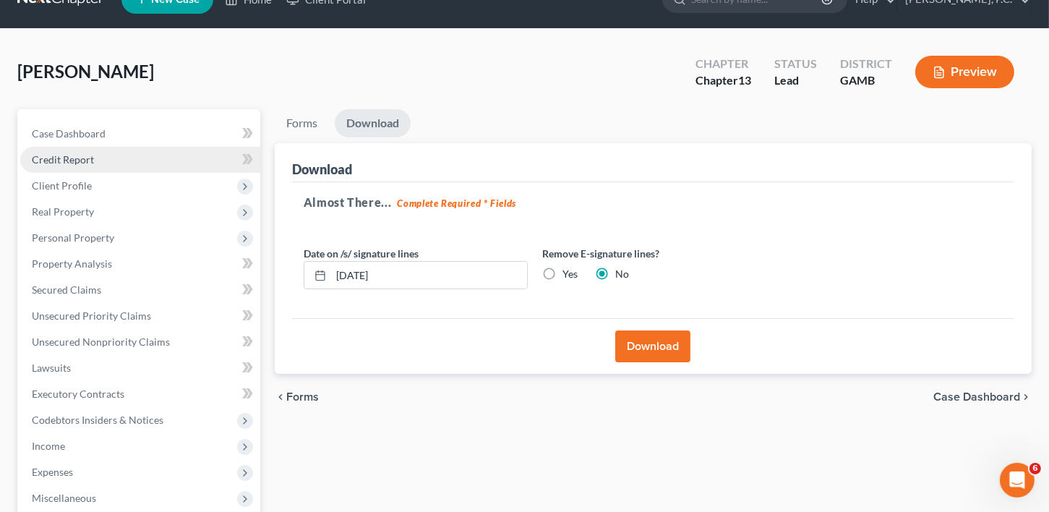
click at [69, 161] on span "Credit Report" at bounding box center [63, 159] width 62 height 12
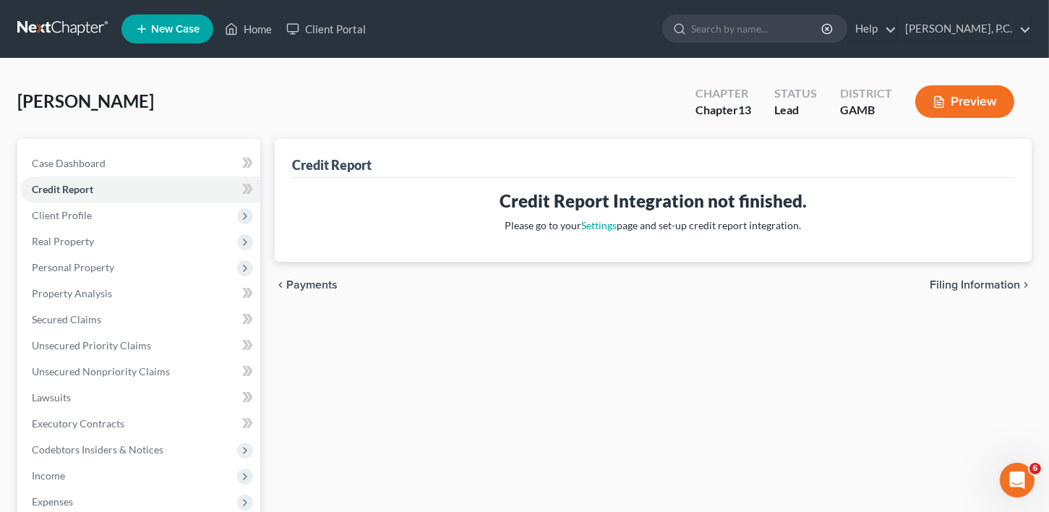
scroll to position [281, 0]
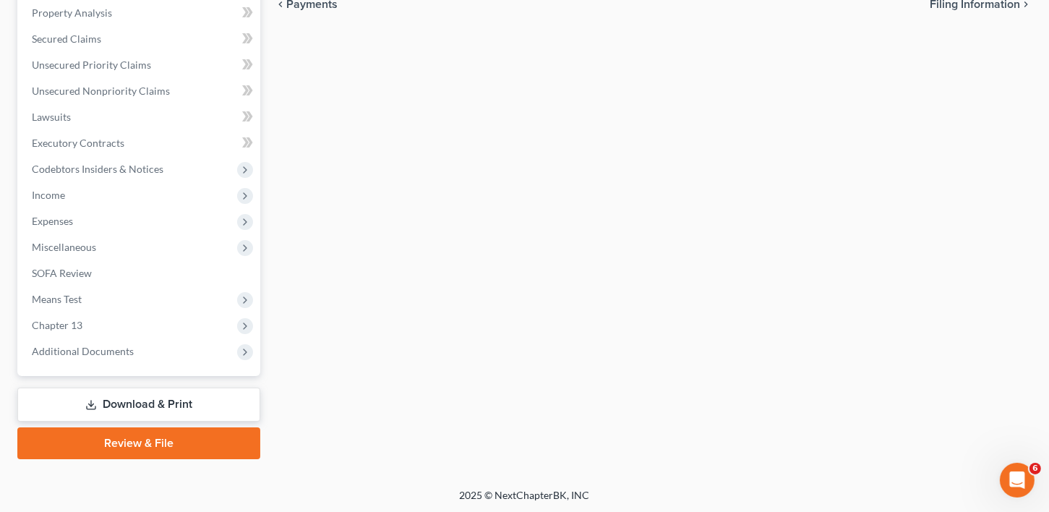
drag, startPoint x: 151, startPoint y: 404, endPoint x: 237, endPoint y: 380, distance: 89.3
click at [152, 403] on link "Download & Print" at bounding box center [138, 405] width 243 height 34
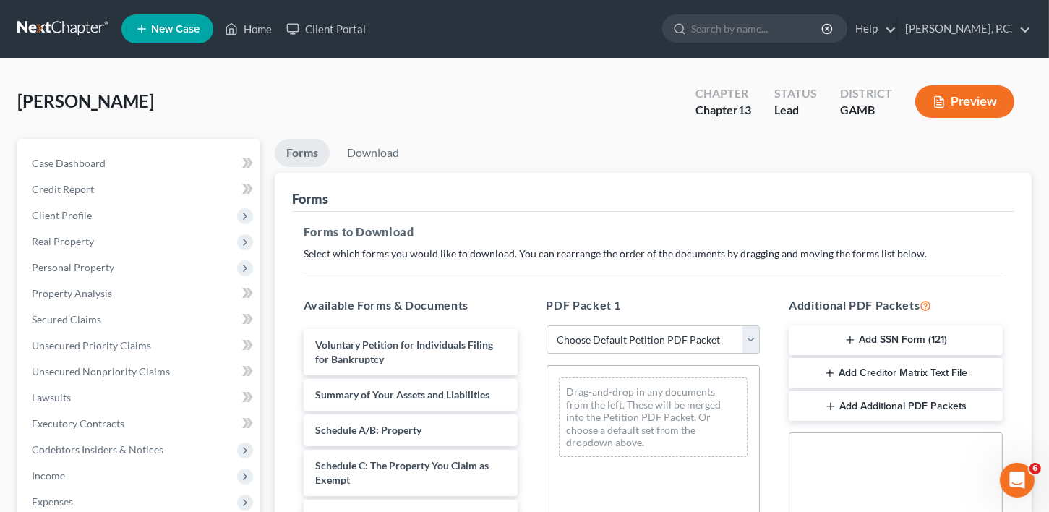
drag, startPoint x: 891, startPoint y: 338, endPoint x: 628, endPoint y: 291, distance: 266.7
click at [891, 337] on button "Add SSN Form (121)" at bounding box center [896, 340] width 214 height 30
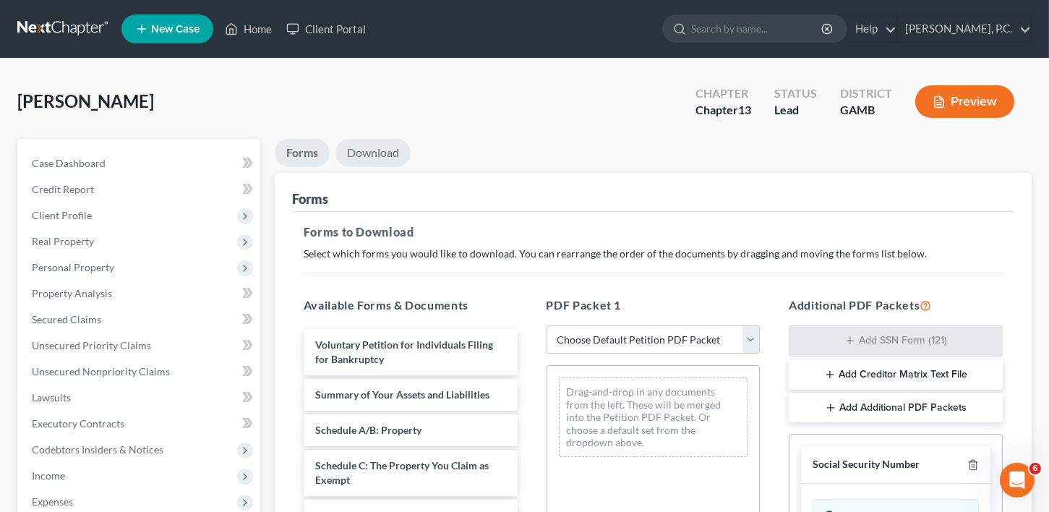
click at [349, 150] on link "Download" at bounding box center [373, 153] width 75 height 28
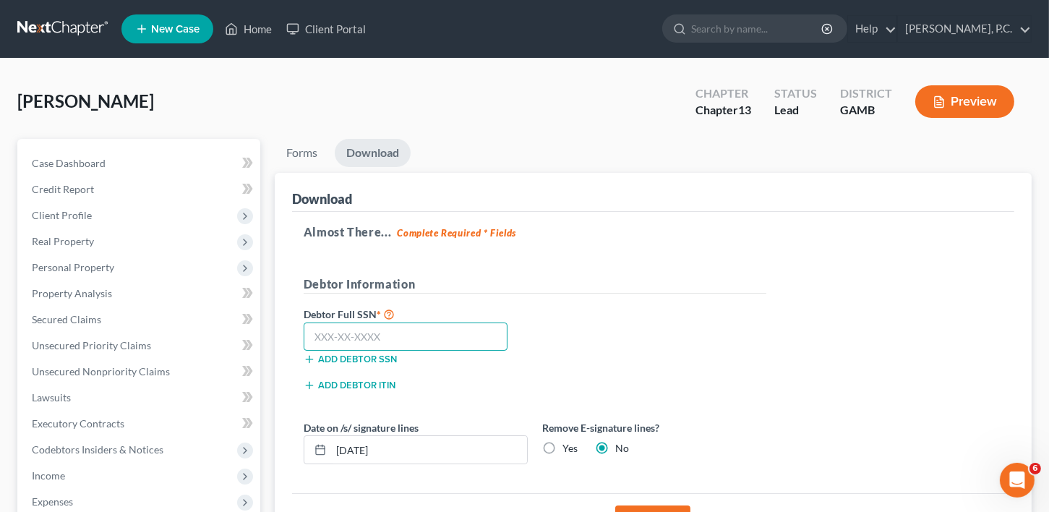
click at [361, 341] on input "text" at bounding box center [406, 337] width 205 height 29
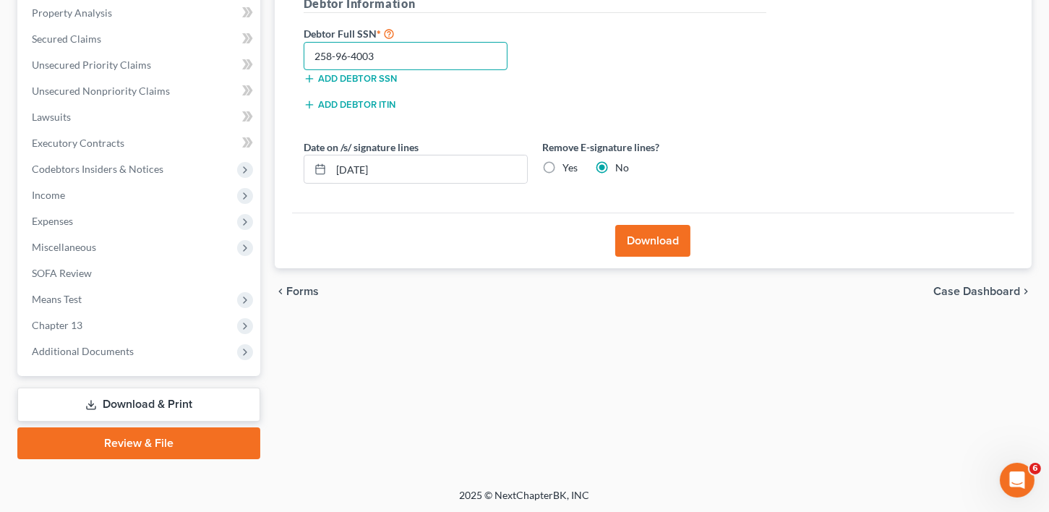
type input "258-96-4003"
click at [637, 232] on button "Download" at bounding box center [652, 241] width 75 height 32
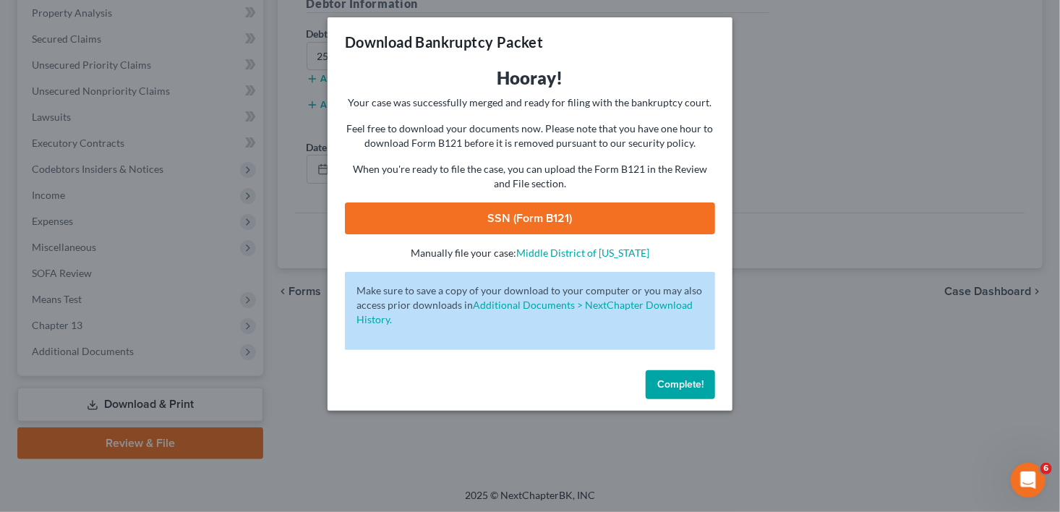
click at [543, 216] on link "SSN (Form B121)" at bounding box center [530, 219] width 370 height 32
click at [678, 380] on span "Complete!" at bounding box center [680, 384] width 46 height 12
